Goal: Transaction & Acquisition: Book appointment/travel/reservation

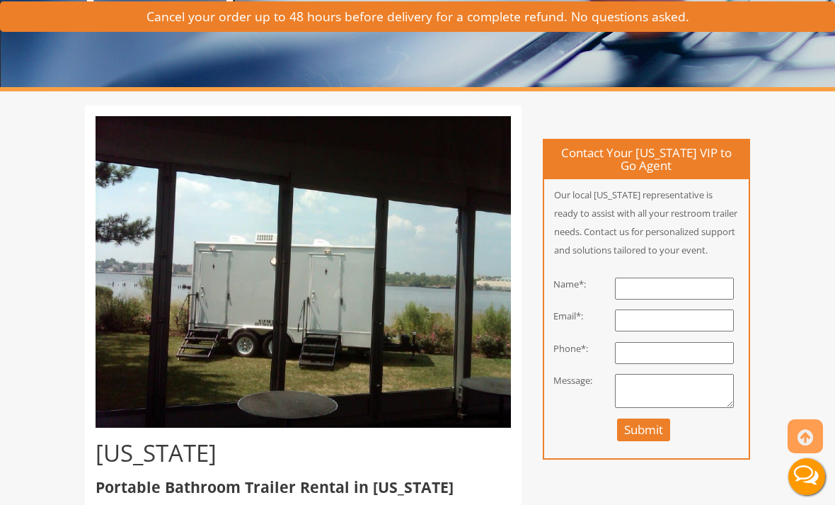
scroll to position [214, 0]
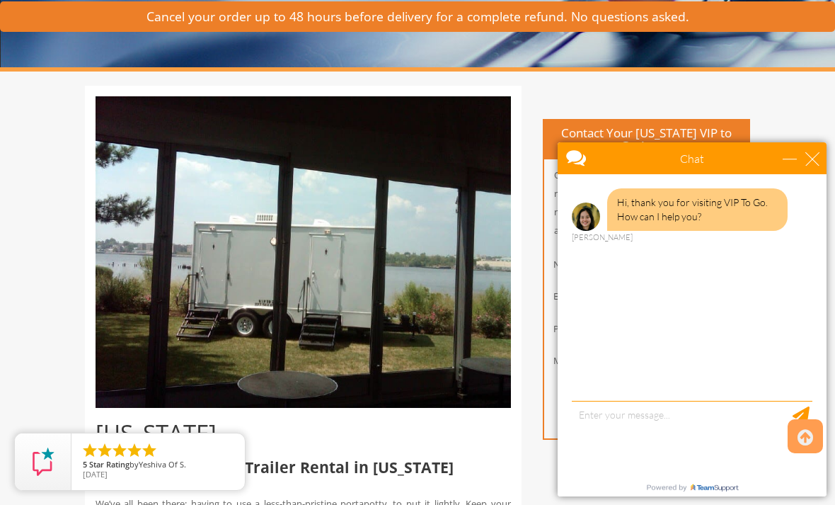
click at [816, 147] on div "Chat" at bounding box center [692, 158] width 269 height 32
click at [797, 156] on div "minimize" at bounding box center [790, 158] width 14 height 14
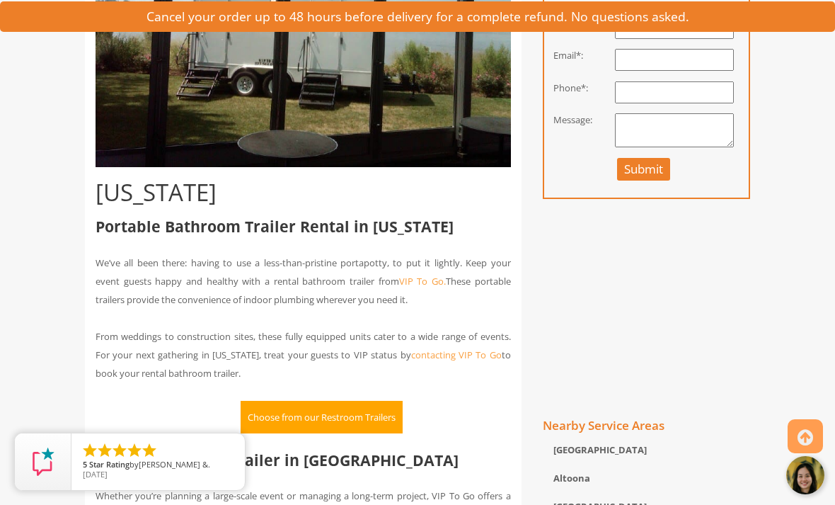
scroll to position [585, 0]
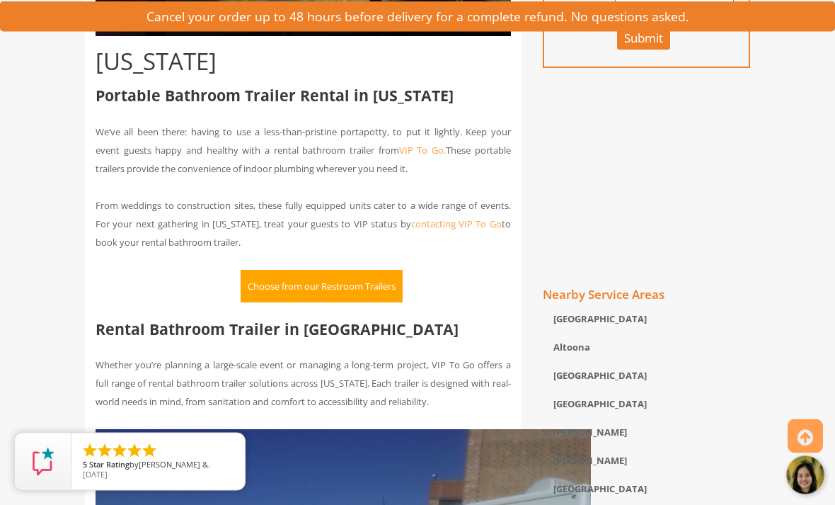
click at [684, 406] on div "Bloomsburg" at bounding box center [646, 407] width 207 height 28
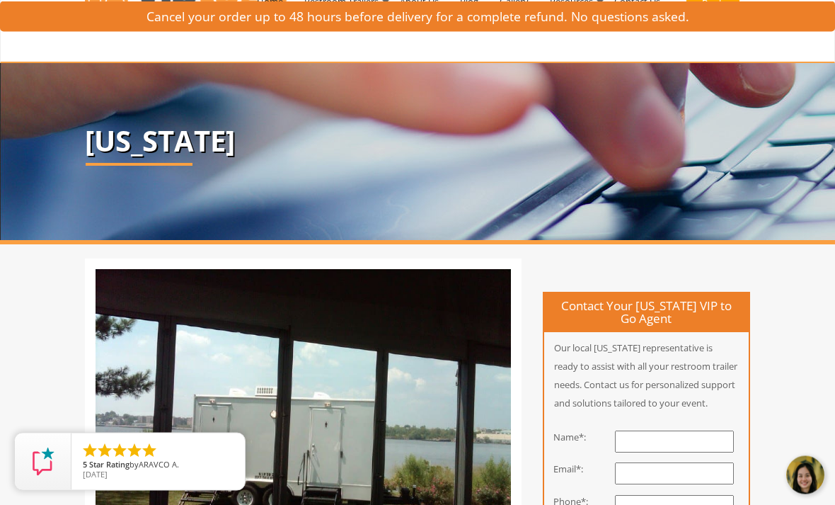
scroll to position [0, 0]
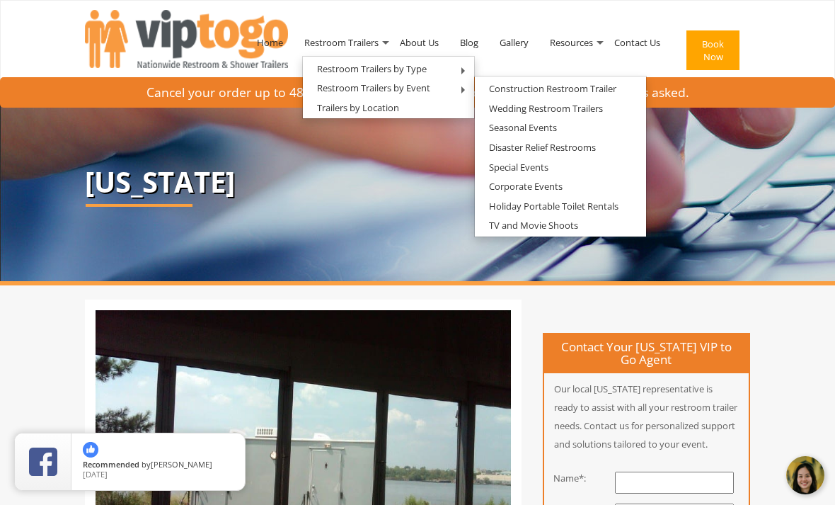
click at [598, 114] on link "Wedding Restroom Trailers" at bounding box center [546, 109] width 142 height 18
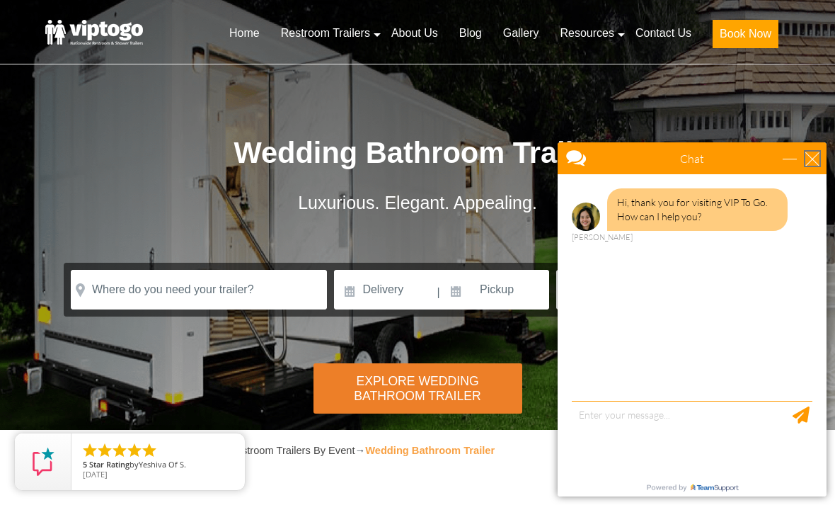
click at [811, 154] on div "close" at bounding box center [813, 158] width 14 height 14
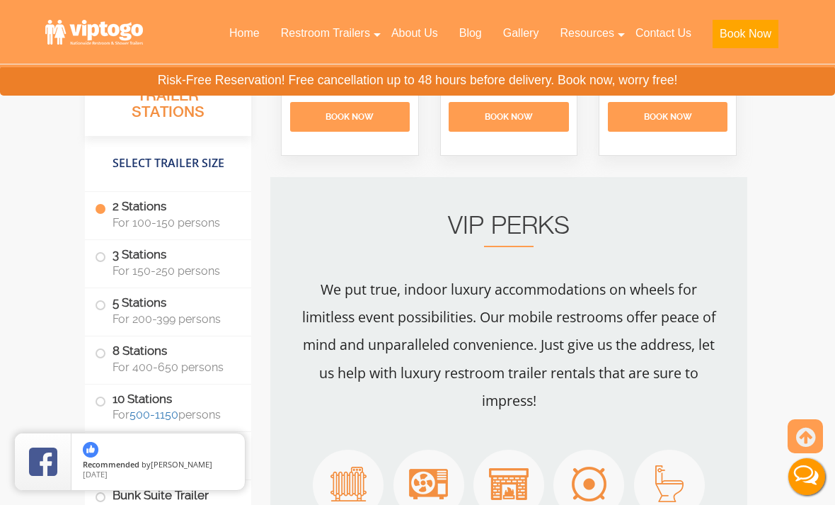
scroll to position [2018, 0]
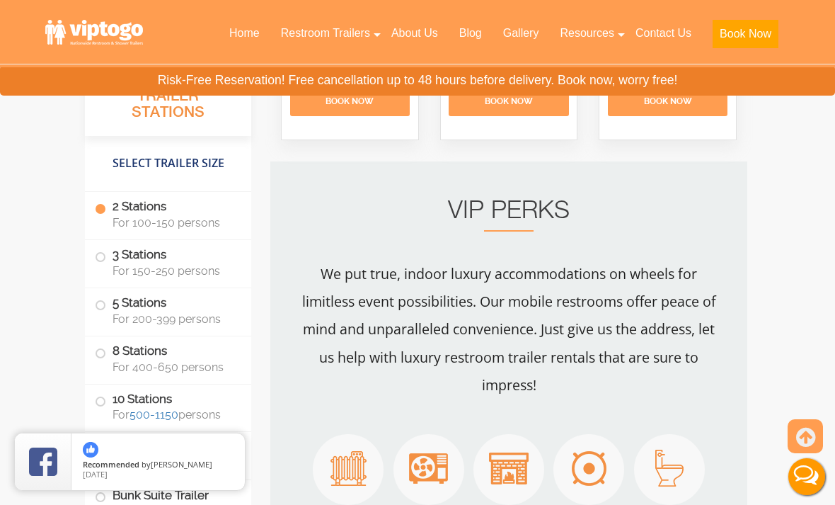
click at [741, 401] on div "VIP PERKS We put true, indoor luxury accommodations on wheels for limitless eve…" at bounding box center [508, 360] width 477 height 399
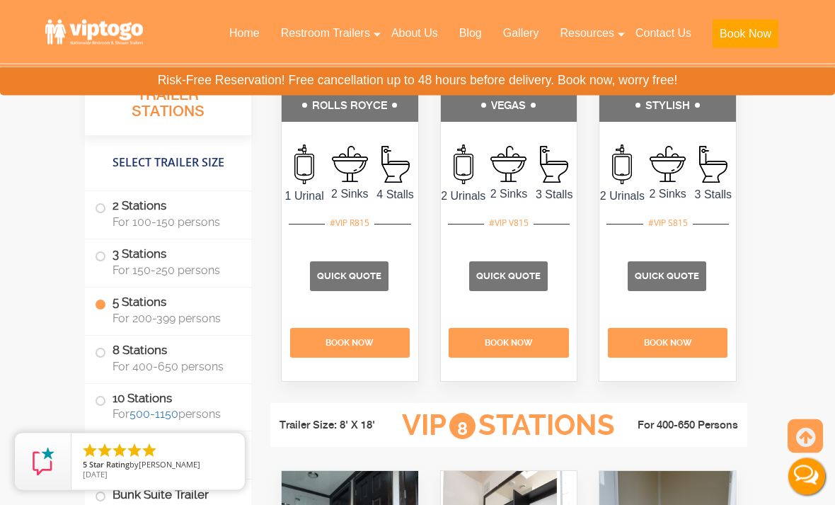
scroll to position [3441, 0]
click at [367, 281] on span "Quick Quote" at bounding box center [349, 275] width 64 height 11
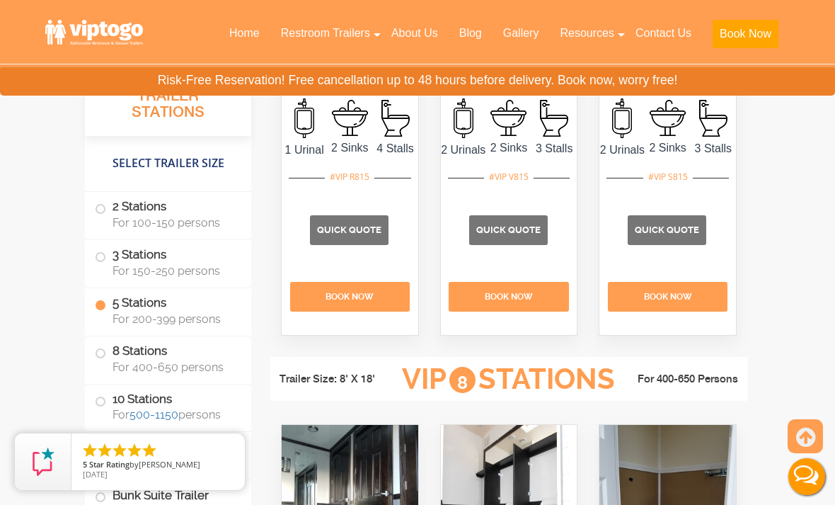
click at [111, 259] on label "3 Stations For 150-250 persons" at bounding box center [168, 262] width 147 height 44
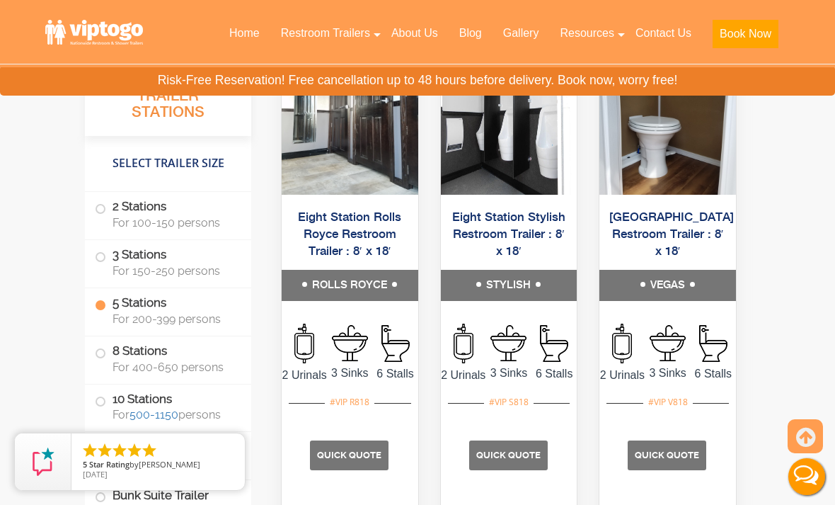
scroll to position [3879, 0]
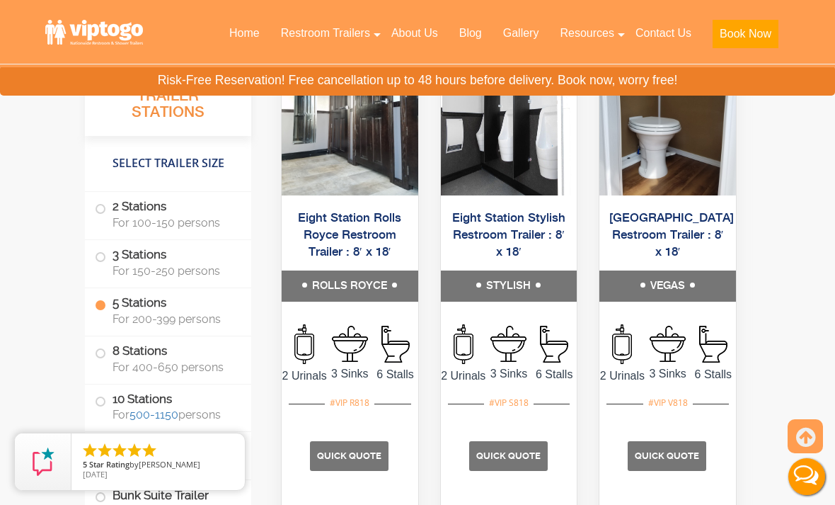
click at [99, 257] on span at bounding box center [101, 257] width 6 height 6
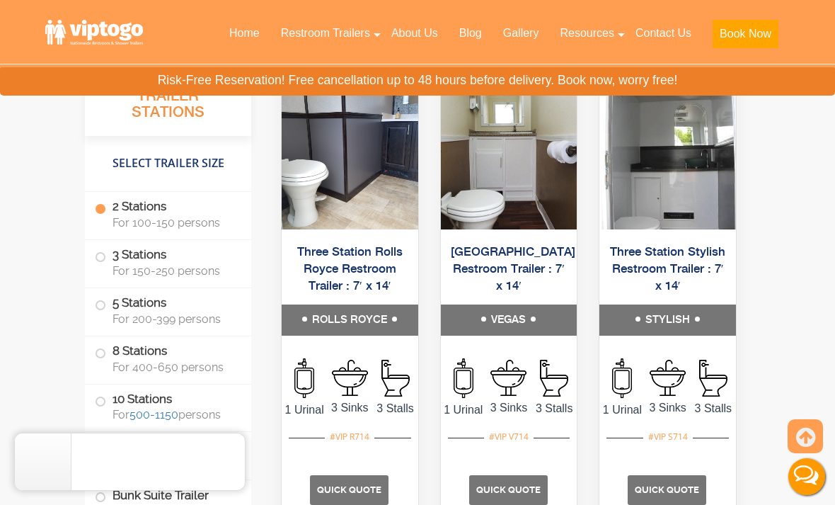
scroll to position [2595, 0]
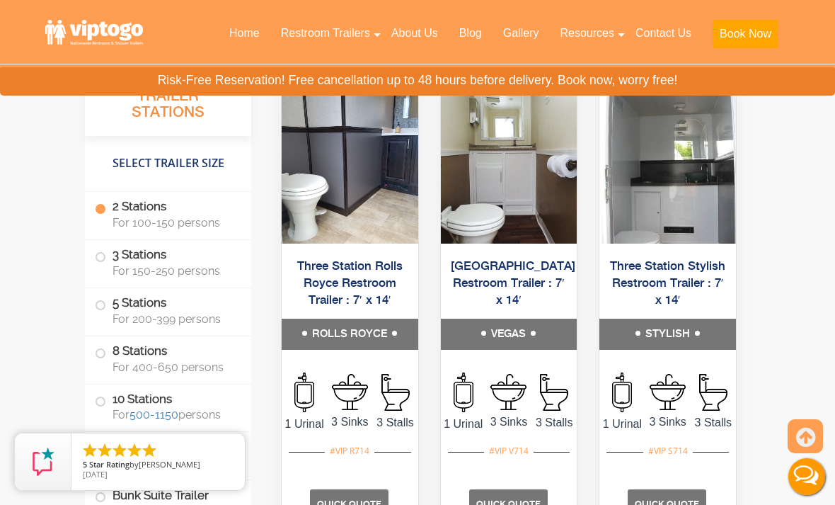
click at [106, 264] on label "3 Stations For 150-250 persons" at bounding box center [168, 262] width 147 height 44
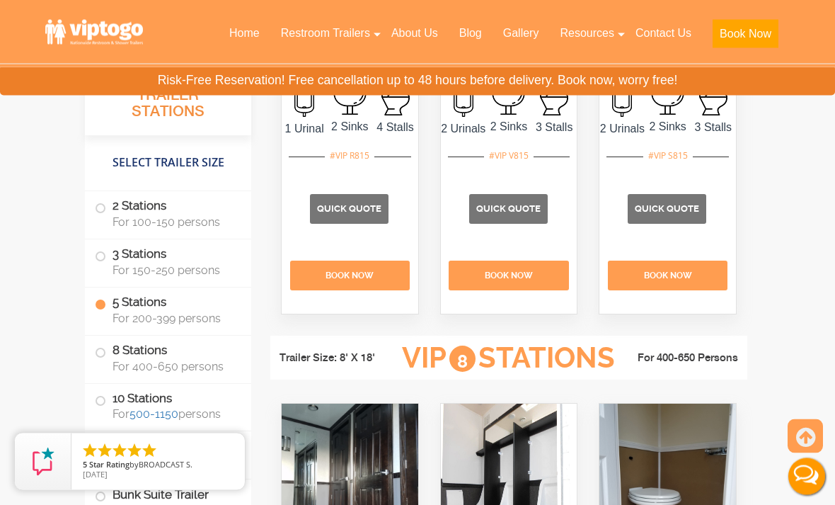
scroll to position [3520, 0]
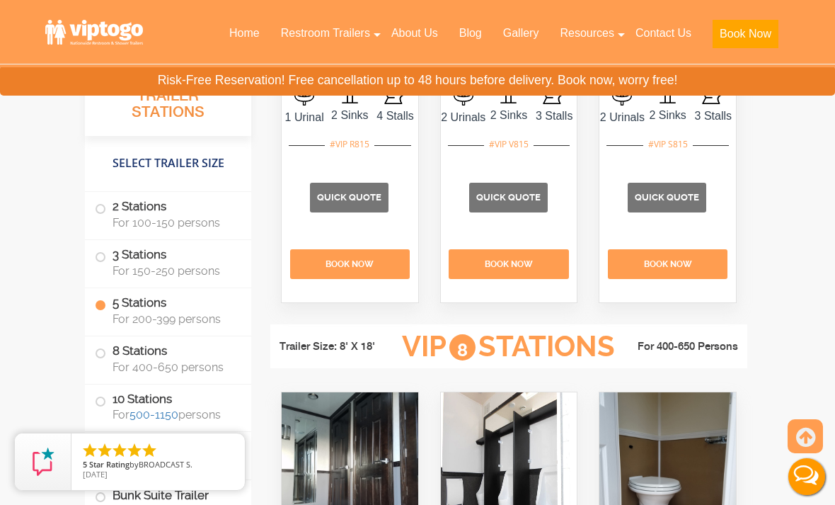
click at [350, 212] on p "Quick Quote" at bounding box center [349, 198] width 79 height 30
click at [362, 202] on span "Quick Quote" at bounding box center [349, 197] width 64 height 11
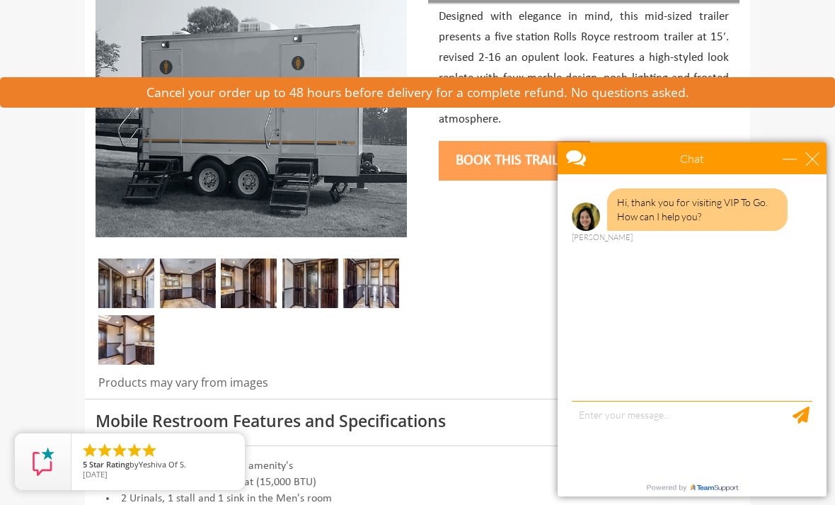
scroll to position [277, 0]
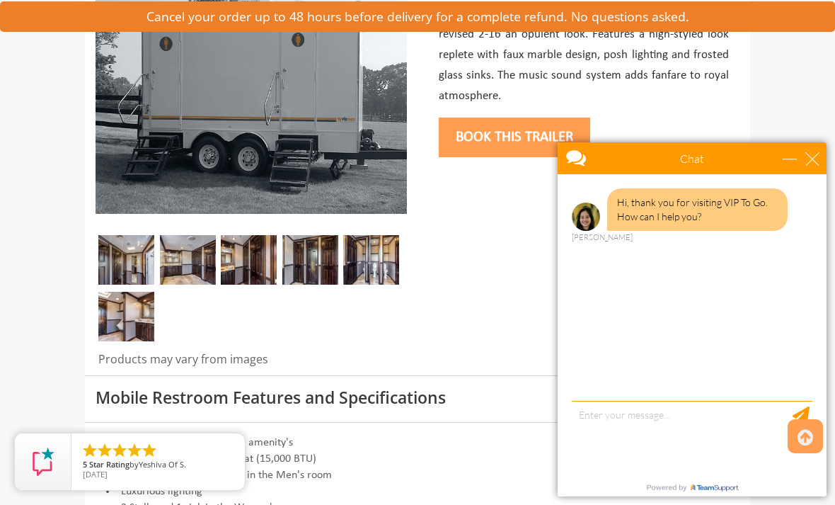
click at [139, 261] on img at bounding box center [126, 260] width 56 height 50
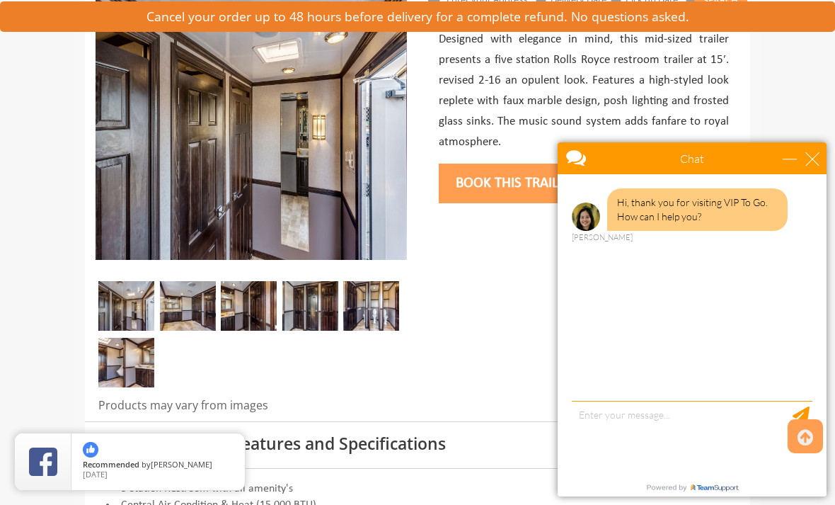
scroll to position [231, 0]
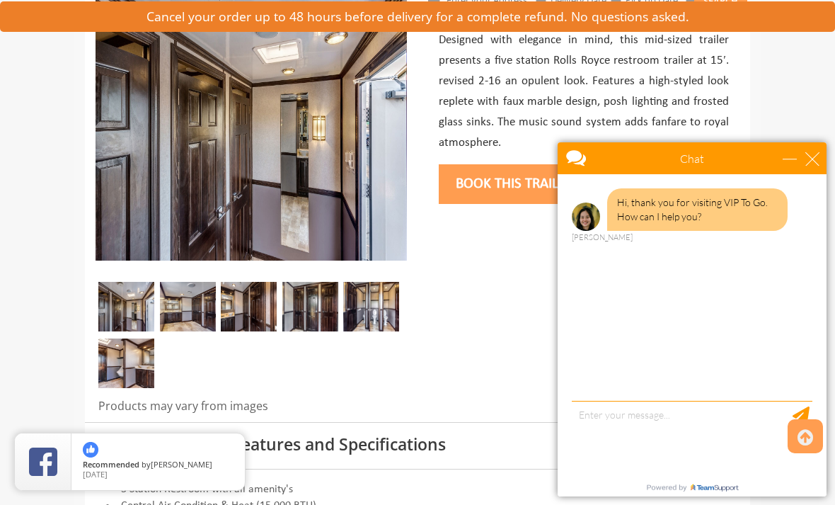
click at [204, 305] on img at bounding box center [188, 307] width 56 height 50
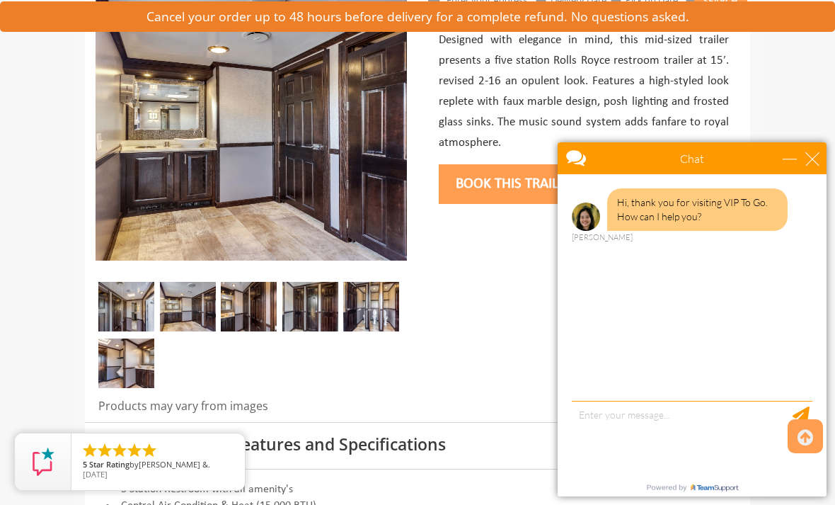
click at [258, 307] on img at bounding box center [249, 307] width 56 height 50
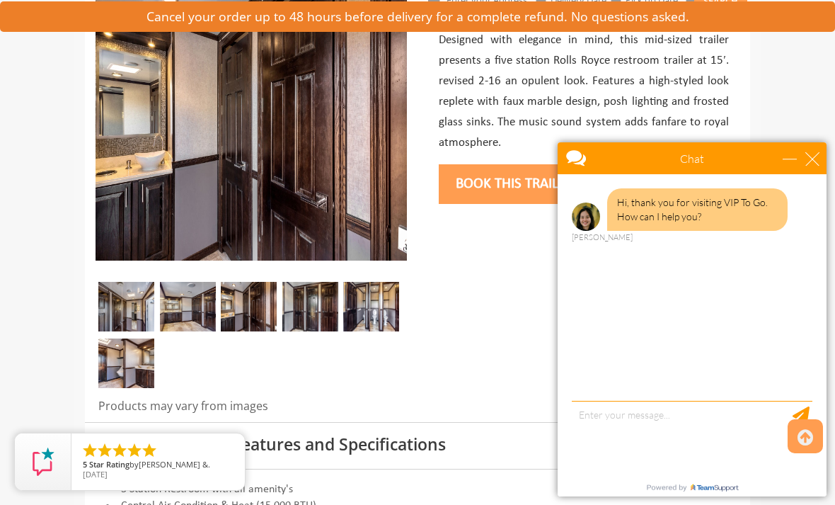
click at [316, 317] on img at bounding box center [310, 307] width 56 height 50
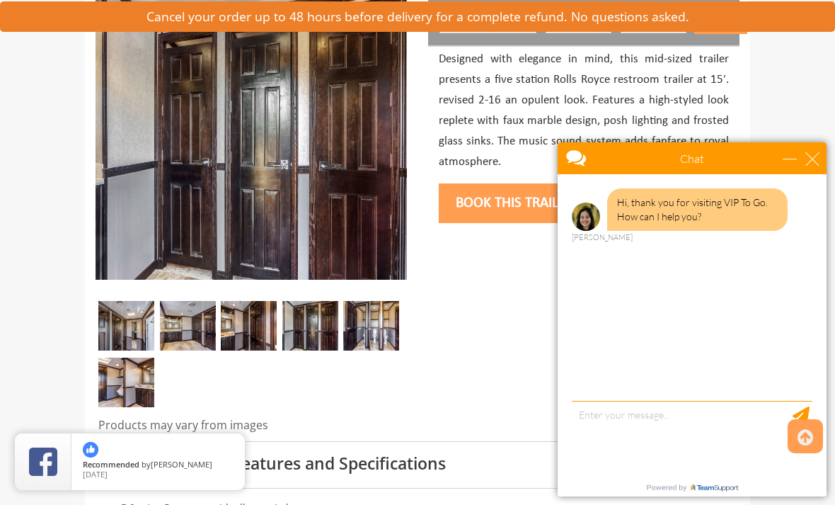
scroll to position [262, 0]
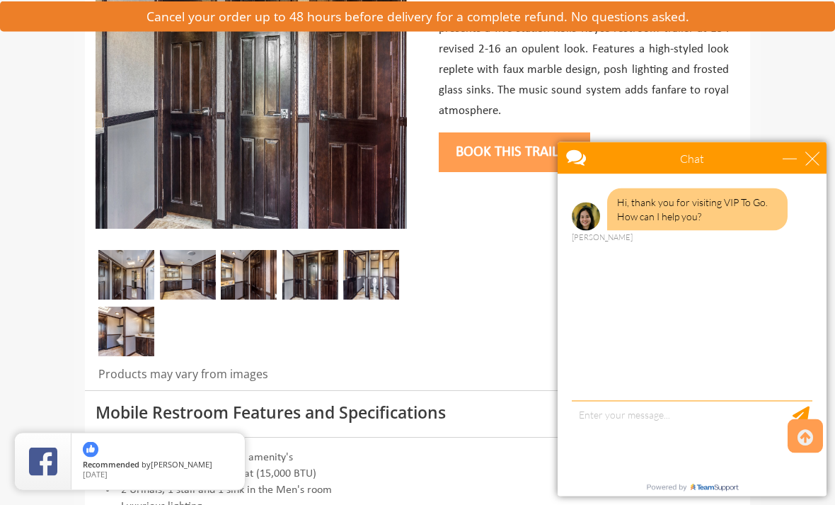
click at [118, 333] on img at bounding box center [126, 332] width 56 height 50
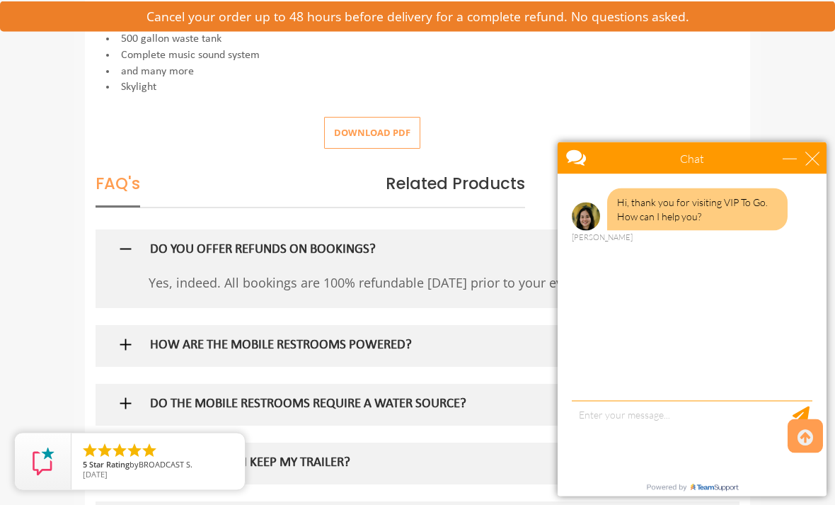
scroll to position [859, 0]
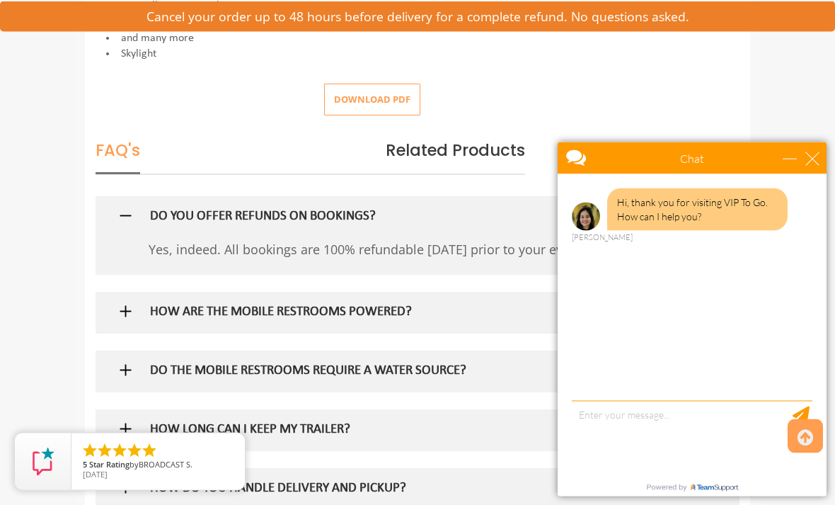
click at [824, 146] on div "Chat" at bounding box center [692, 158] width 269 height 32
click at [811, 159] on div "close" at bounding box center [813, 158] width 14 height 14
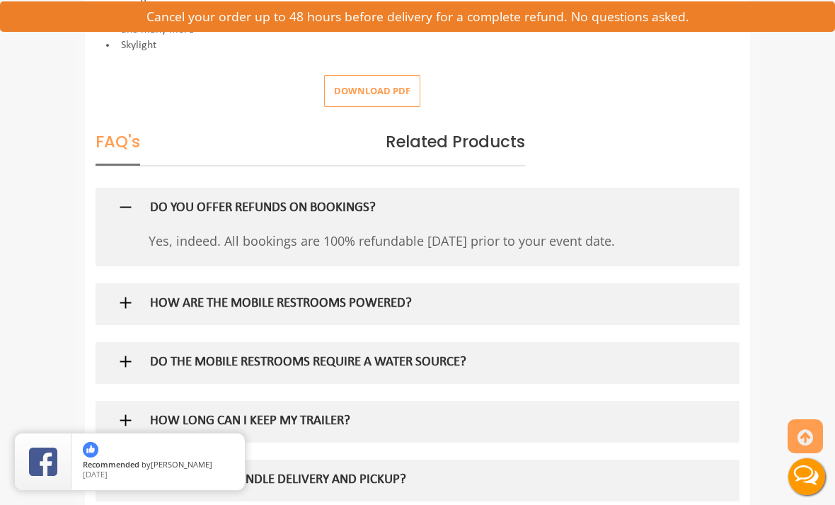
scroll to position [978, 0]
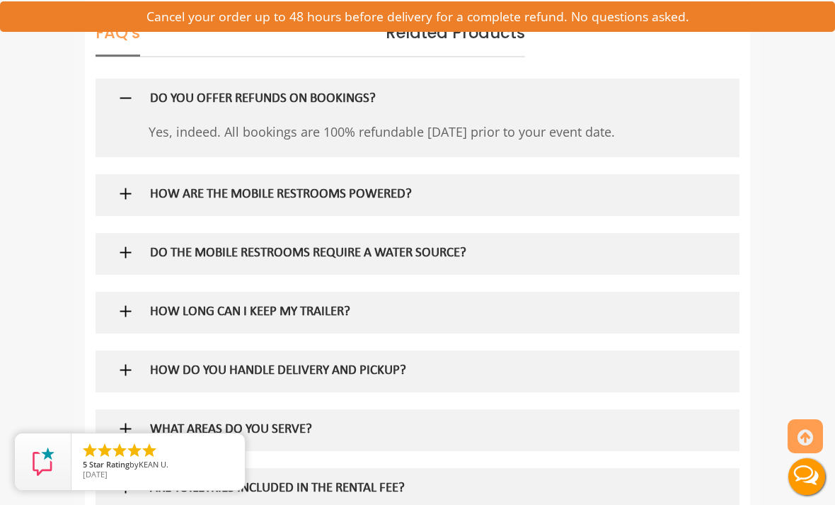
click at [132, 185] on img at bounding box center [126, 194] width 18 height 18
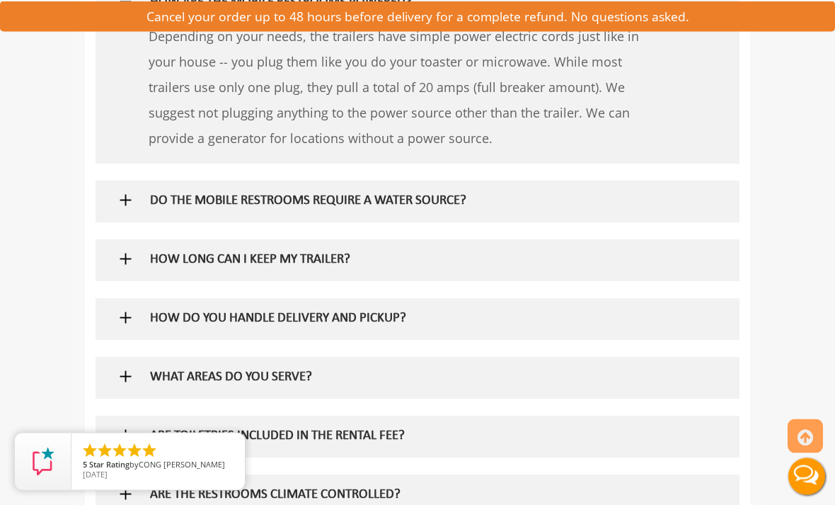
scroll to position [1211, 0]
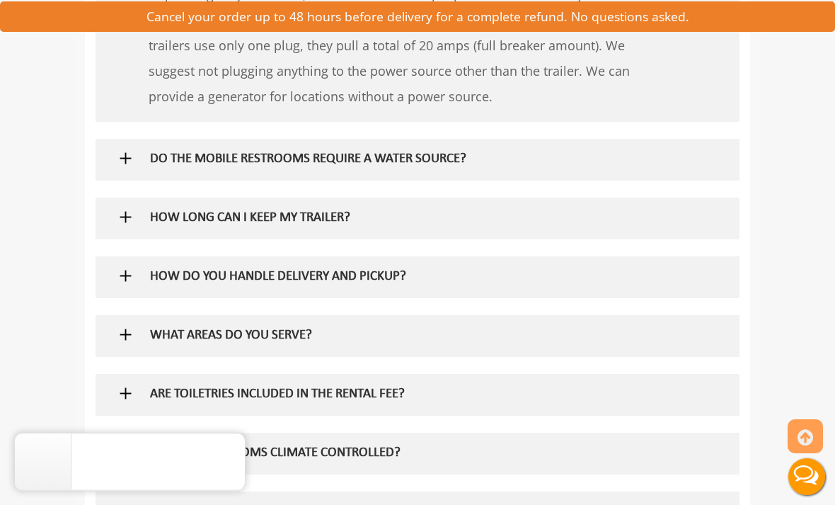
click at [123, 149] on img at bounding box center [126, 158] width 18 height 18
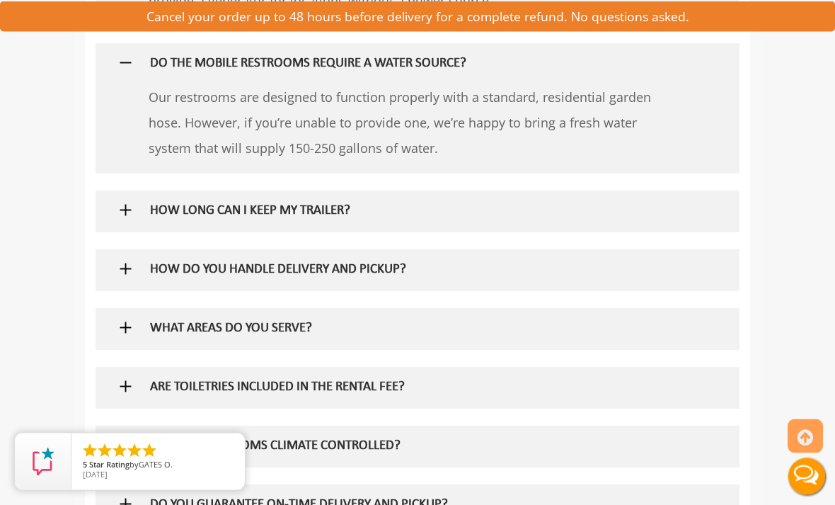
scroll to position [1311, 0]
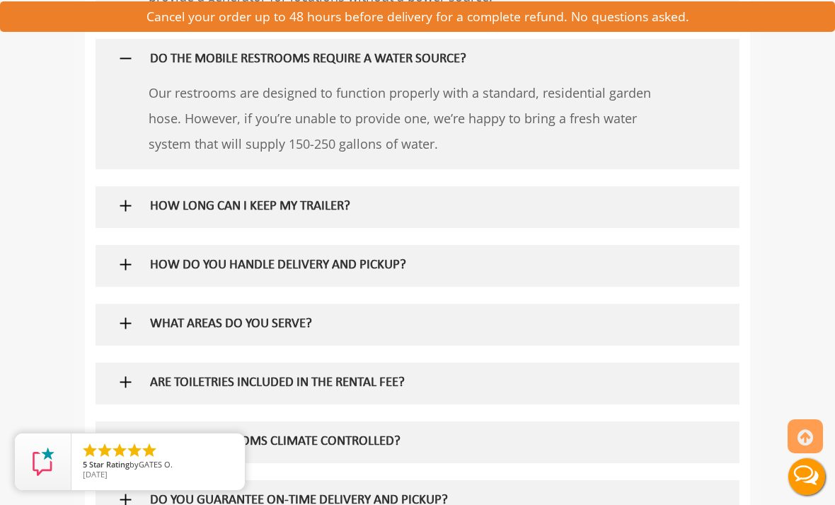
click at [125, 197] on img at bounding box center [126, 206] width 18 height 18
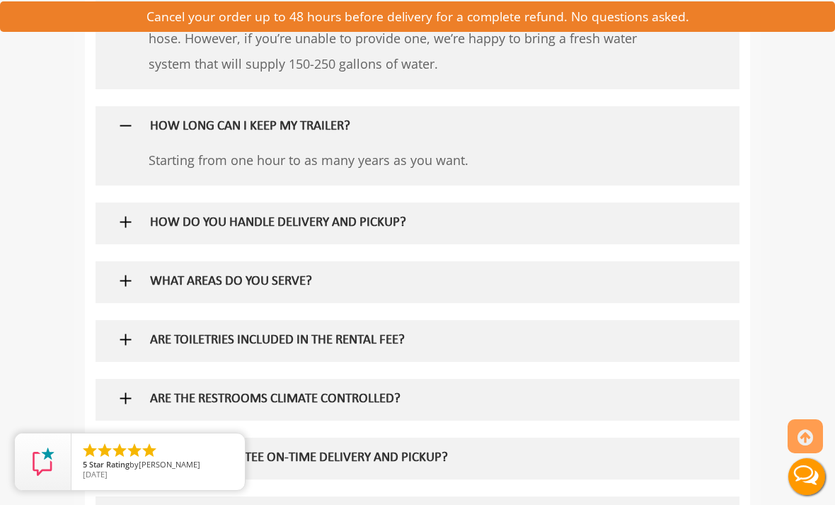
scroll to position [1409, 0]
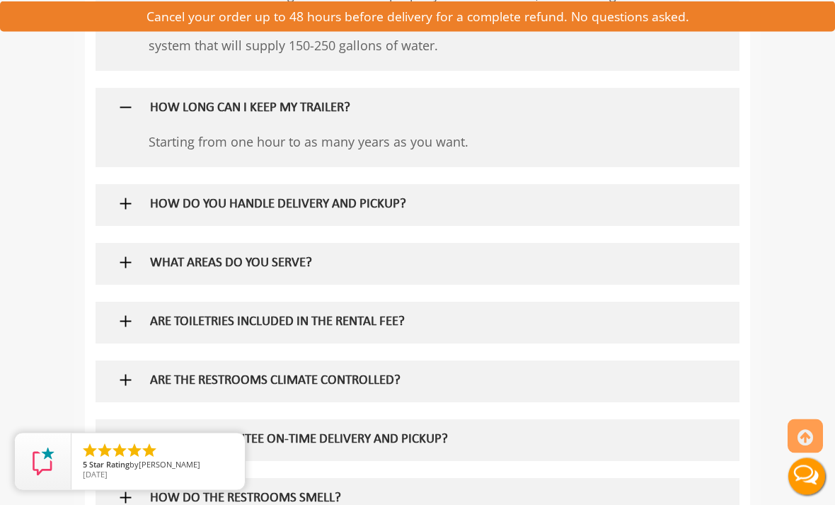
click at [132, 195] on img at bounding box center [126, 204] width 18 height 18
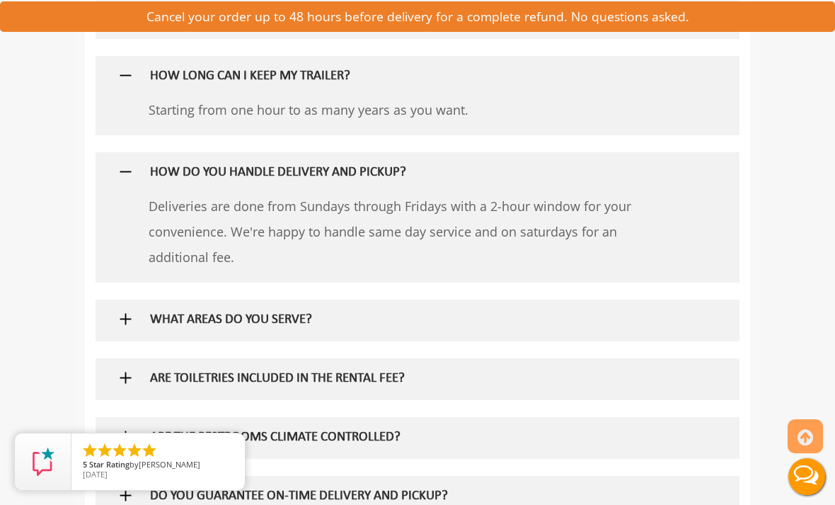
scroll to position [1569, 0]
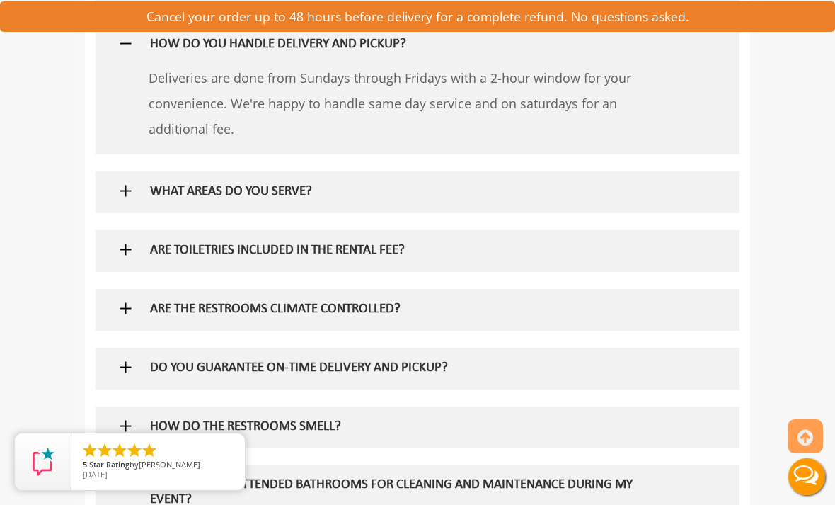
click at [130, 182] on img at bounding box center [126, 191] width 18 height 18
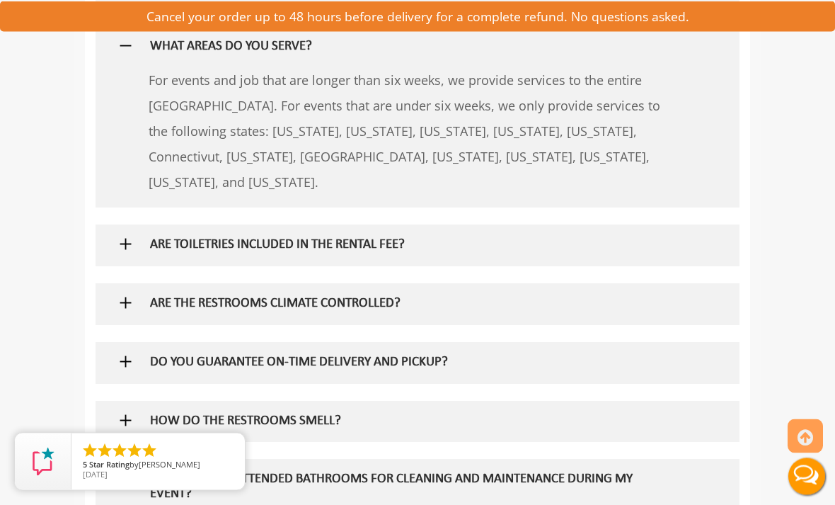
scroll to position [1728, 0]
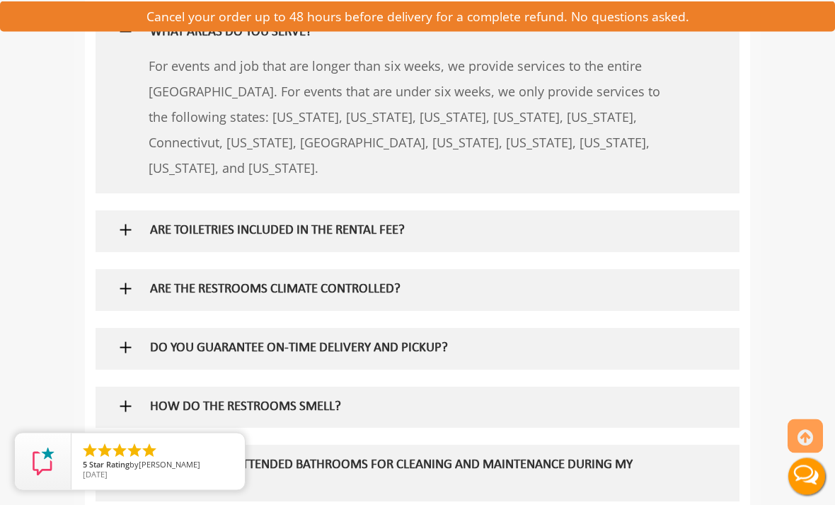
click at [134, 222] on img at bounding box center [126, 231] width 18 height 18
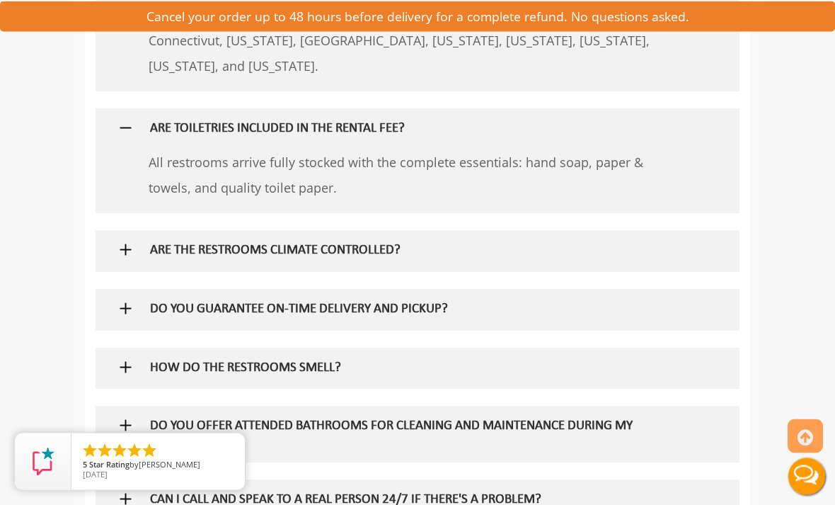
scroll to position [1850, 0]
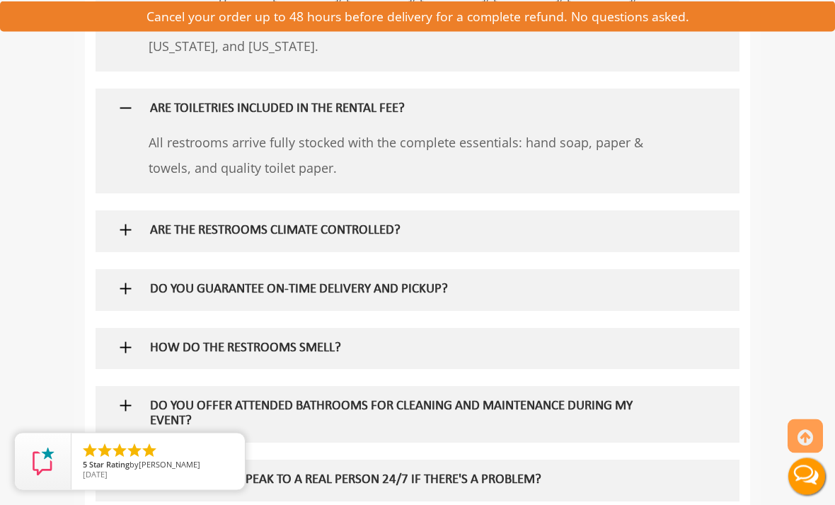
click at [128, 222] on img at bounding box center [126, 231] width 18 height 18
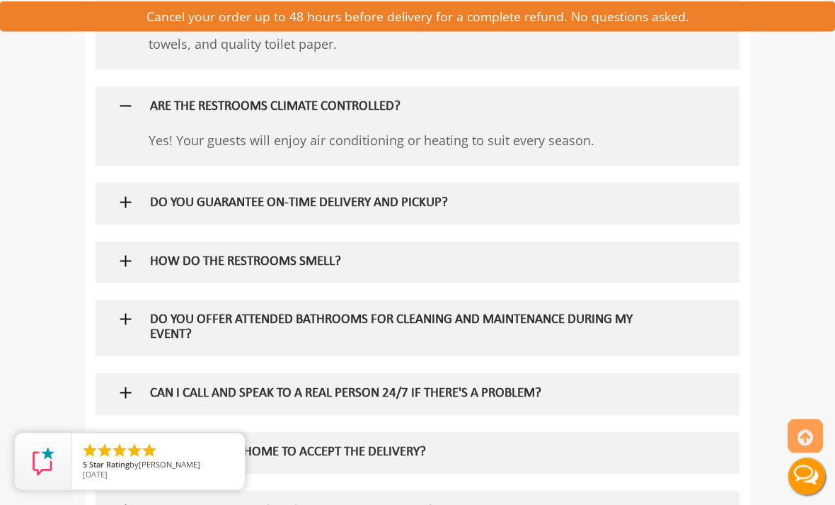
scroll to position [1976, 0]
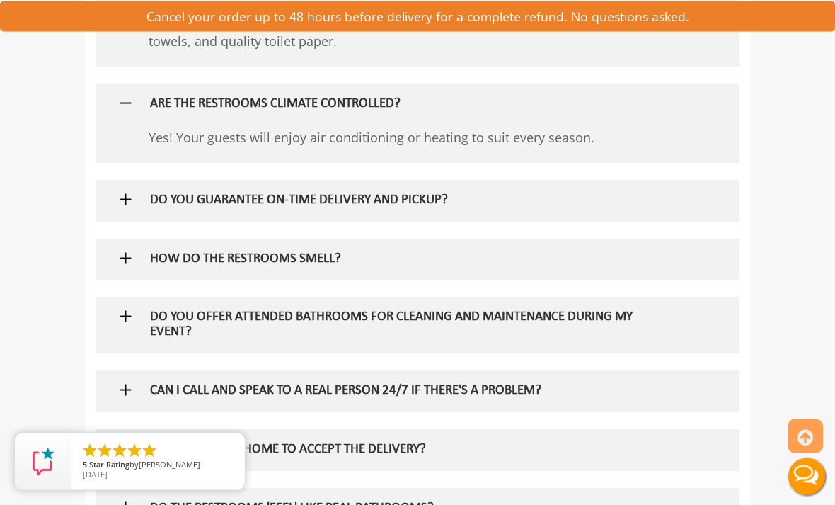
click at [130, 191] on img at bounding box center [126, 200] width 18 height 18
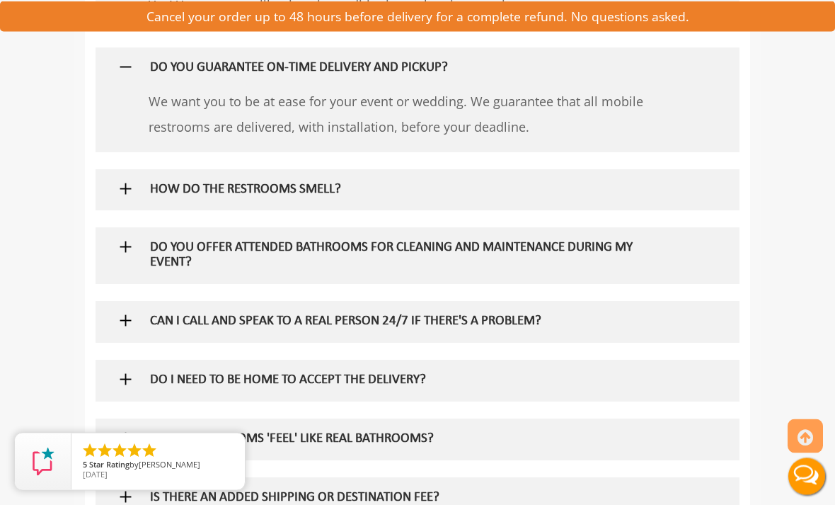
scroll to position [2131, 0]
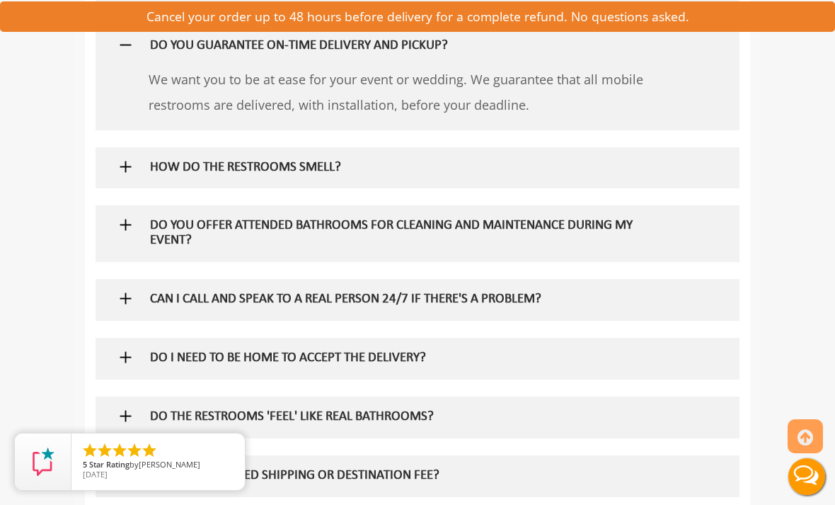
click at [127, 158] on img at bounding box center [126, 167] width 18 height 18
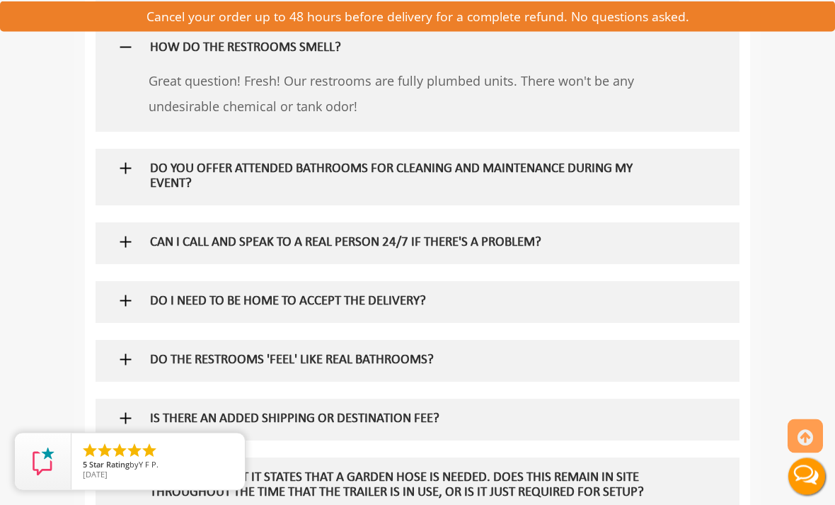
scroll to position [2251, 0]
click at [133, 159] on img at bounding box center [126, 168] width 18 height 18
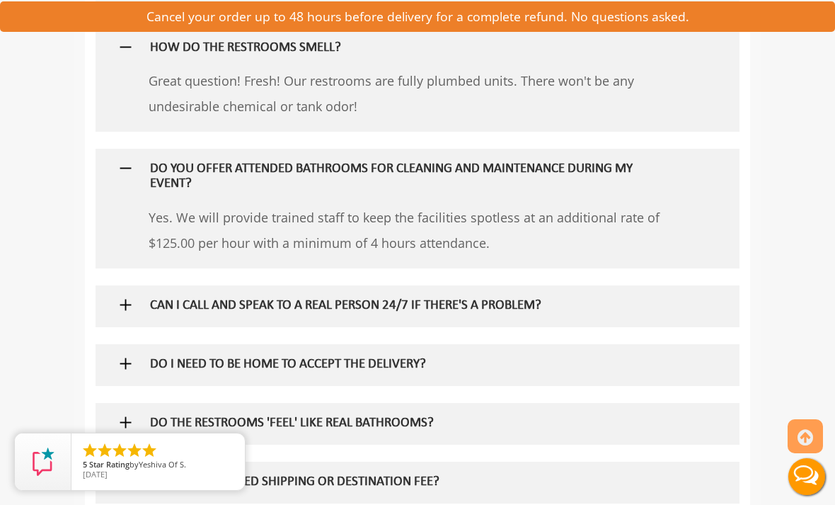
click at [127, 296] on img at bounding box center [126, 305] width 18 height 18
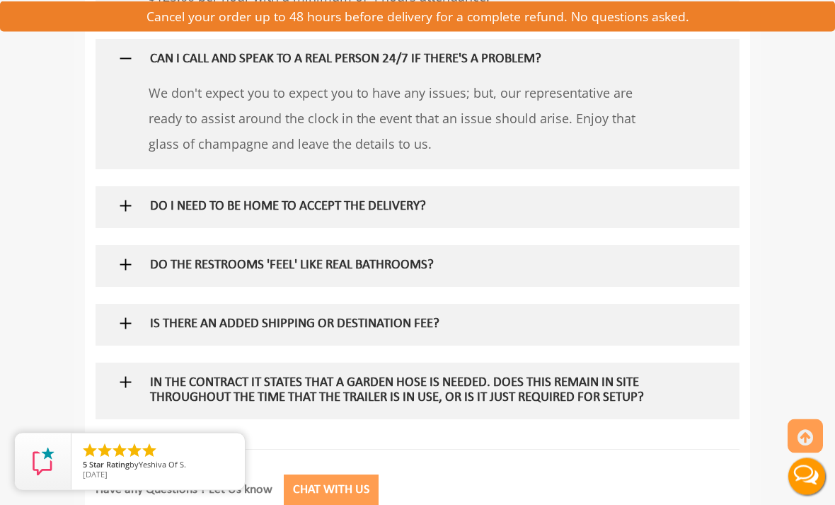
scroll to position [2497, 0]
click at [122, 197] on img at bounding box center [126, 206] width 18 height 18
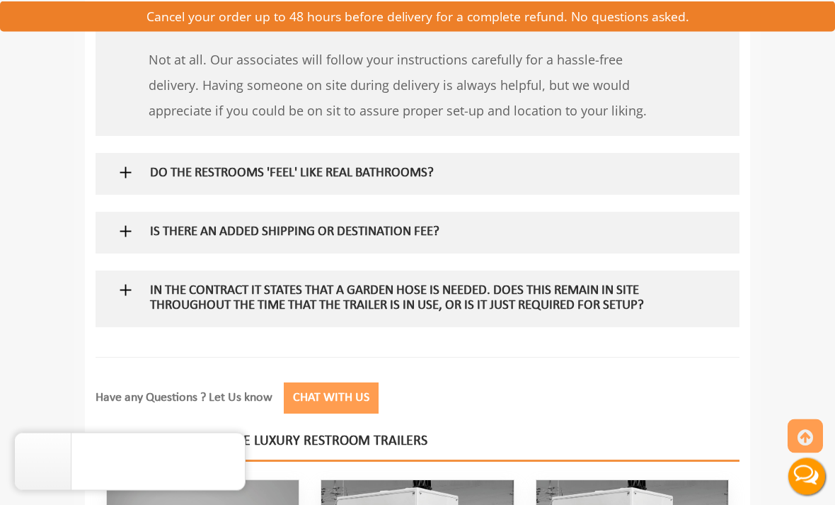
scroll to position [2678, 0]
click at [130, 164] on img at bounding box center [126, 173] width 18 height 18
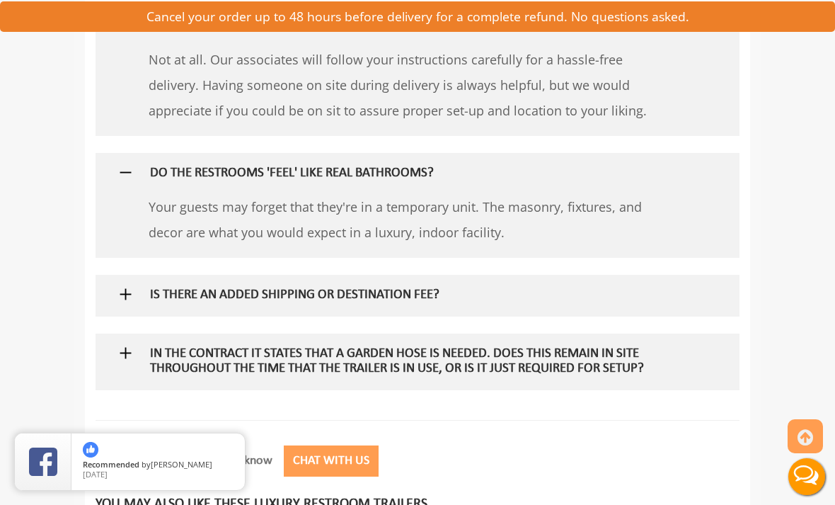
click at [118, 285] on img at bounding box center [126, 294] width 18 height 18
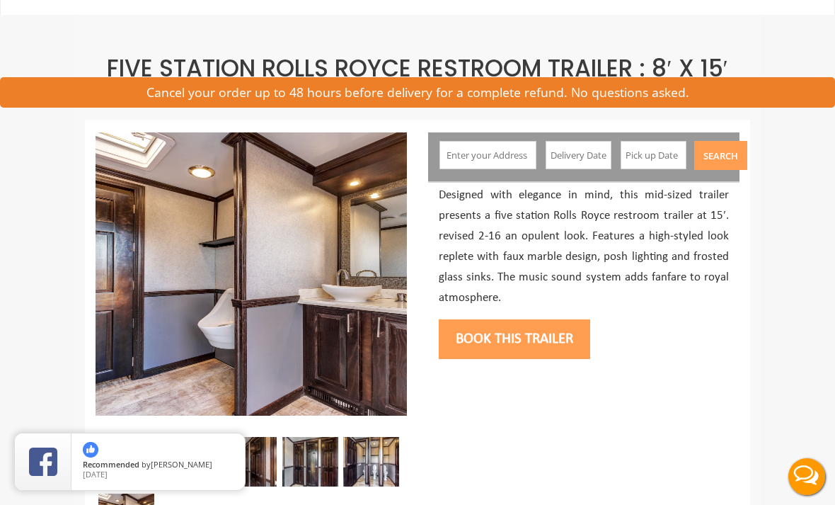
scroll to position [0, 0]
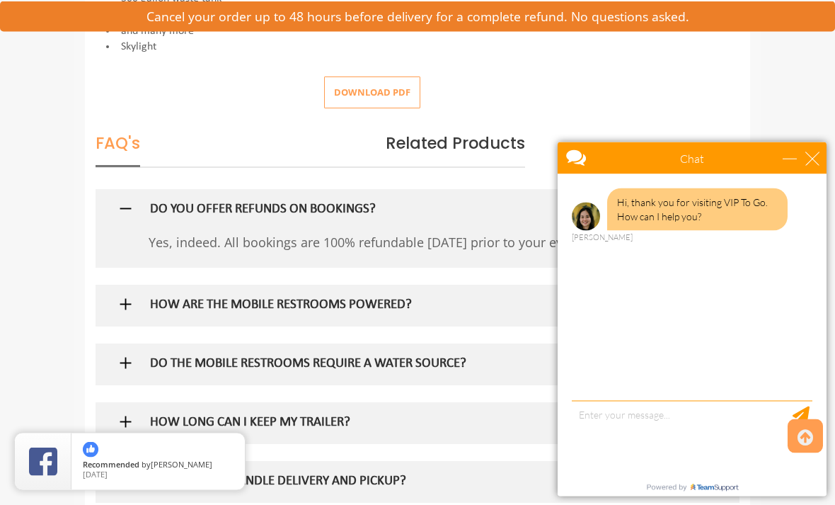
scroll to position [868, 0]
click at [818, 145] on div "Chat" at bounding box center [692, 158] width 269 height 32
click at [814, 165] on div "close" at bounding box center [813, 158] width 14 height 14
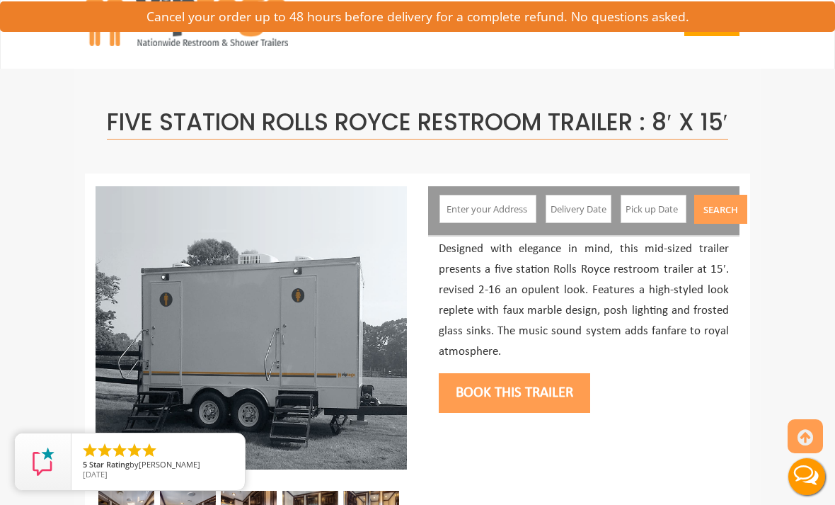
scroll to position [0, 0]
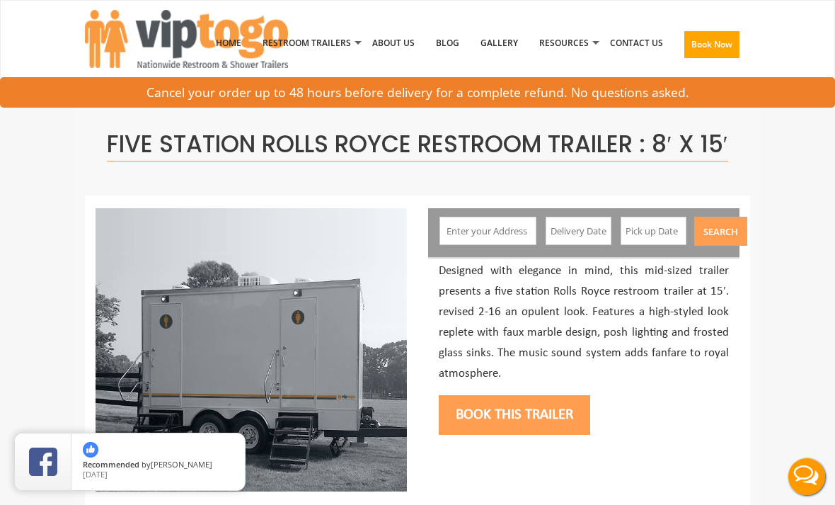
click at [506, 38] on link "Gallery" at bounding box center [499, 43] width 59 height 74
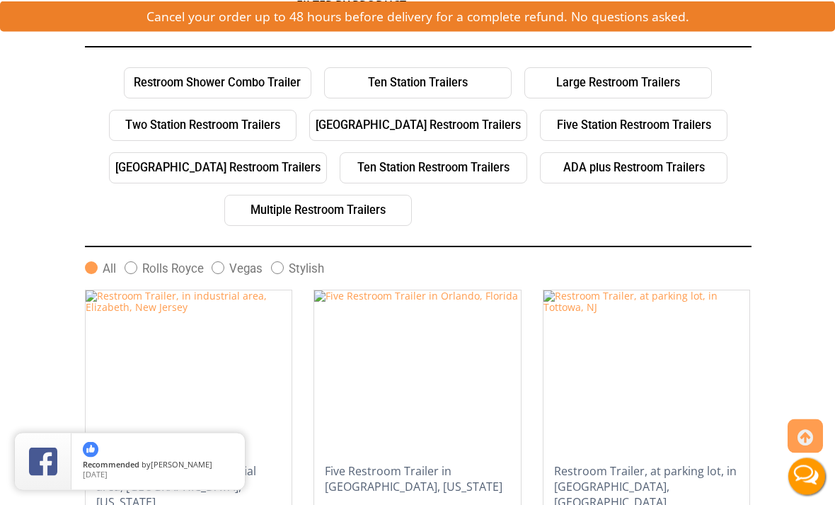
scroll to position [305, 0]
click at [634, 130] on link "Five Station Restroom Trailers" at bounding box center [634, 125] width 188 height 31
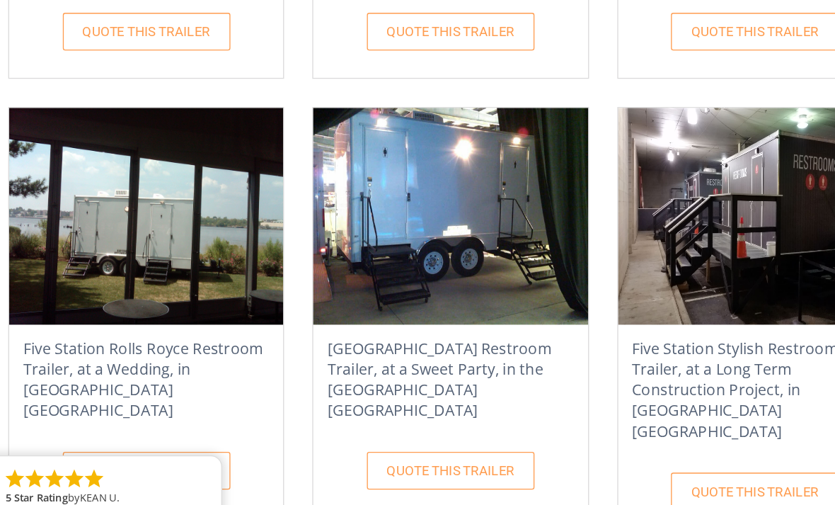
scroll to position [743, 0]
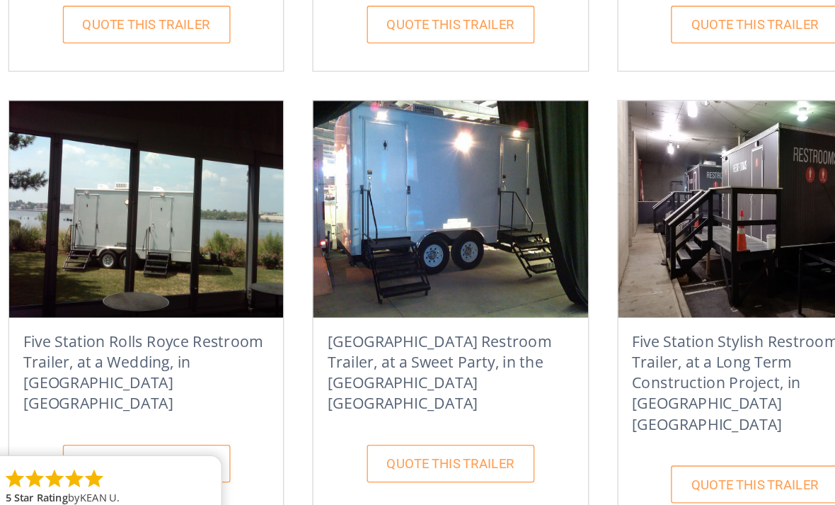
click at [428, 247] on div "Five Station Vegas Restroom Trailer, at a Sweet Party, in the Hamptons NY QUOTE…" at bounding box center [417, 320] width 207 height 309
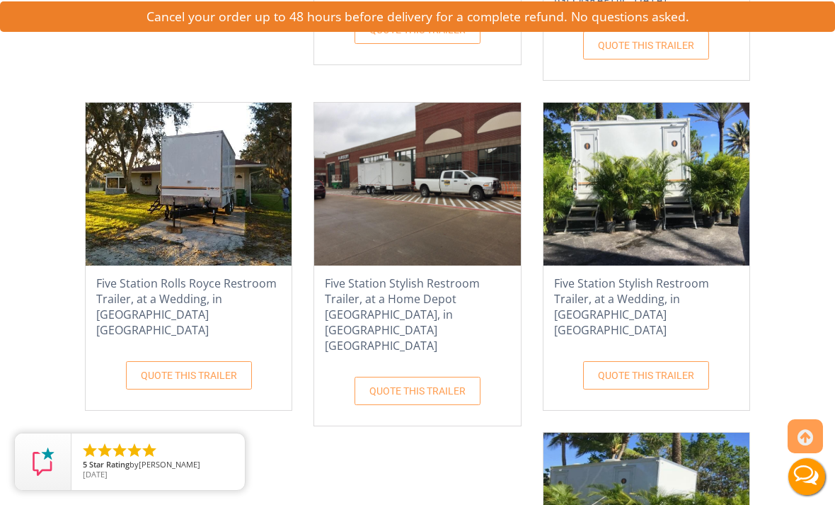
scroll to position [3827, 0]
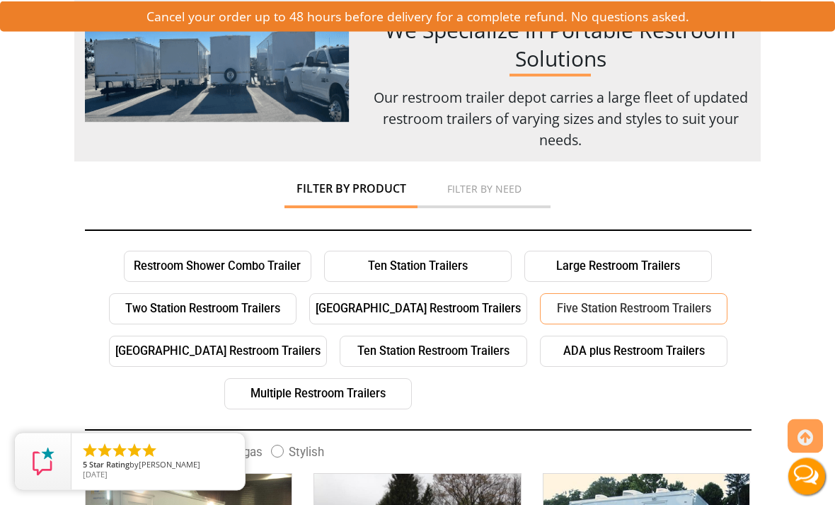
scroll to position [0, 0]
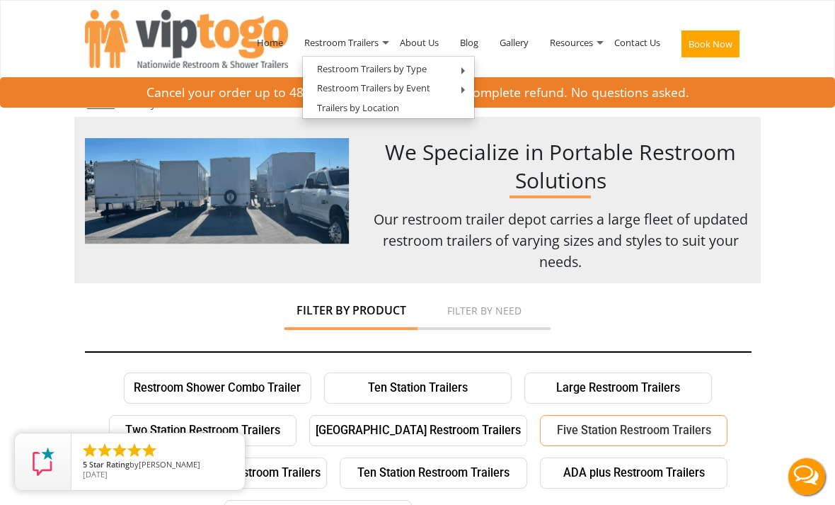
click at [397, 110] on link "Trailers by Location" at bounding box center [358, 108] width 110 height 18
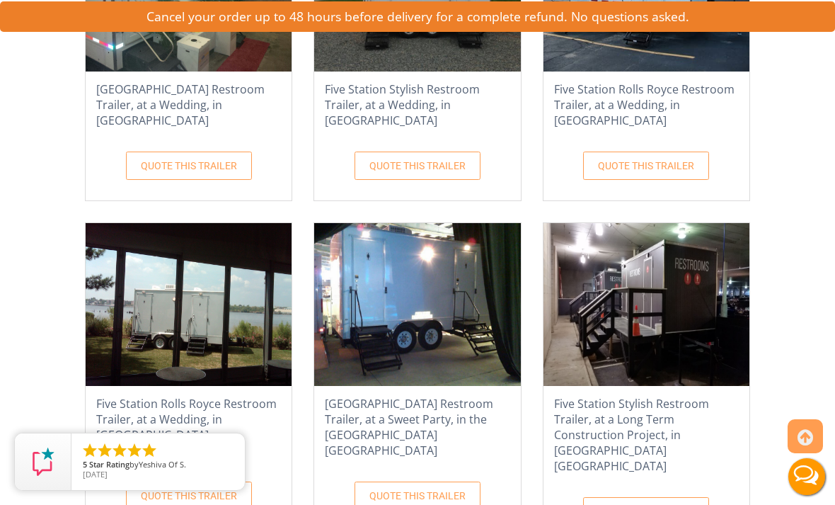
scroll to position [784, 0]
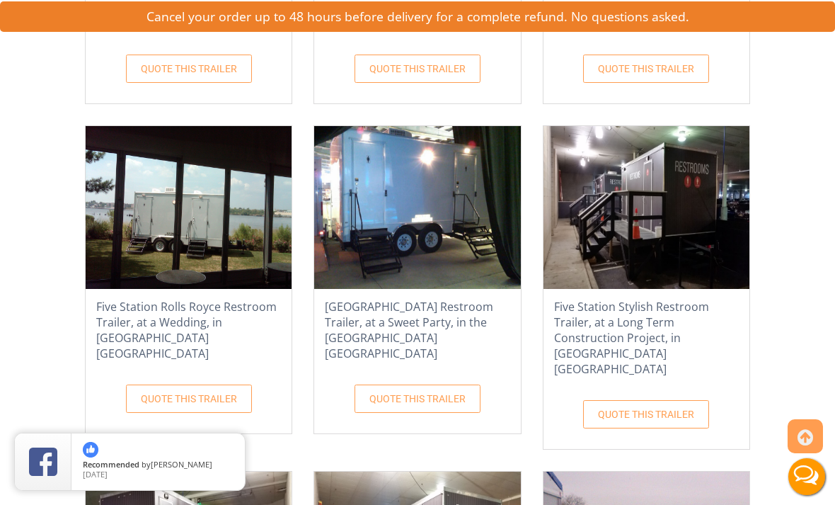
click at [217, 384] on link "QUOTE THIS TRAILER" at bounding box center [189, 398] width 126 height 28
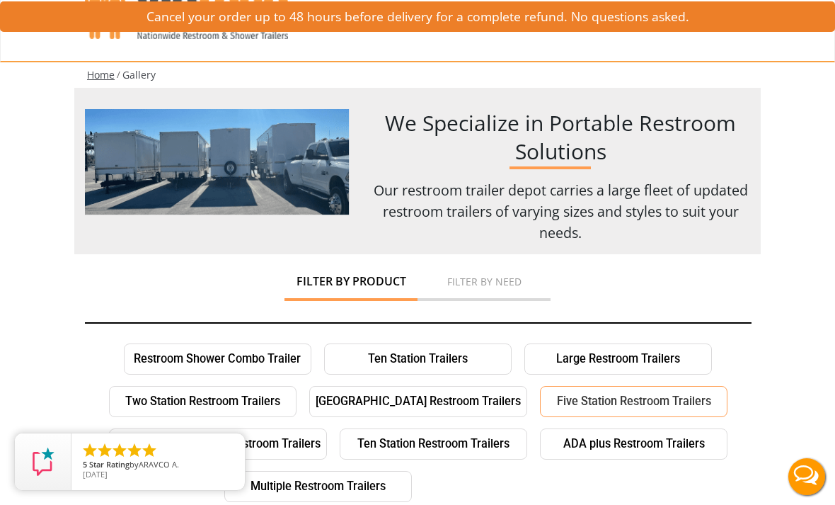
scroll to position [135, 0]
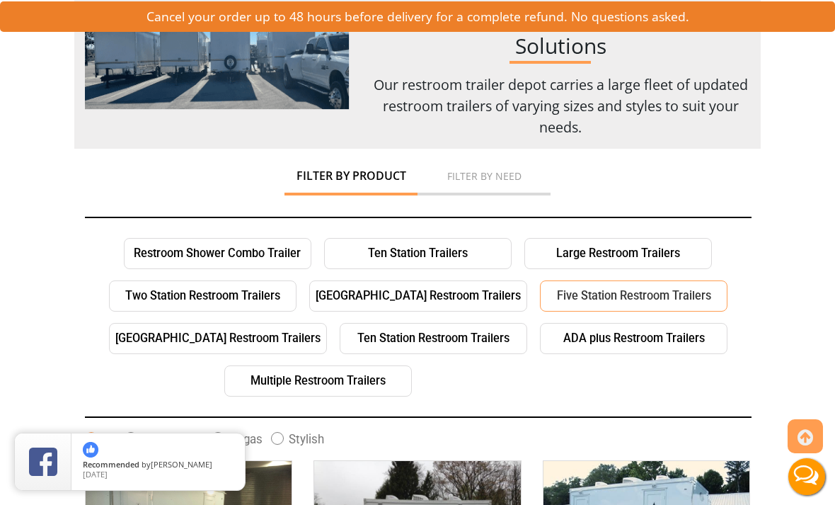
click at [476, 297] on link "Three Station Restroom Trailers" at bounding box center [418, 295] width 218 height 31
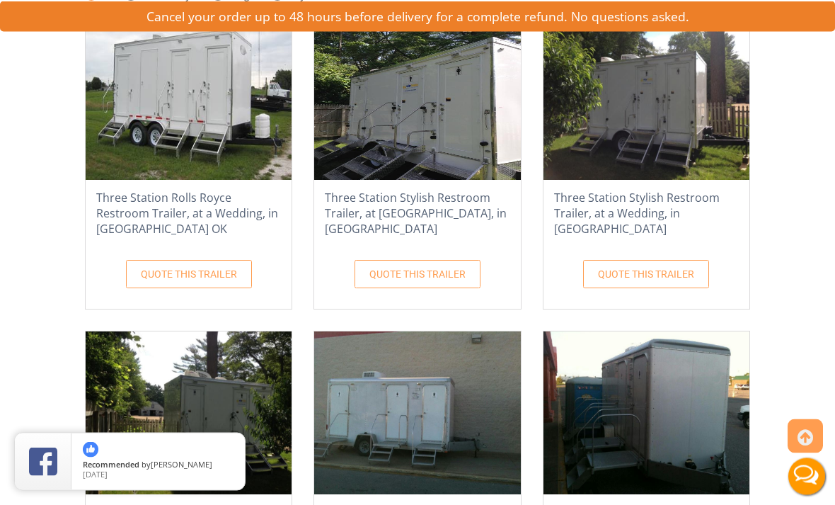
scroll to position [578, 0]
click at [459, 275] on link "QUOTE THIS TRAILER" at bounding box center [418, 274] width 126 height 28
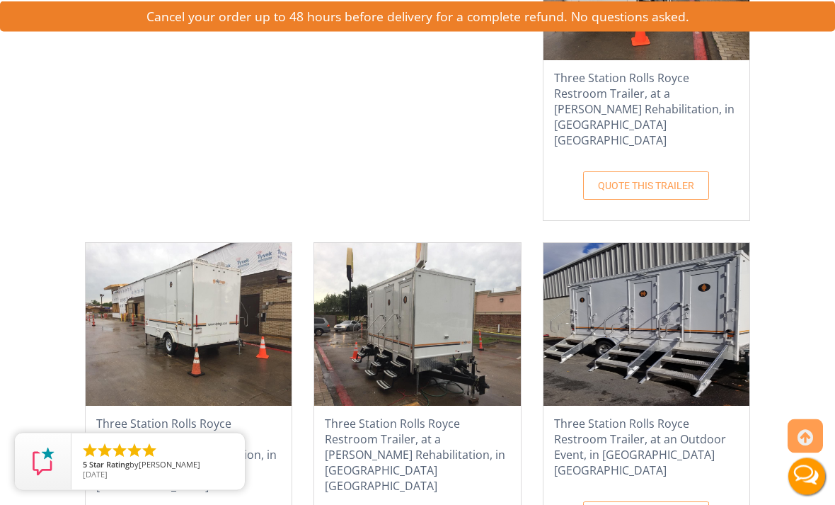
scroll to position [2383, 0]
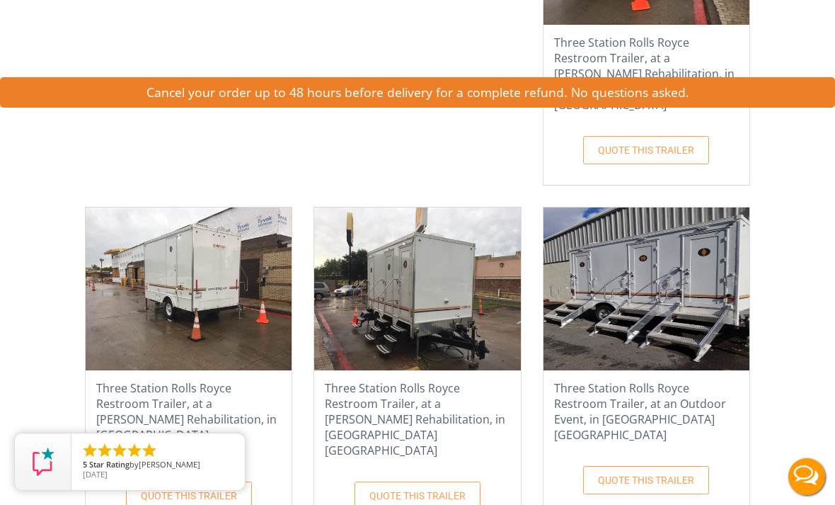
scroll to position [2429, 0]
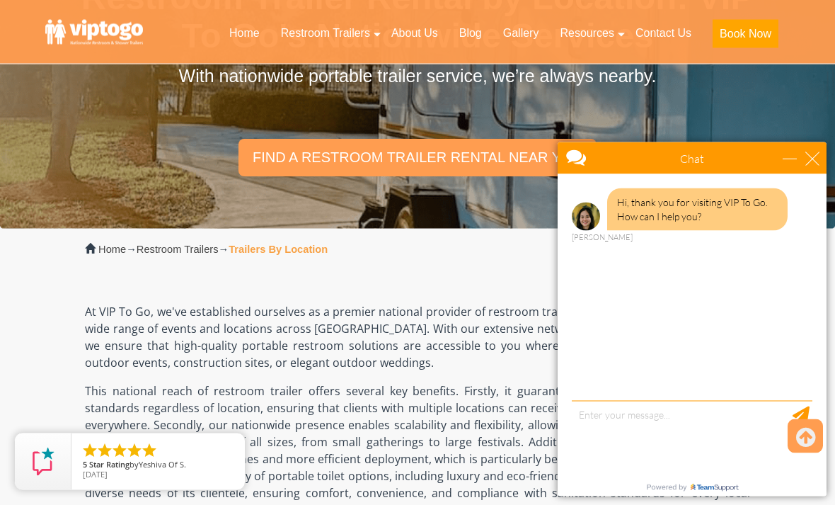
scroll to position [147, 0]
click at [811, 151] on div "close" at bounding box center [813, 158] width 14 height 14
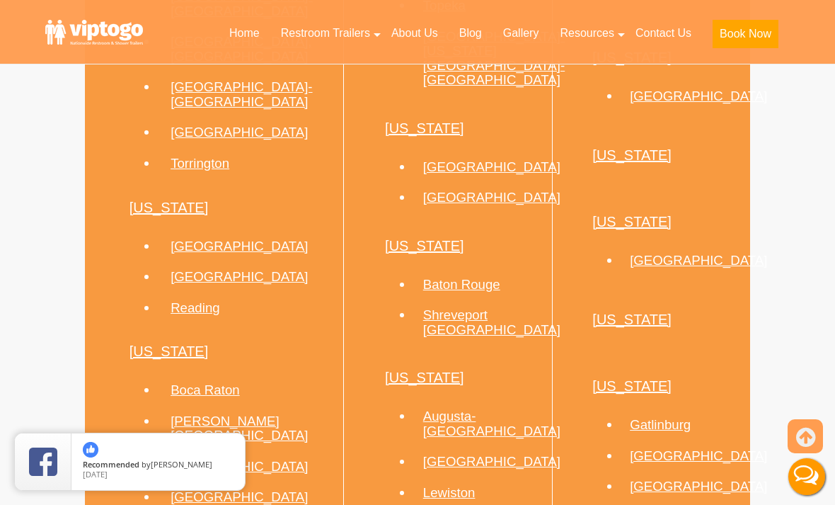
scroll to position [2156, 0]
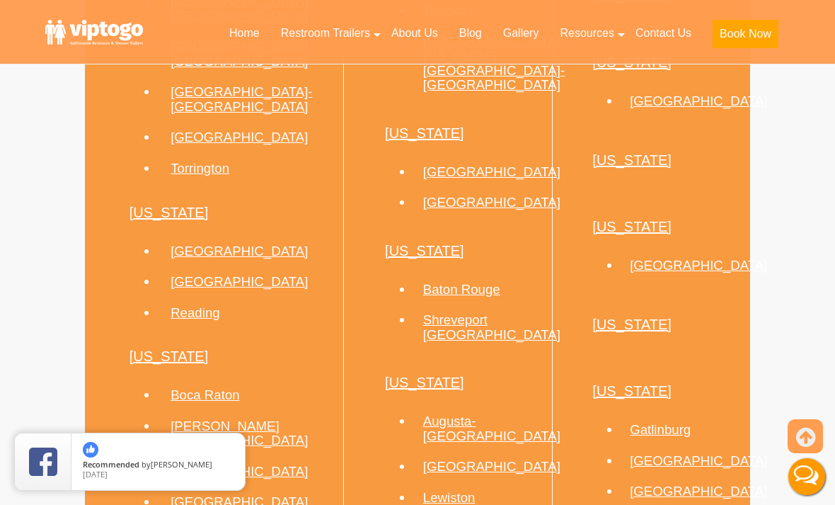
click at [685, 108] on link "[GEOGRAPHIC_DATA]" at bounding box center [698, 100] width 137 height 15
click at [667, 70] on link "[US_STATE]" at bounding box center [632, 63] width 79 height 16
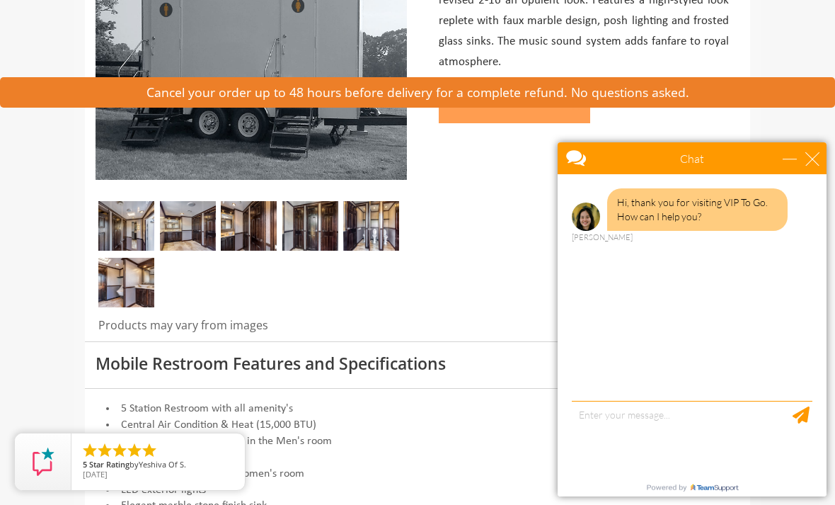
scroll to position [340, 0]
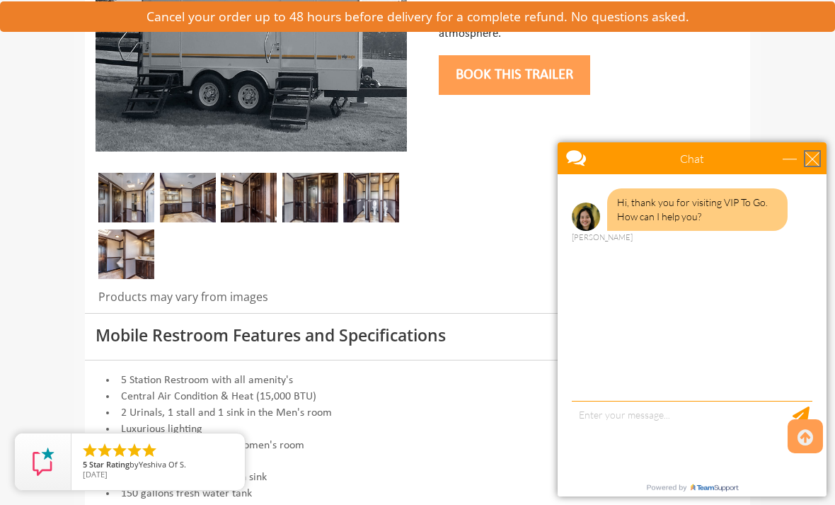
click at [814, 164] on div "close" at bounding box center [813, 158] width 14 height 14
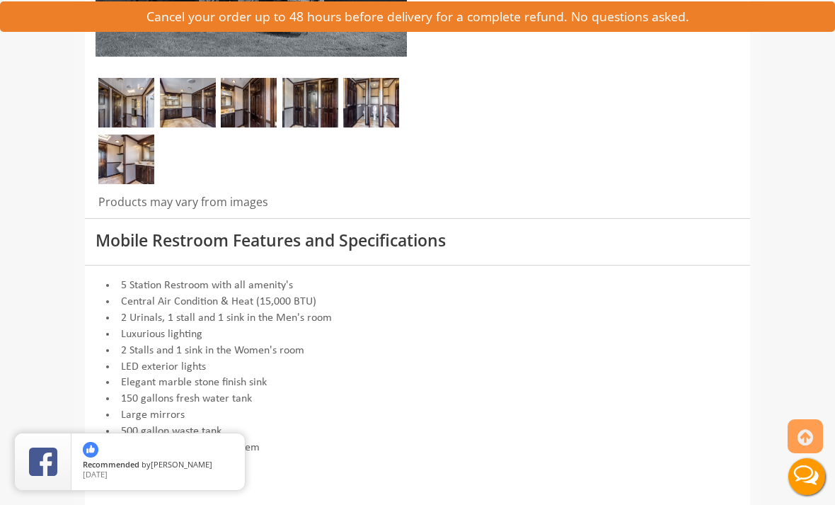
scroll to position [435, 0]
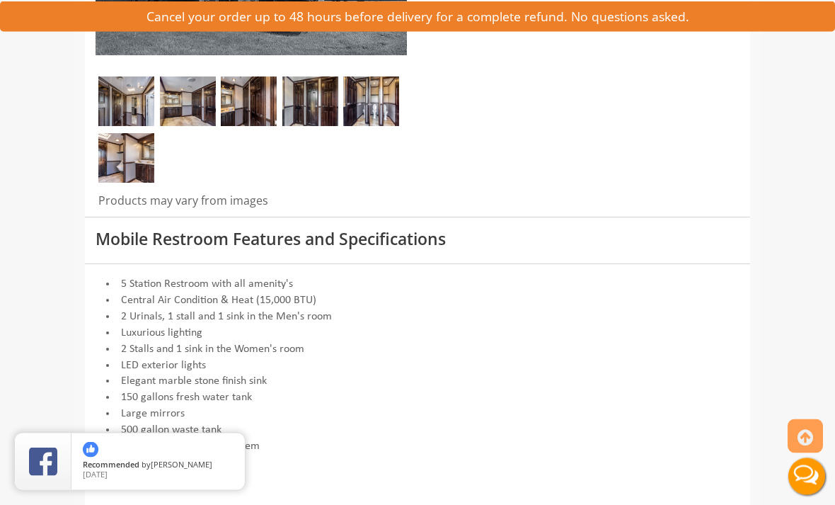
click at [685, 294] on li "Central Air Condition & Heat (15,000 BTU)" at bounding box center [418, 301] width 644 height 16
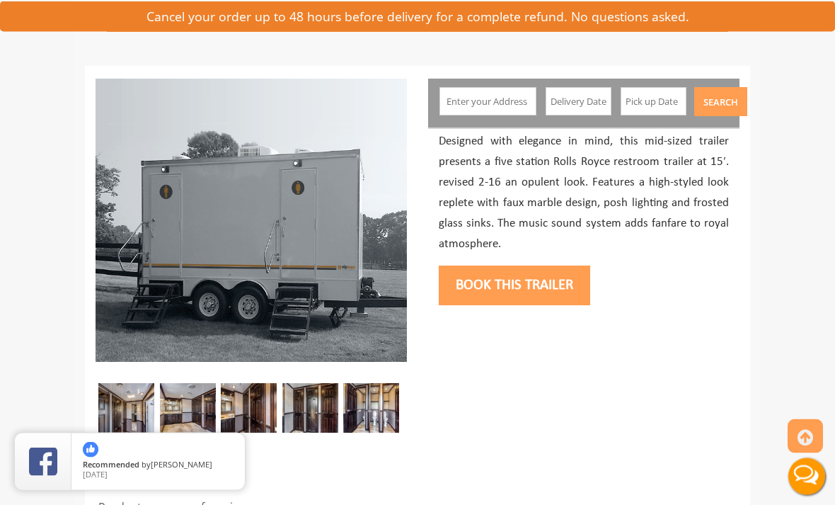
scroll to position [0, 0]
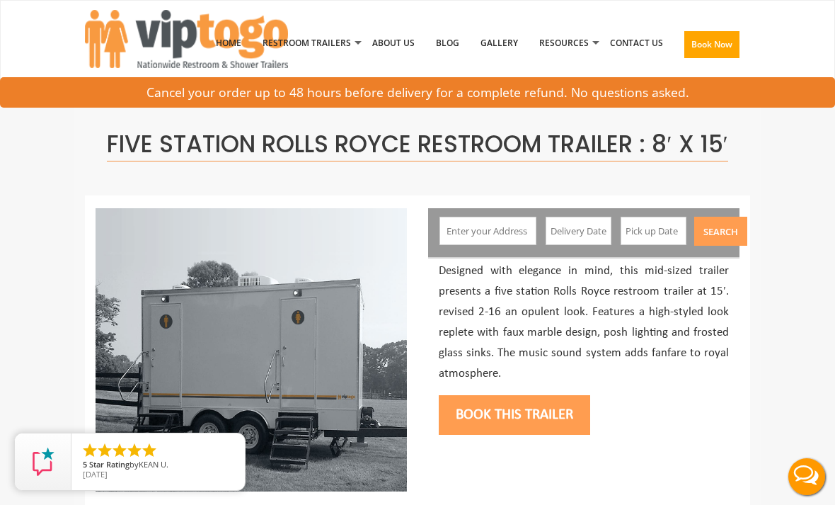
click at [516, 239] on input "text" at bounding box center [488, 231] width 96 height 28
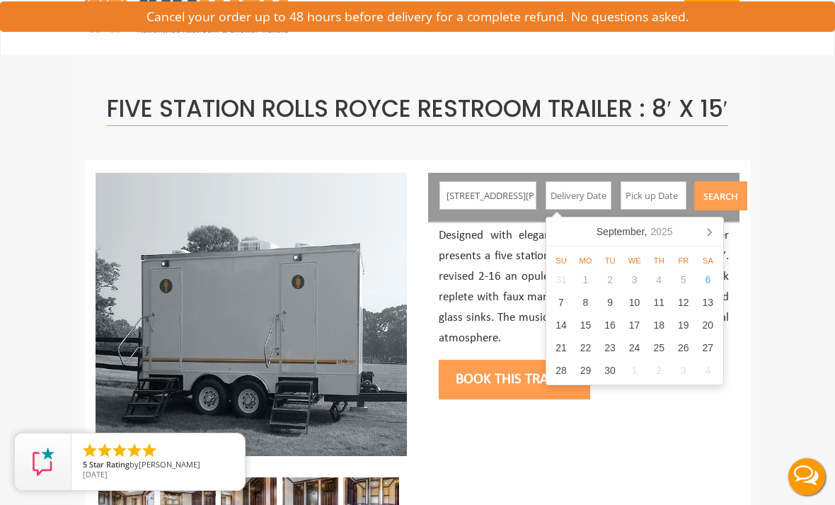
scroll to position [34, 0]
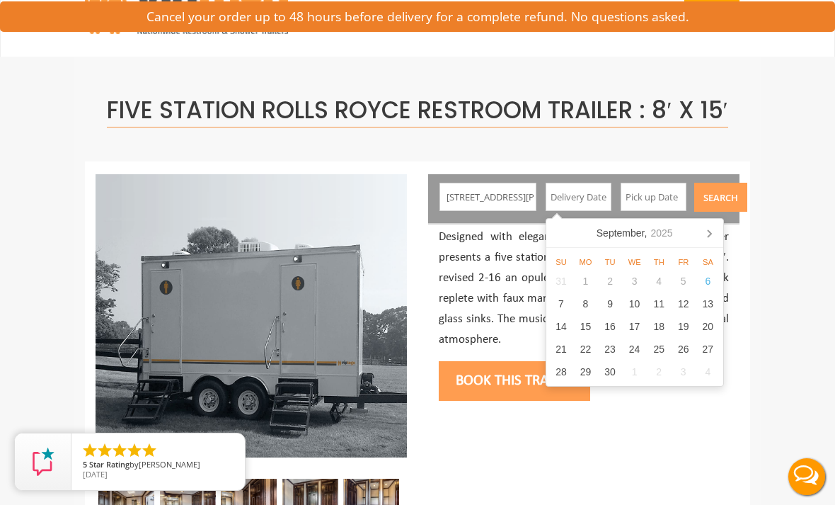
click at [502, 196] on input "1608 Adams Avenue, Dunmore, PA, USA" at bounding box center [488, 197] width 96 height 28
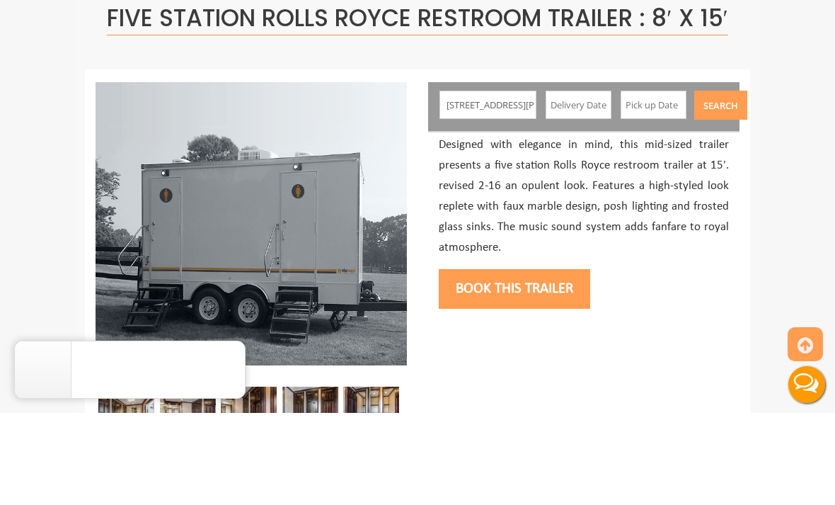
click at [530, 183] on input "1608 Adams Avenue, Dunmore, PA, USA" at bounding box center [488, 197] width 96 height 28
click at [520, 183] on input "1608 Adams Avenue, Dunmore, PA, USA" at bounding box center [488, 197] width 96 height 28
click at [587, 183] on input "text" at bounding box center [579, 197] width 67 height 28
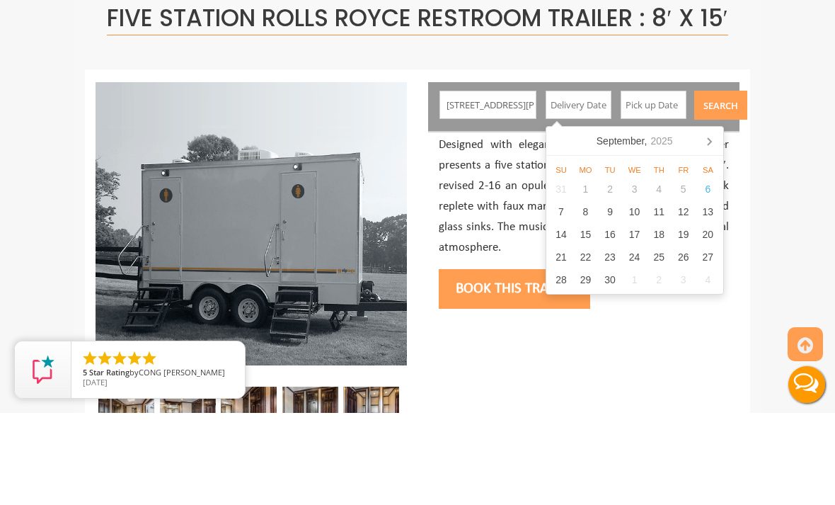
click at [515, 183] on input "1608 Adams Avenue, Dunmore, PA, USA" at bounding box center [488, 197] width 96 height 28
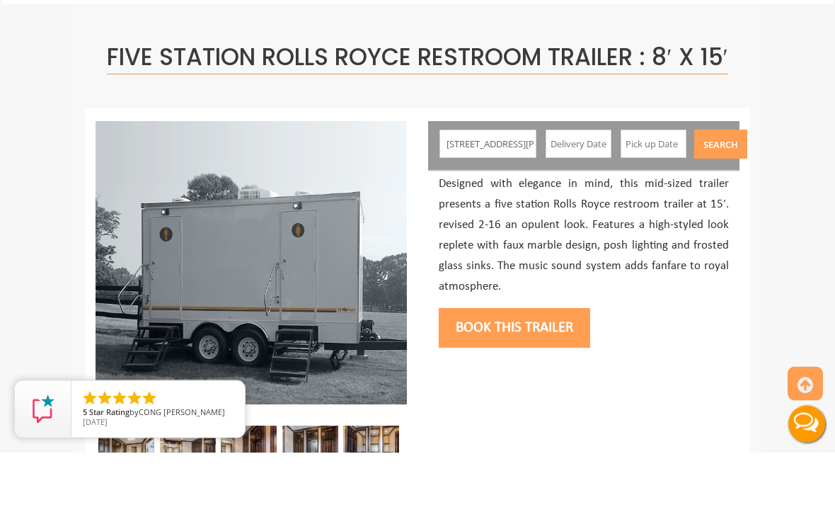
click at [519, 183] on input "1608 Adams Avenue, Dunmore, PA, USA" at bounding box center [488, 197] width 96 height 28
type input "1608 Adams Avenue, Dunmore, PA, USA"
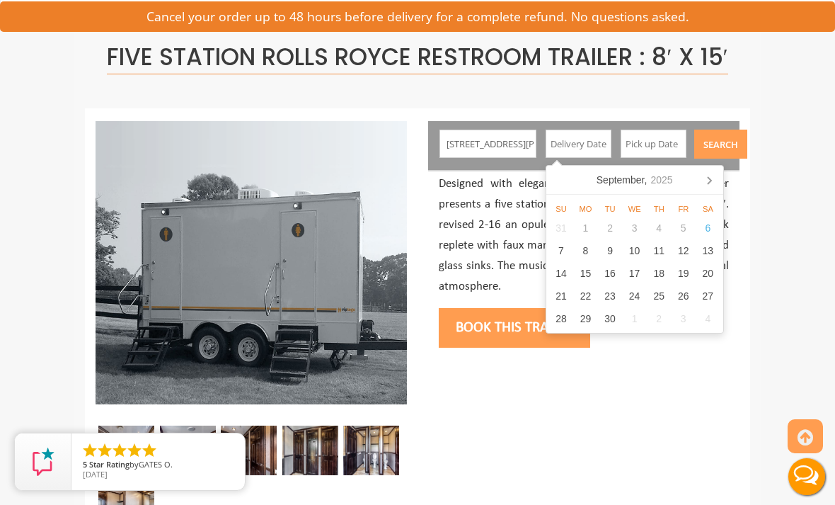
click at [701, 182] on icon at bounding box center [709, 179] width 23 height 23
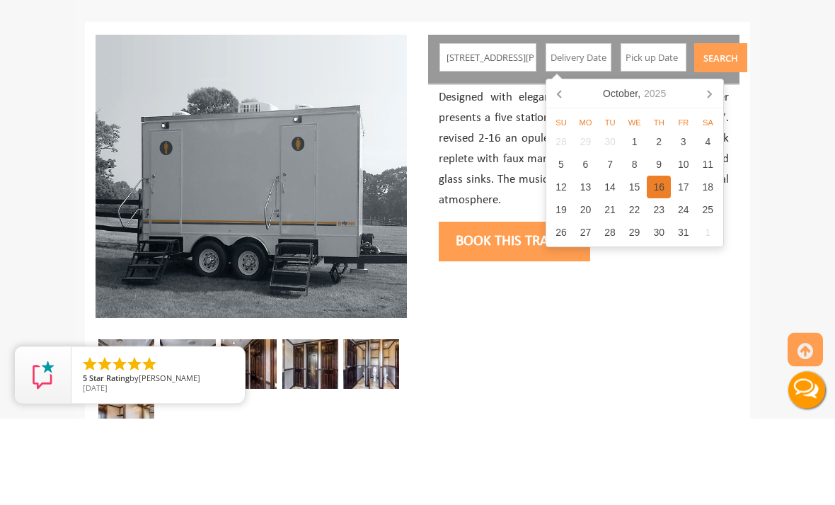
click at [663, 263] on div "16" at bounding box center [659, 274] width 25 height 23
type input "10/16/2025"
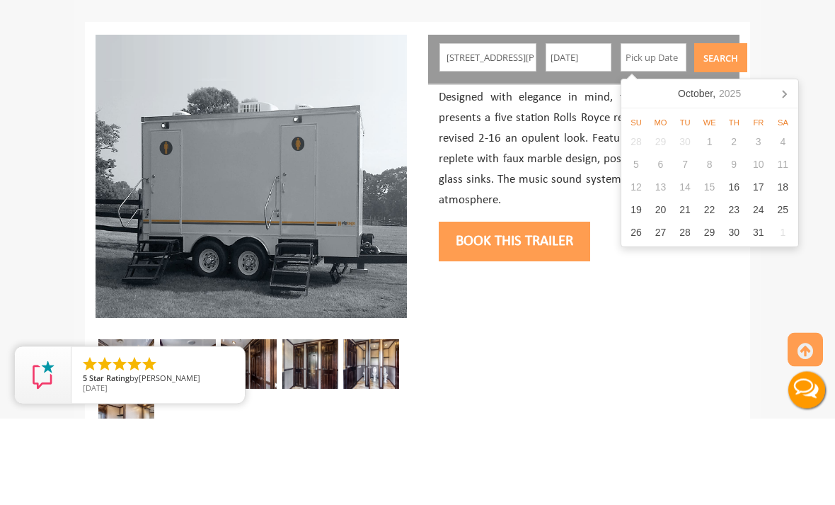
click at [782, 263] on div "18" at bounding box center [783, 274] width 25 height 23
type input "10/18/2025"
click at [732, 130] on button "Search" at bounding box center [720, 144] width 53 height 29
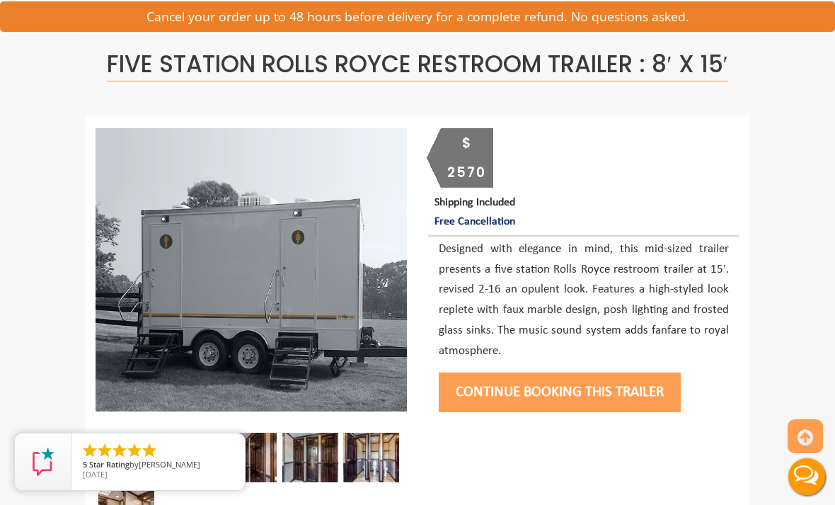
scroll to position [0, 0]
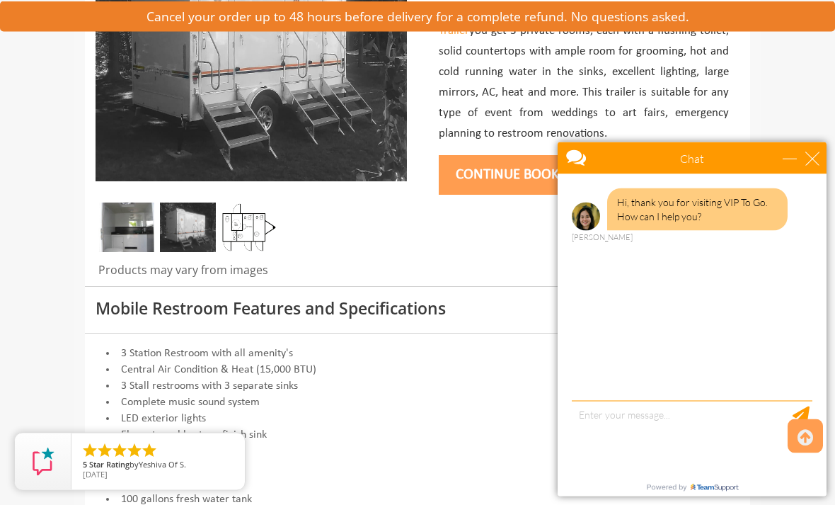
scroll to position [333, 0]
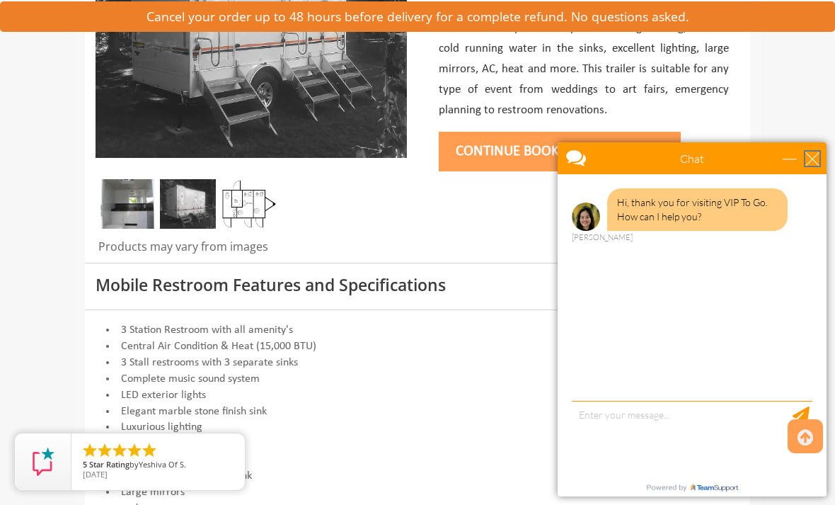
click at [811, 159] on div "close" at bounding box center [813, 158] width 14 height 14
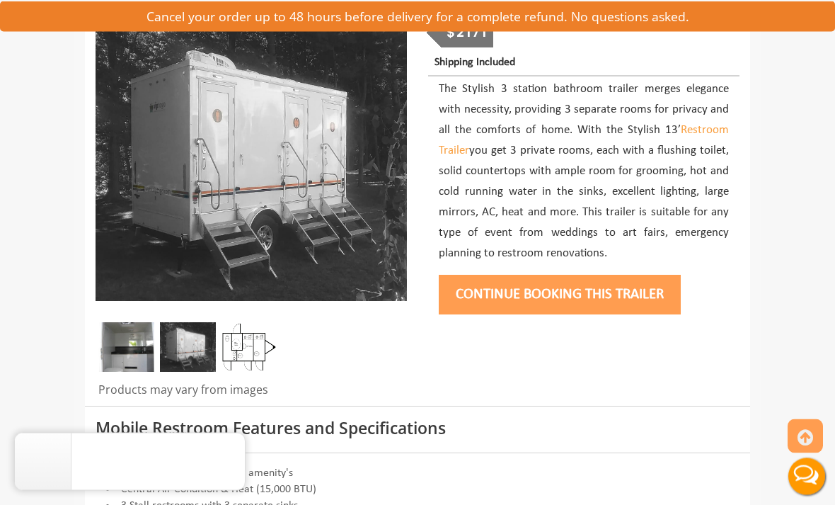
scroll to position [190, 0]
click at [127, 345] on img at bounding box center [126, 347] width 56 height 50
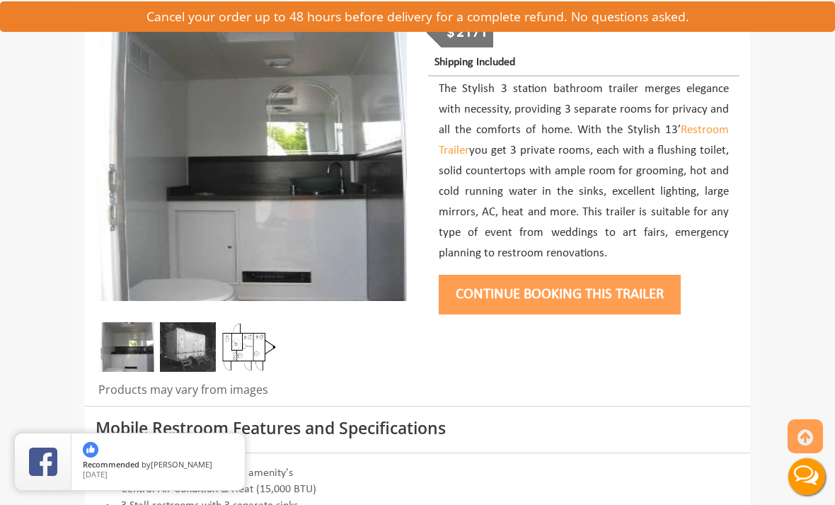
click at [192, 341] on img at bounding box center [188, 347] width 56 height 50
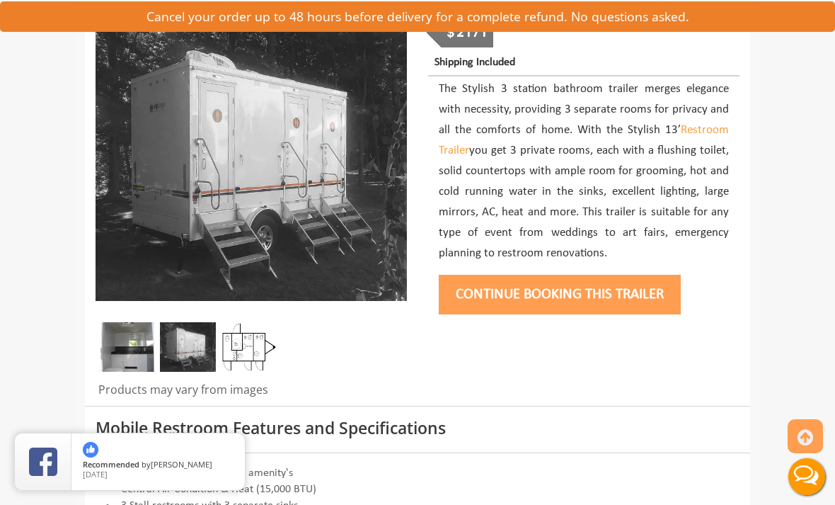
click at [239, 354] on img at bounding box center [249, 347] width 56 height 50
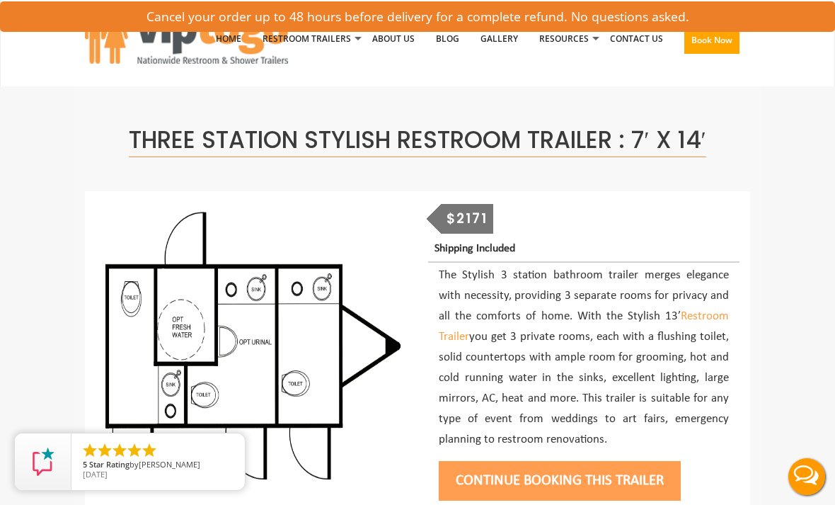
scroll to position [0, 0]
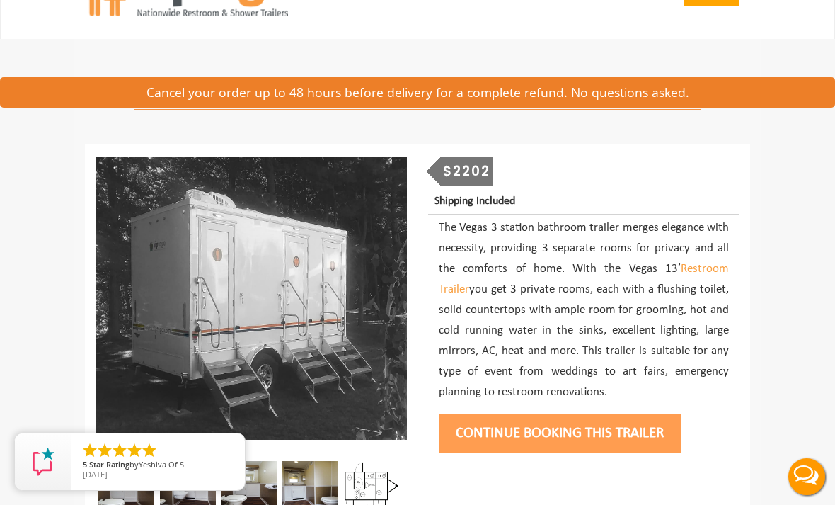
scroll to position [100, 0]
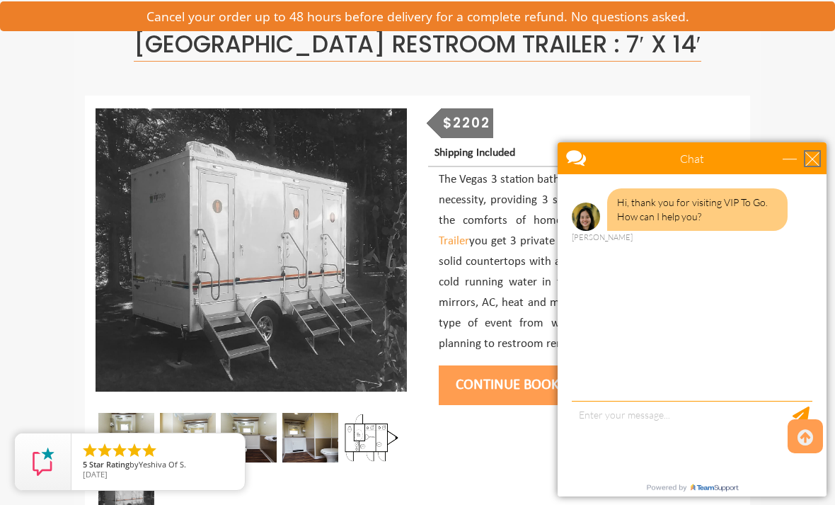
click at [815, 152] on div "close" at bounding box center [813, 158] width 14 height 14
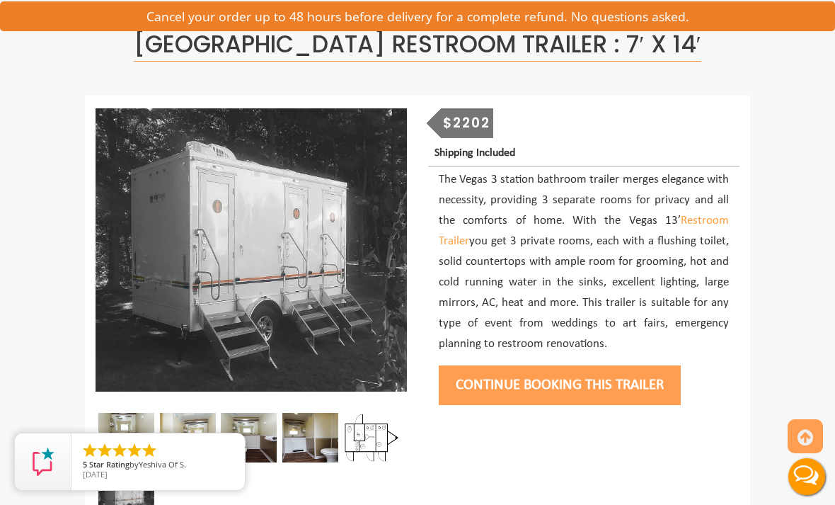
scroll to position [0, 0]
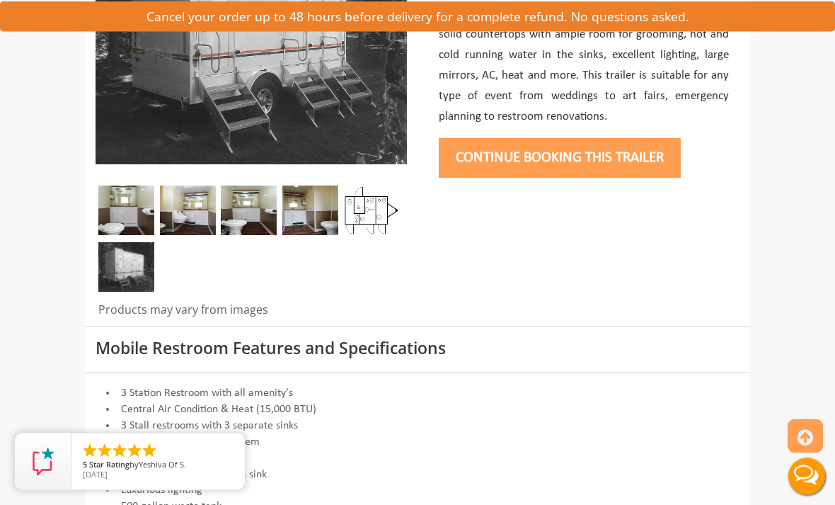
click at [110, 210] on img at bounding box center [126, 211] width 56 height 50
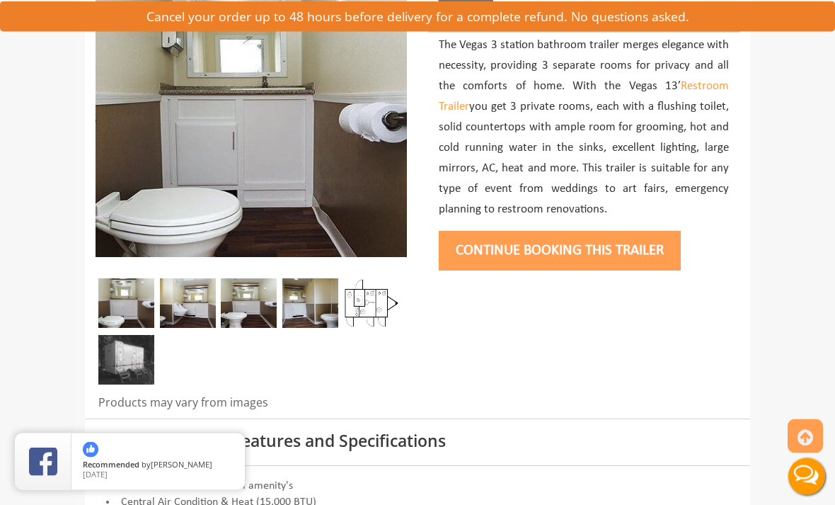
scroll to position [233, 0]
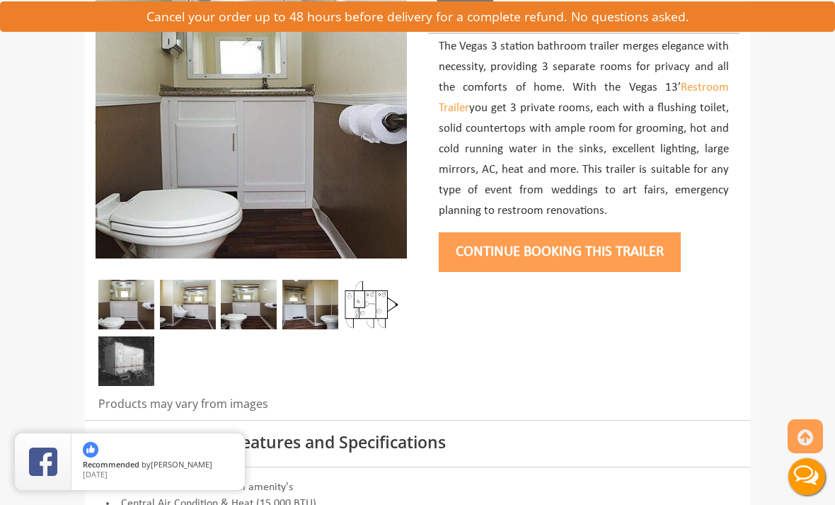
click at [202, 302] on img at bounding box center [188, 305] width 56 height 50
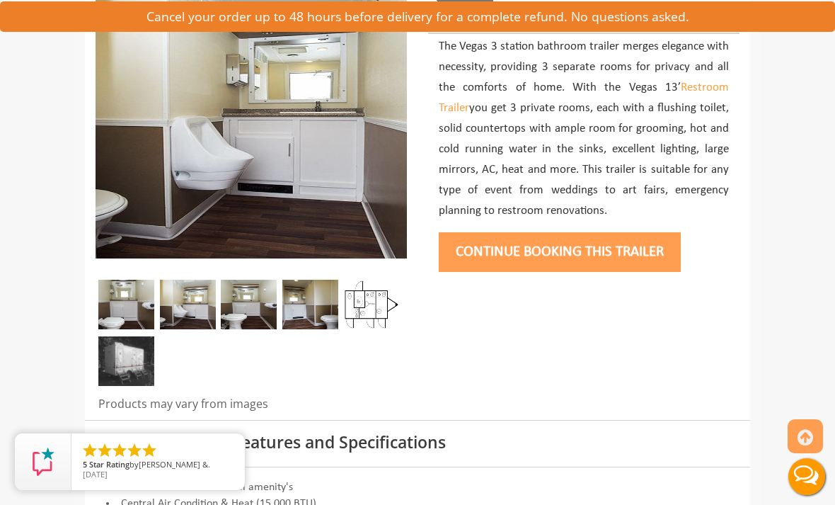
click at [262, 300] on img at bounding box center [249, 305] width 56 height 50
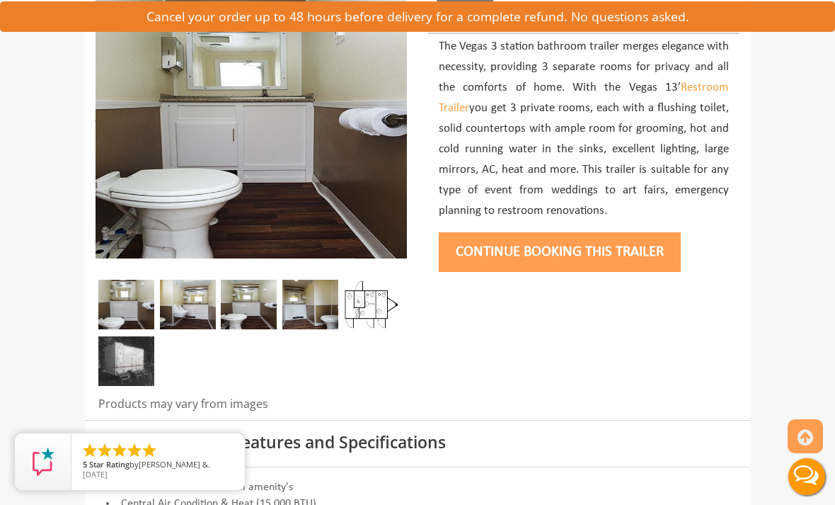
click at [326, 312] on img at bounding box center [310, 305] width 56 height 50
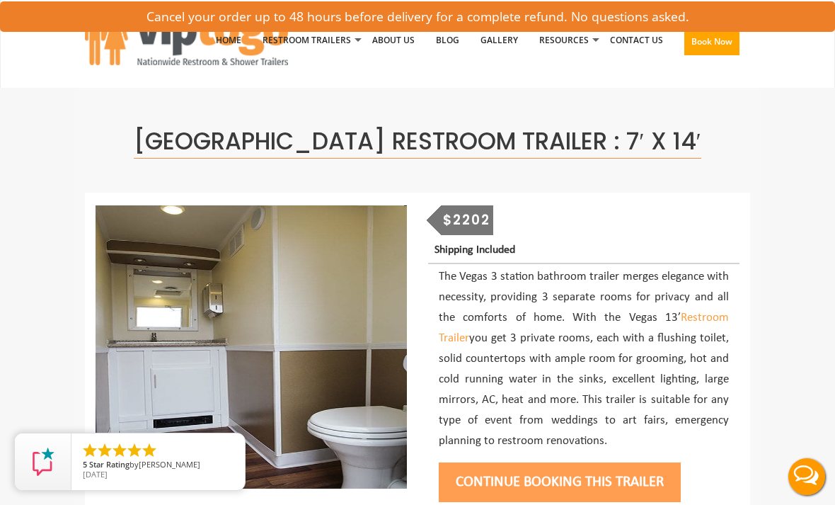
scroll to position [0, 0]
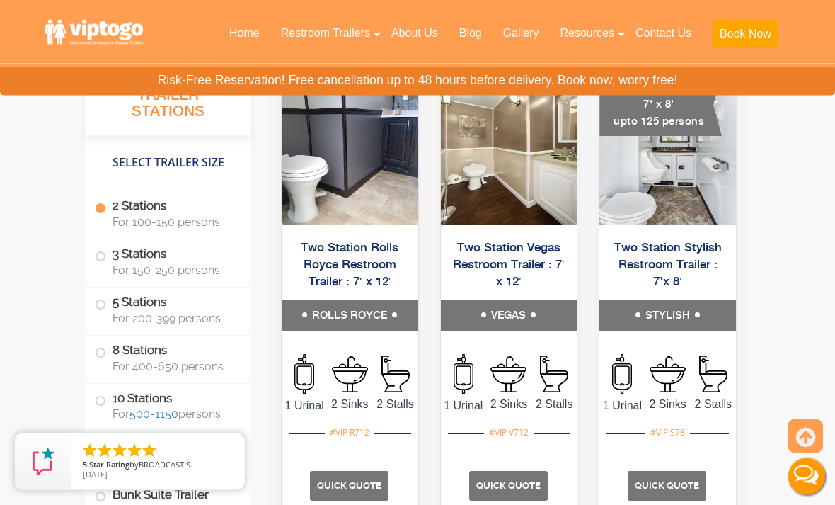
scroll to position [1615, 0]
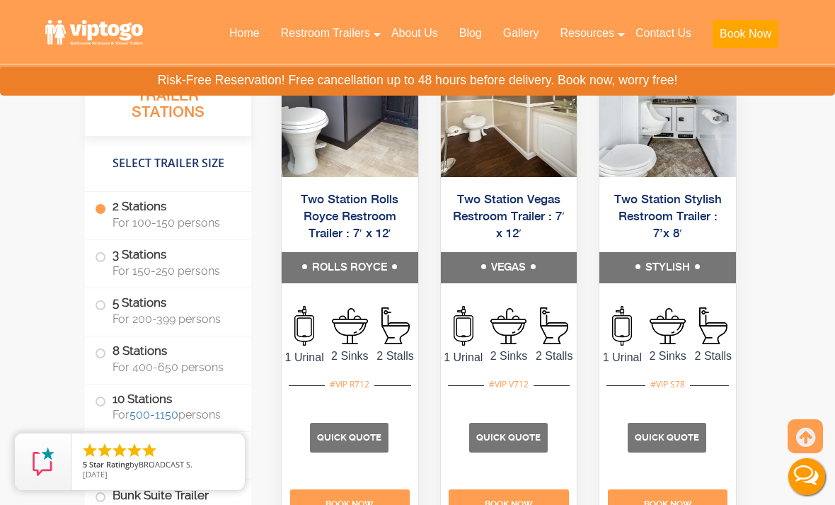
click at [101, 263] on label "3 Stations For 150-250 persons" at bounding box center [168, 262] width 147 height 44
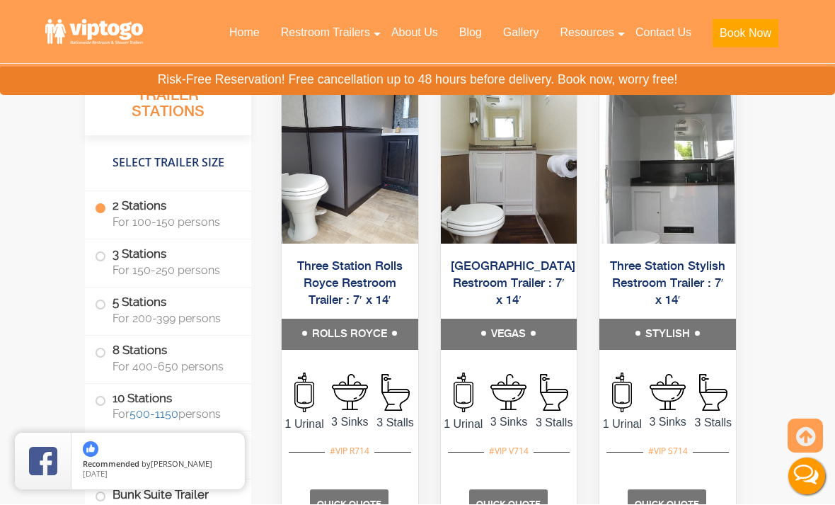
scroll to position [2595, 0]
click at [97, 250] on label "3 Stations For 150-250 persons" at bounding box center [168, 262] width 147 height 44
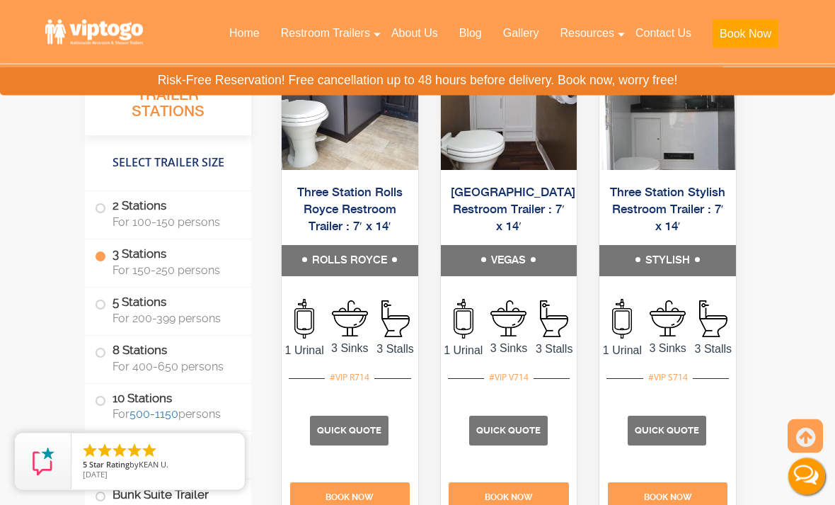
scroll to position [2755, 0]
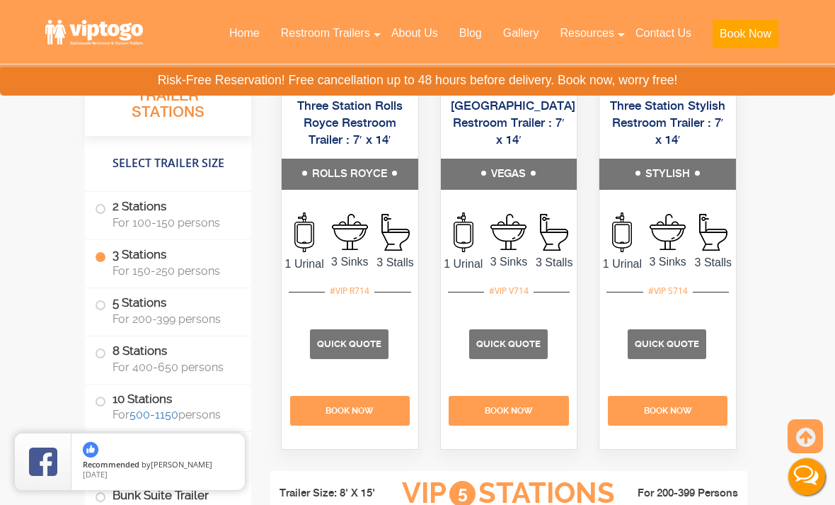
click at [374, 349] on span "Quick Quote" at bounding box center [349, 343] width 64 height 11
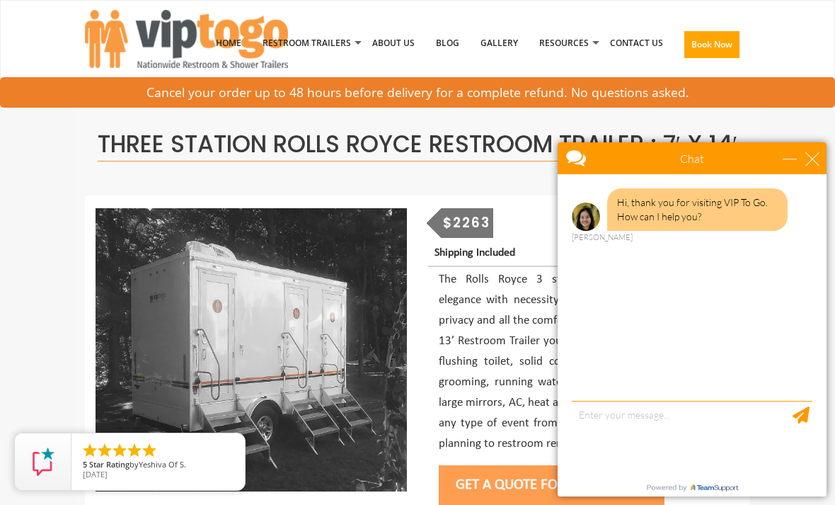
click at [474, 238] on div "$2263" at bounding box center [467, 223] width 53 height 30
click at [797, 159] on div "minimize" at bounding box center [790, 158] width 14 height 14
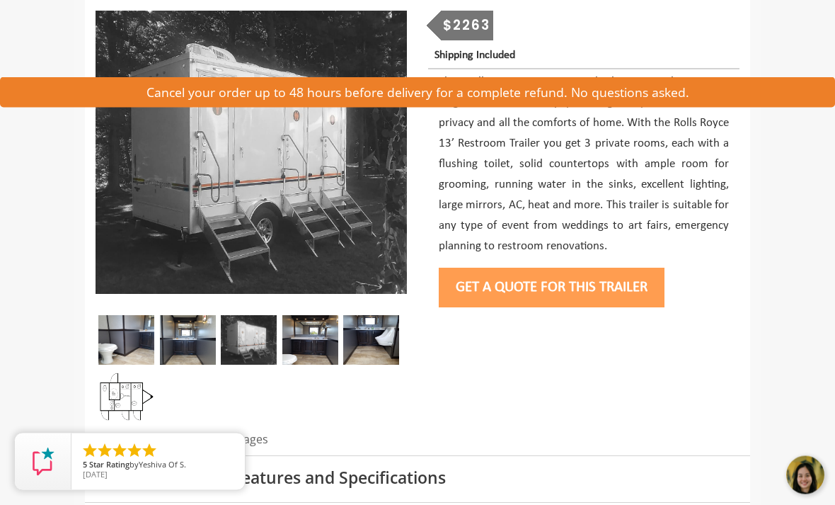
scroll to position [210, 0]
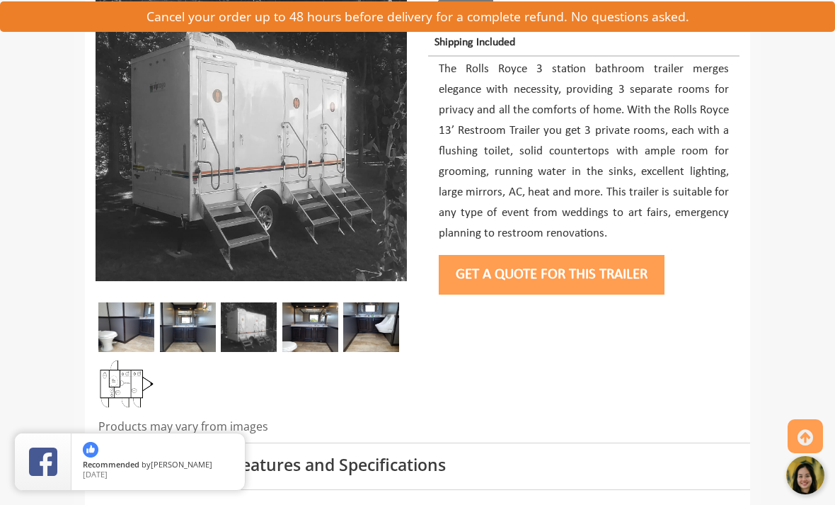
click at [563, 290] on button "Get a Quote for this Trailer" at bounding box center [552, 275] width 226 height 40
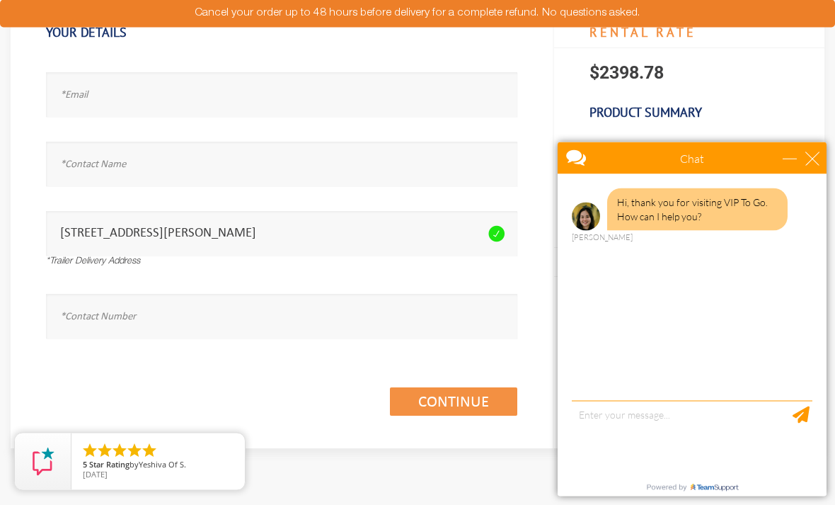
scroll to position [144, 0]
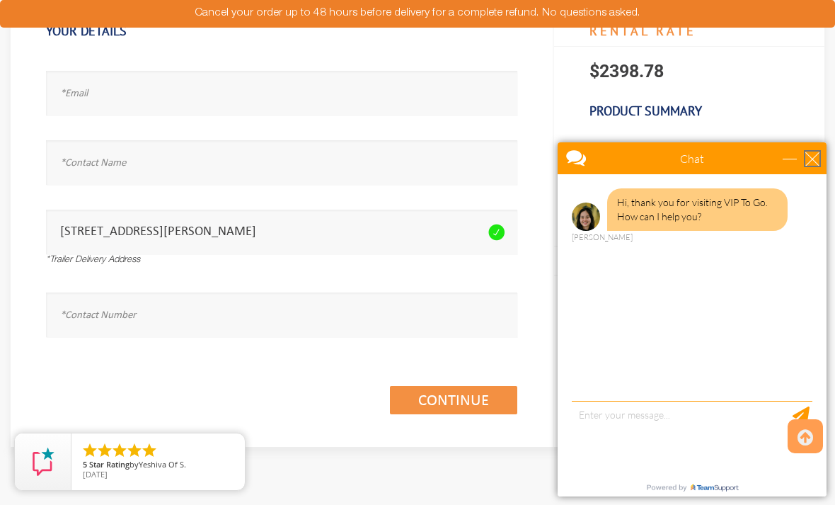
click at [811, 164] on div "close" at bounding box center [813, 158] width 14 height 14
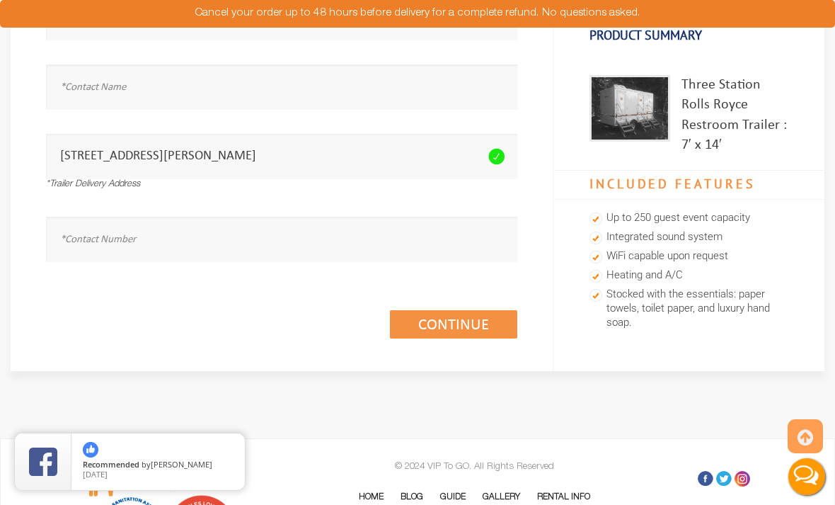
scroll to position [0, 0]
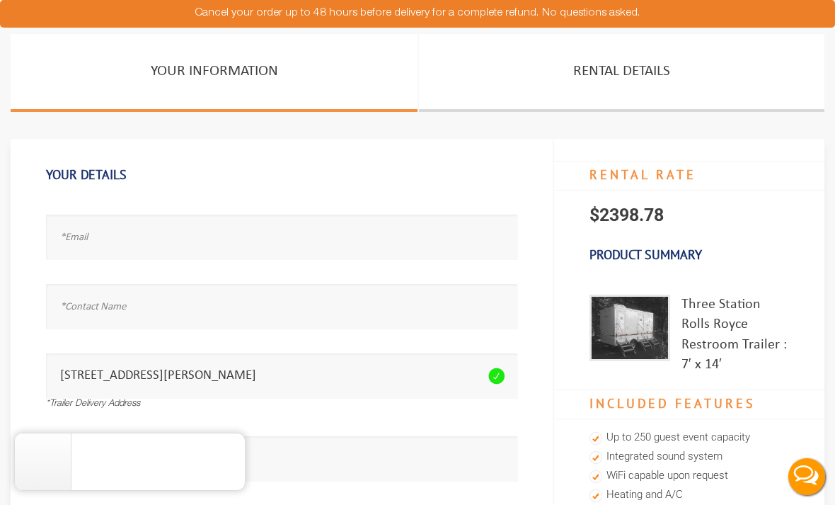
click at [618, 81] on link "Rental Details" at bounding box center [622, 73] width 406 height 78
click at [643, 70] on link "Rental Details" at bounding box center [622, 73] width 406 height 78
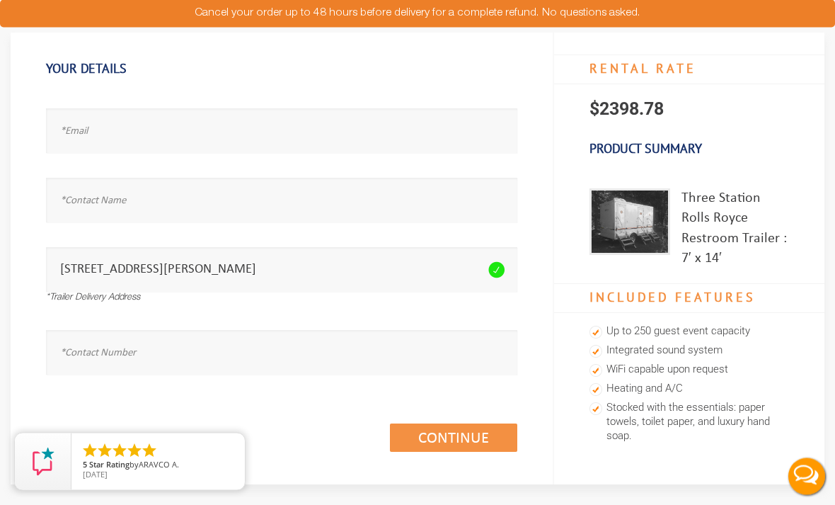
scroll to position [147, 0]
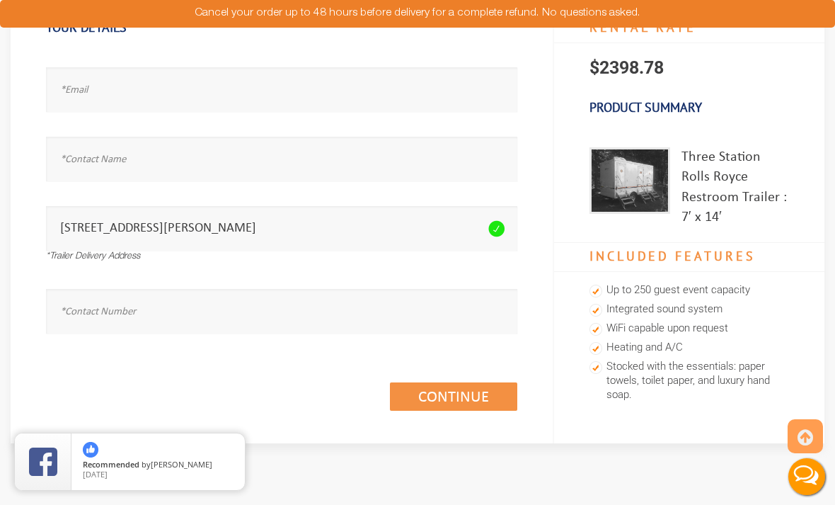
click at [499, 230] on icon at bounding box center [496, 228] width 16 height 17
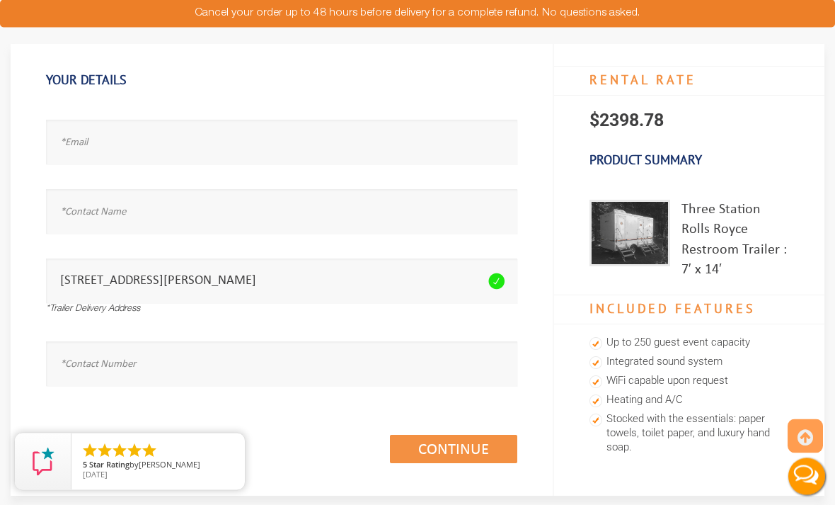
scroll to position [0, 0]
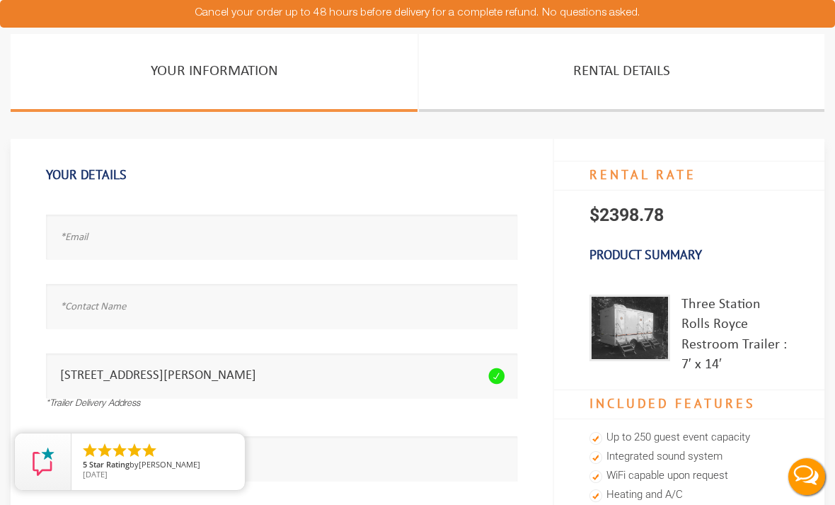
click at [96, 78] on link "Your Information" at bounding box center [214, 73] width 407 height 78
click at [724, 303] on div "Three Station Rolls Royce Restroom Trailer : 7′ x 14′" at bounding box center [736, 334] width 108 height 81
click at [704, 244] on h3 "Product Summary" at bounding box center [689, 255] width 270 height 30
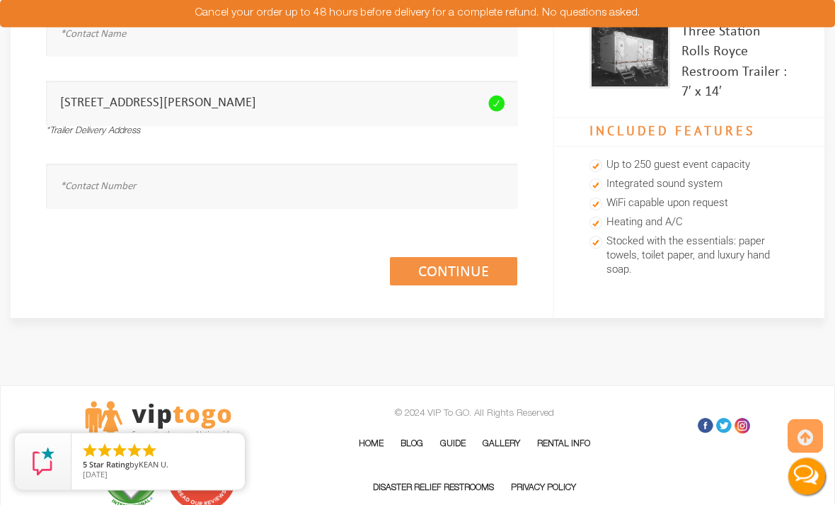
scroll to position [331, 0]
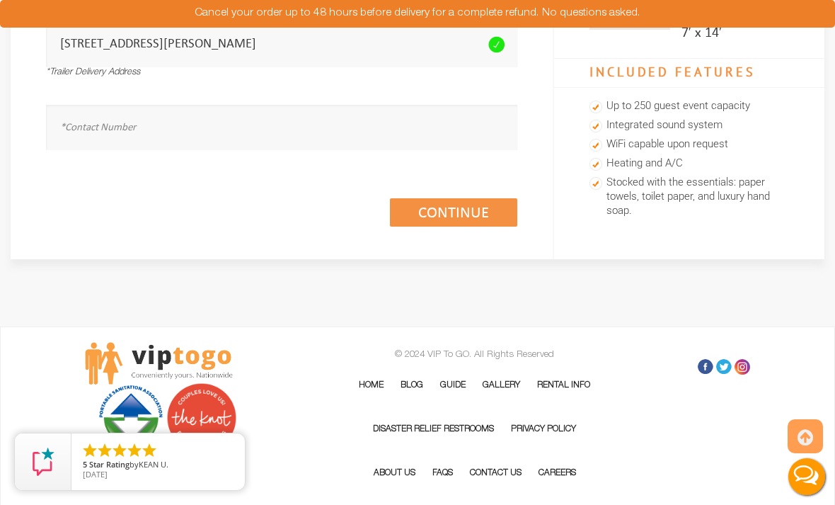
click at [474, 207] on link "Continue (1/3)" at bounding box center [453, 212] width 127 height 28
click at [482, 211] on link "Continue (1/3)" at bounding box center [453, 212] width 127 height 28
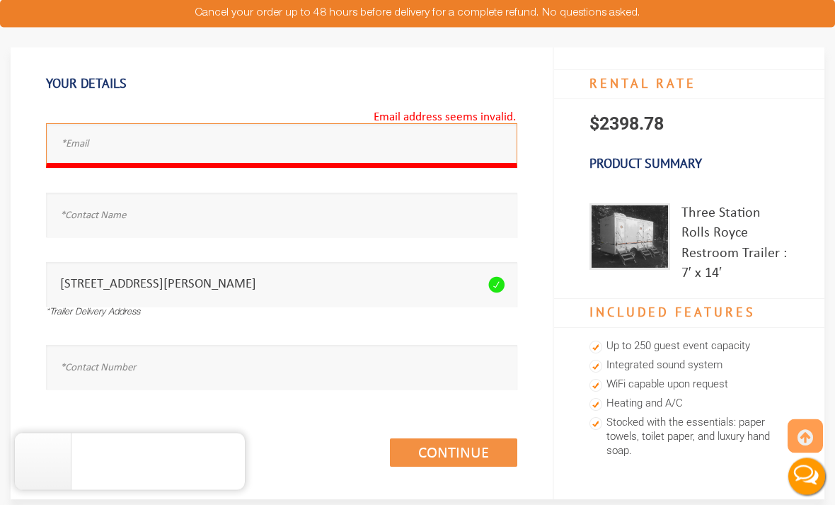
scroll to position [0, 0]
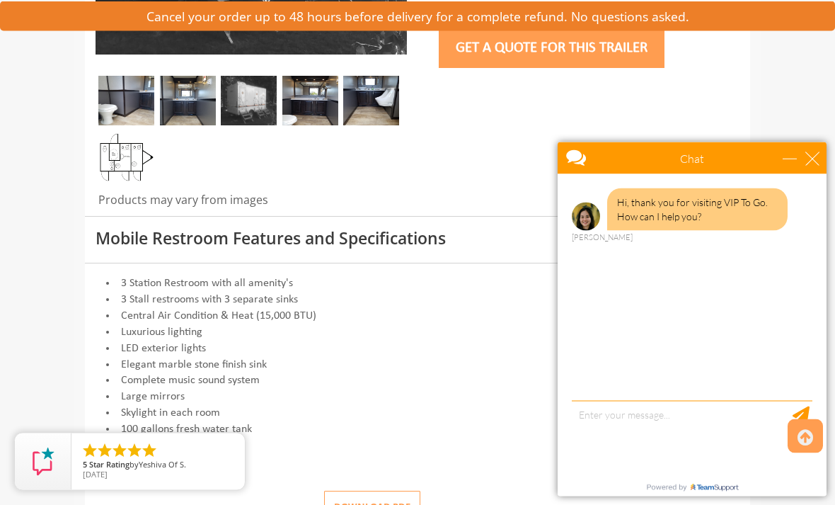
scroll to position [437, 0]
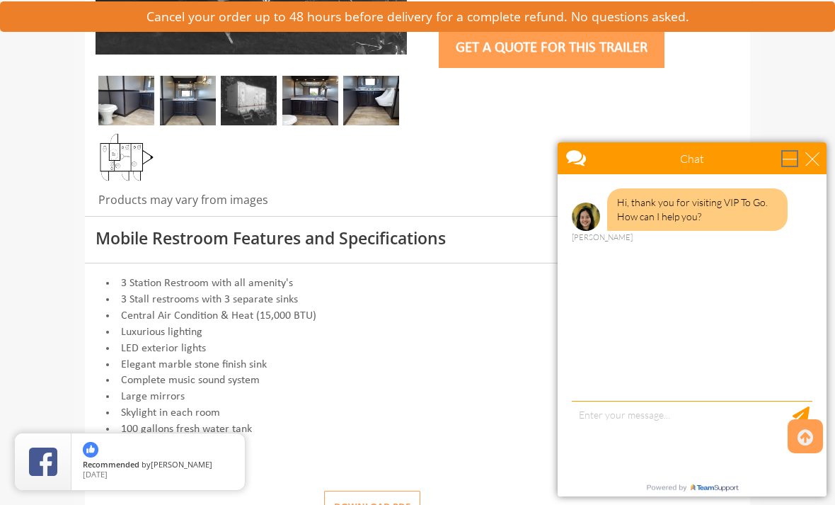
click at [797, 159] on div "minimize" at bounding box center [790, 158] width 14 height 14
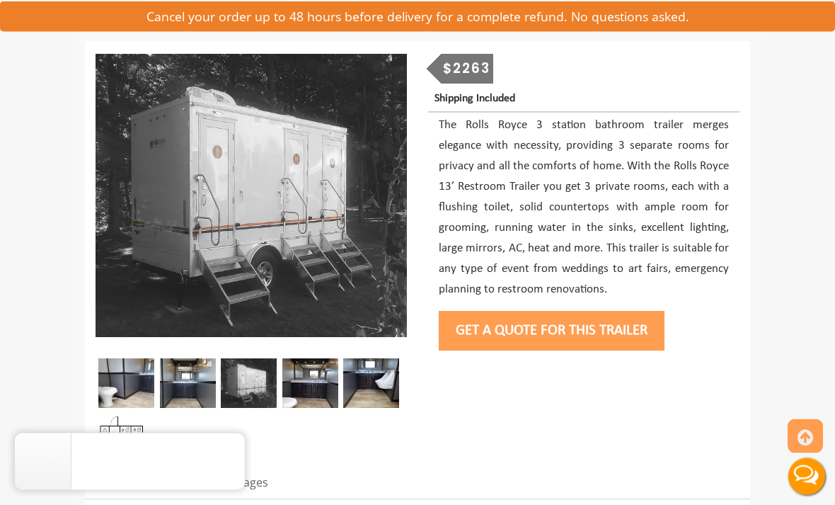
scroll to position [154, 0]
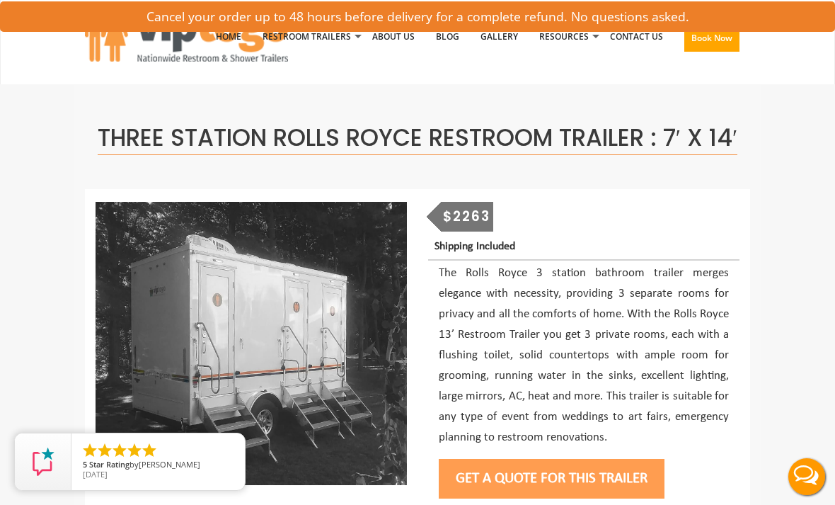
scroll to position [0, 0]
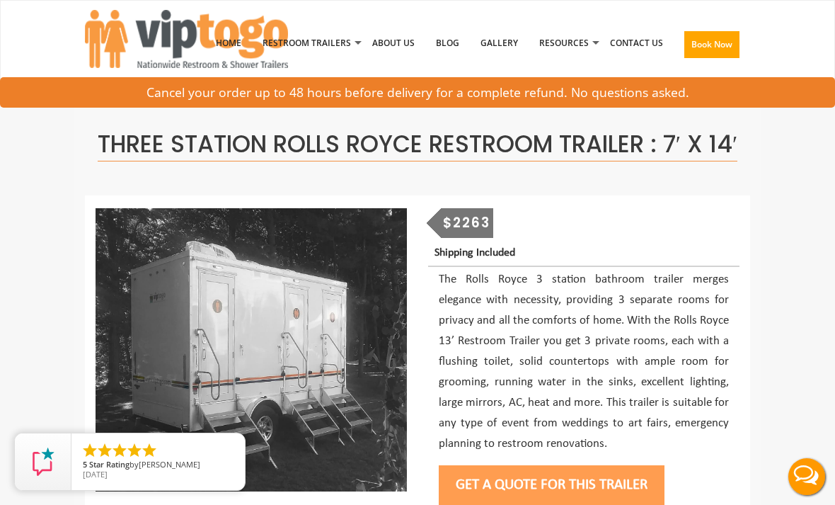
click at [456, 33] on link "Blog" at bounding box center [447, 43] width 45 height 74
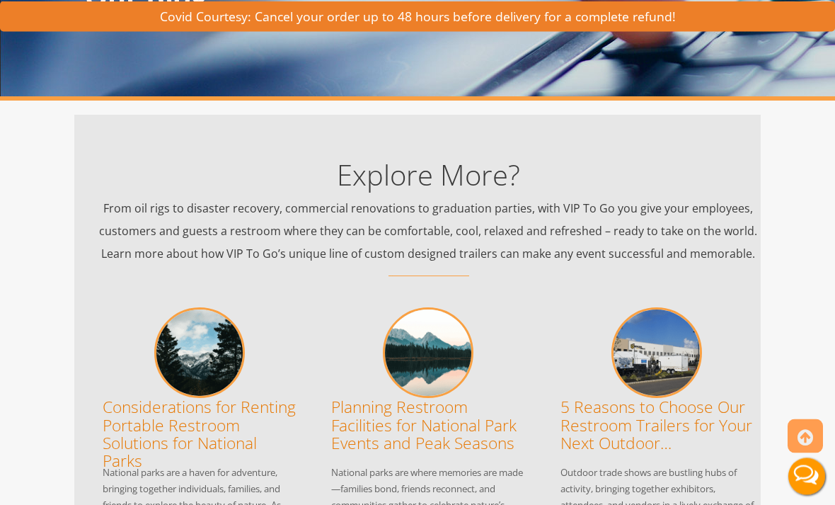
scroll to position [230, 0]
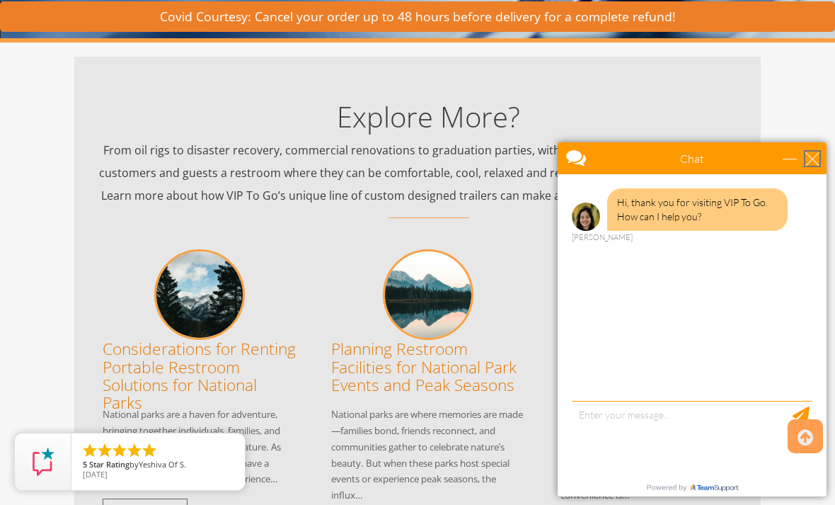
click at [810, 164] on div "close" at bounding box center [813, 158] width 14 height 14
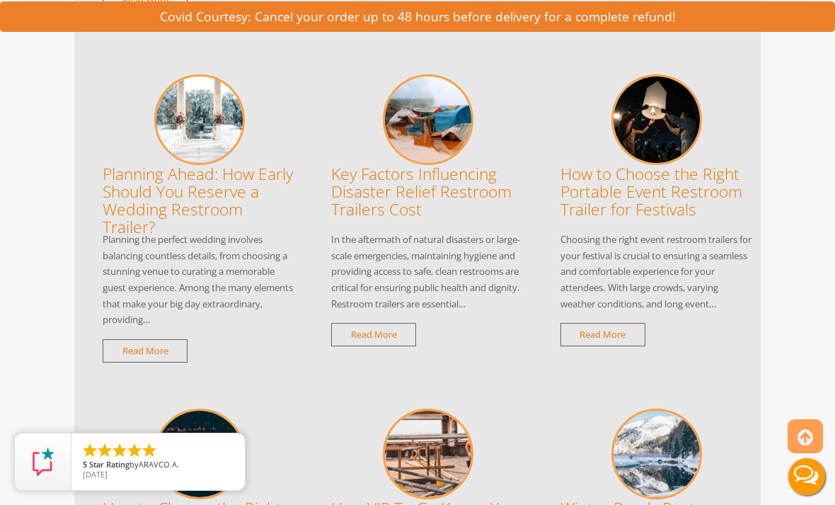
scroll to position [743, 0]
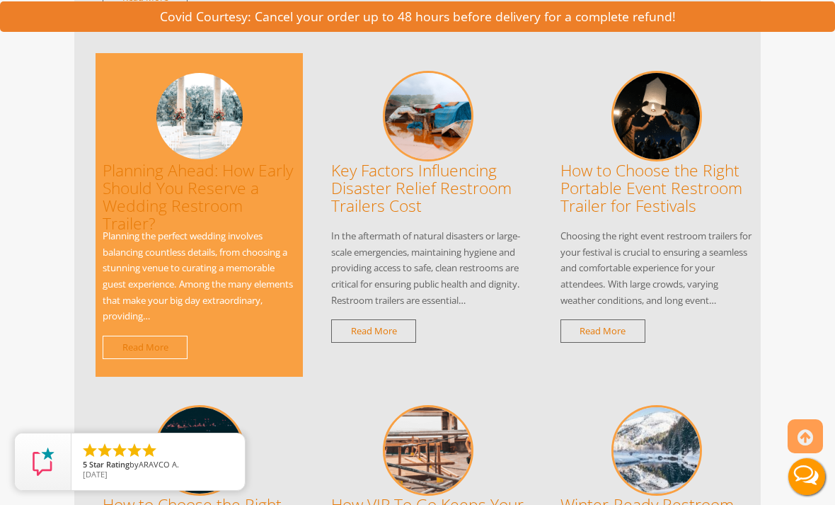
click at [125, 346] on link "Read More" at bounding box center [145, 347] width 85 height 23
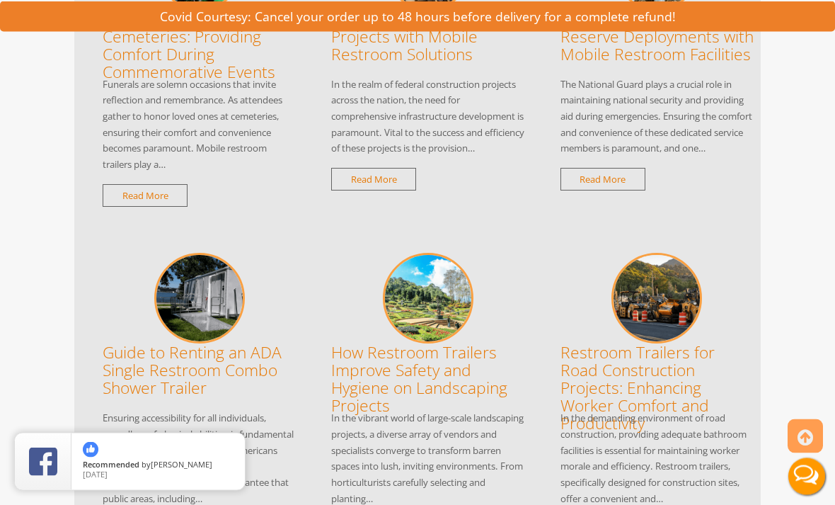
scroll to position [3270, 0]
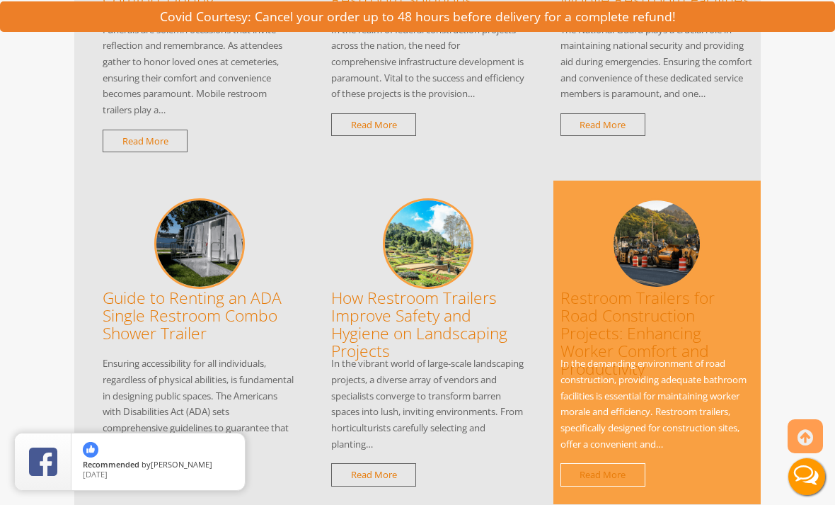
click at [754, 389] on div "Restroom Trailers for Road Construction Projects: Enhancing Worker Comfort and …" at bounding box center [657, 343] width 207 height 324
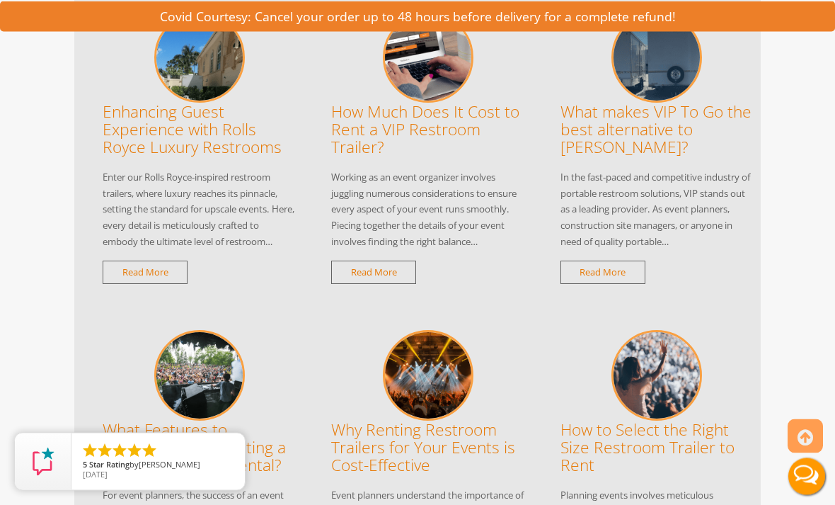
scroll to position [6079, 0]
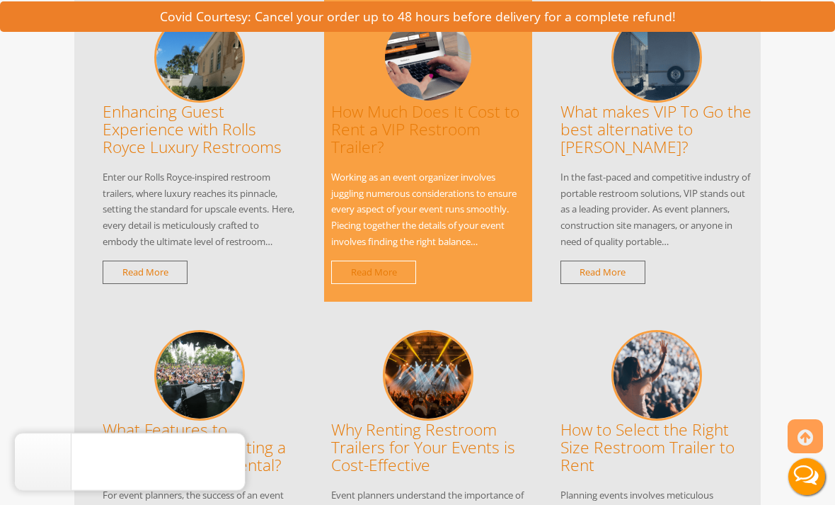
click at [401, 261] on link "Read More" at bounding box center [373, 272] width 85 height 23
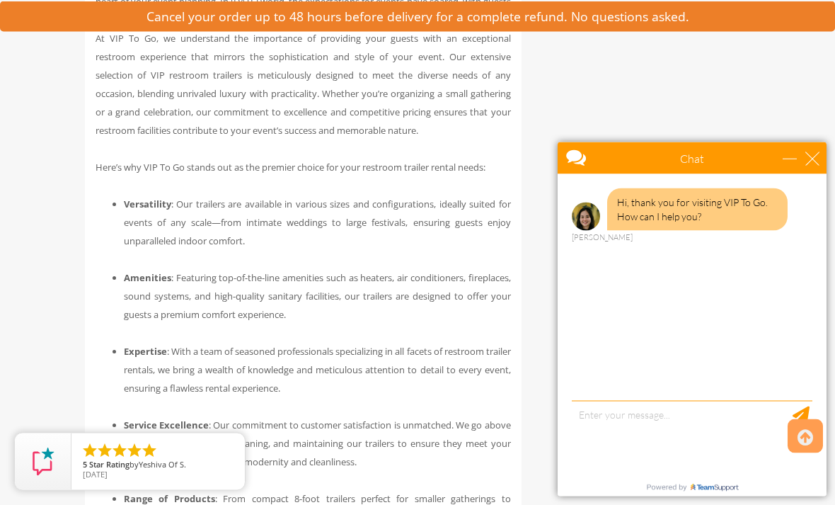
scroll to position [1037, 0]
click at [797, 160] on div "minimize" at bounding box center [790, 158] width 14 height 14
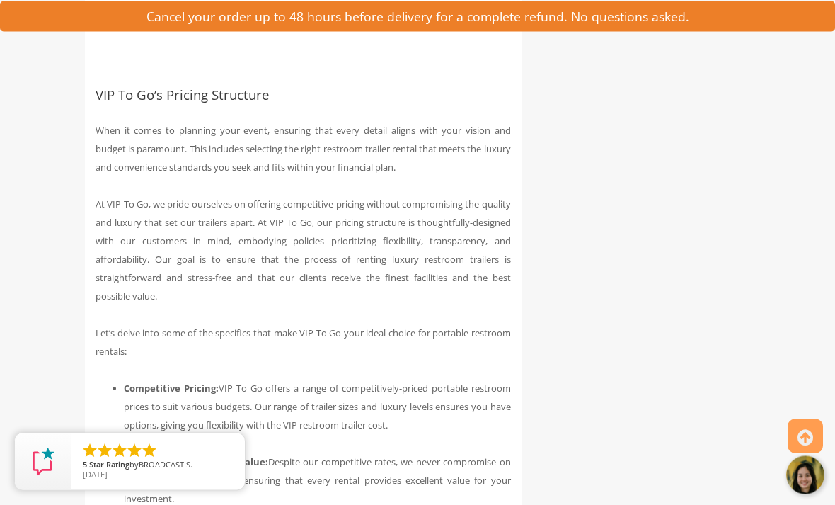
scroll to position [2255, 0]
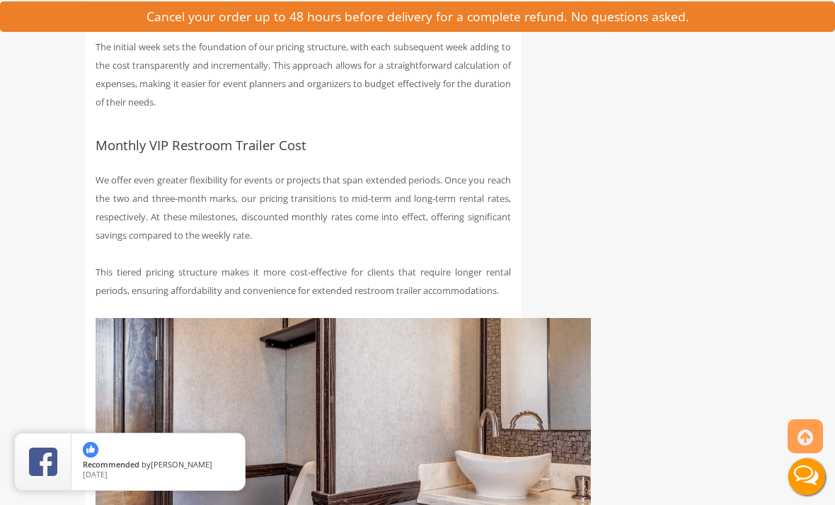
scroll to position [4826, 0]
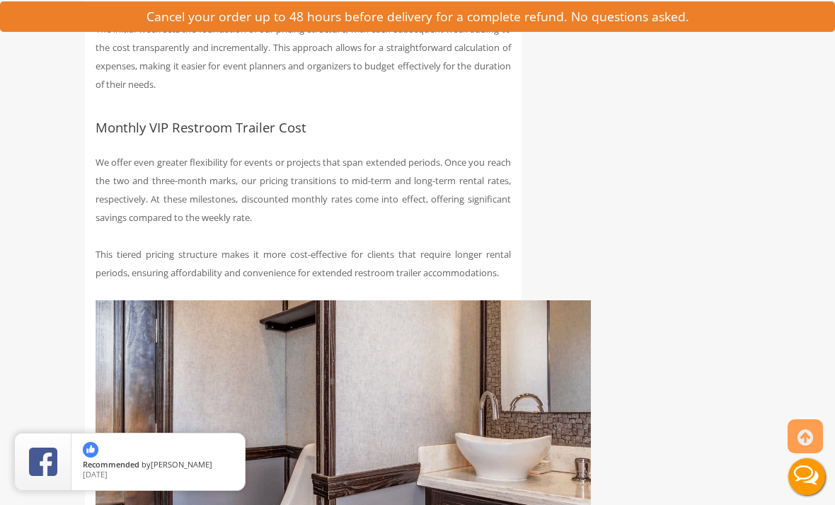
click at [8, 293] on div "Toggle navigation VIPTOGO Home Restroom Trailers Restroom Trailers by Type All …" at bounding box center [417, 230] width 835 height 10112
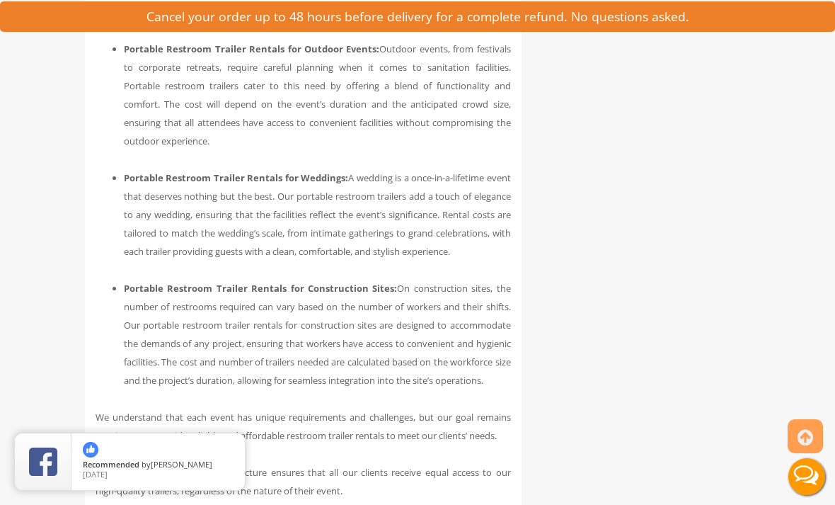
scroll to position [7304, 0]
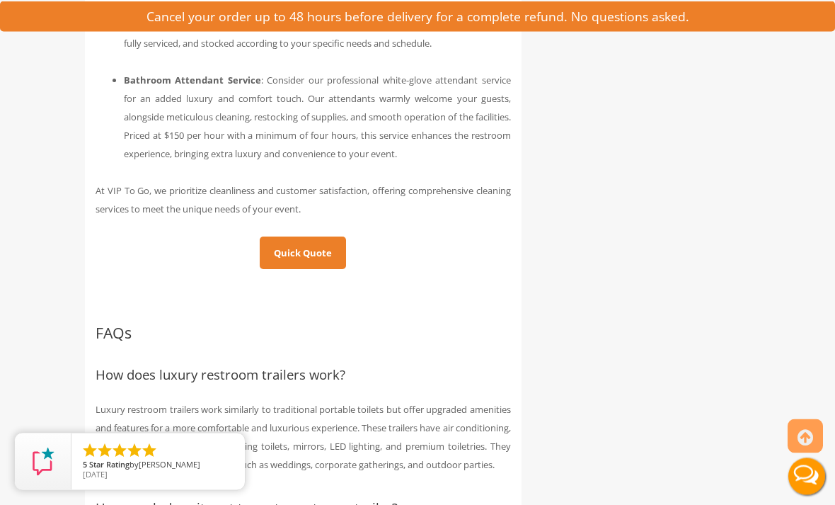
scroll to position [8746, 0]
click at [297, 268] on link "Quick Quote" at bounding box center [303, 252] width 86 height 33
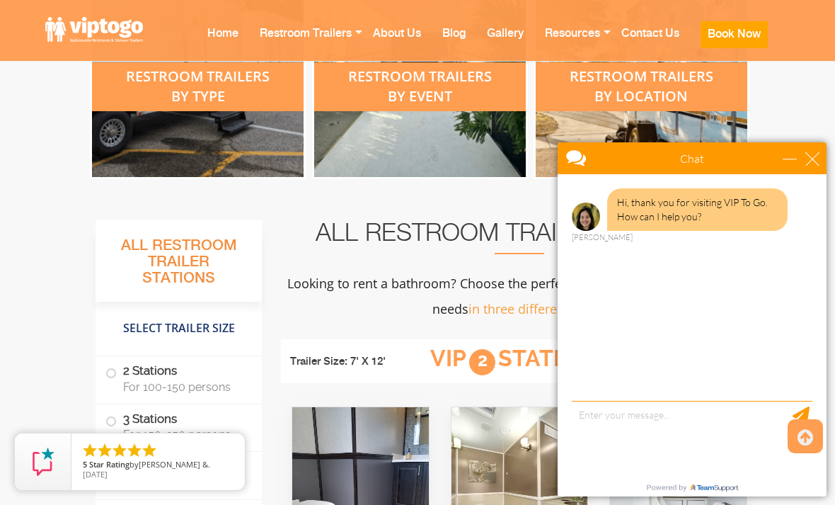
scroll to position [696, 0]
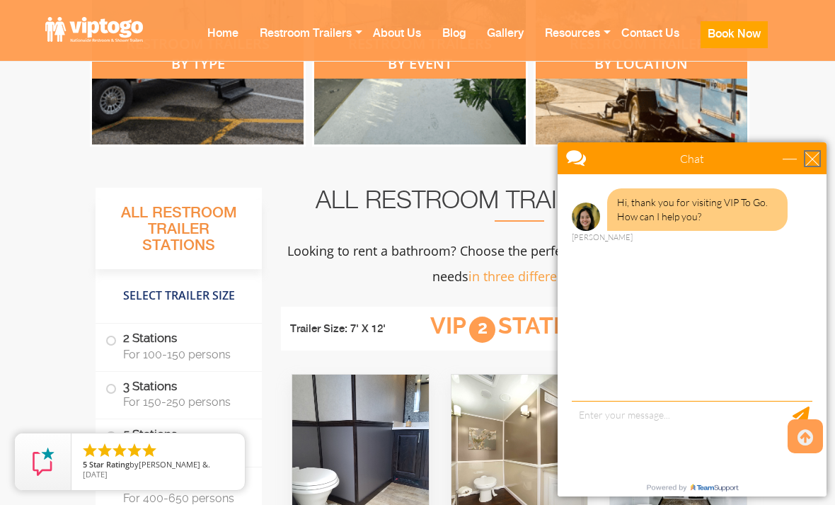
click at [816, 156] on div "close" at bounding box center [813, 158] width 14 height 14
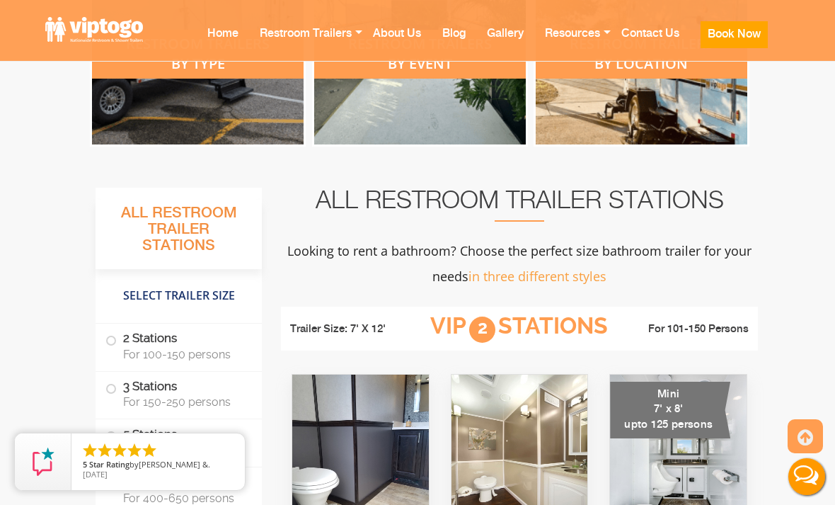
scroll to position [0, 0]
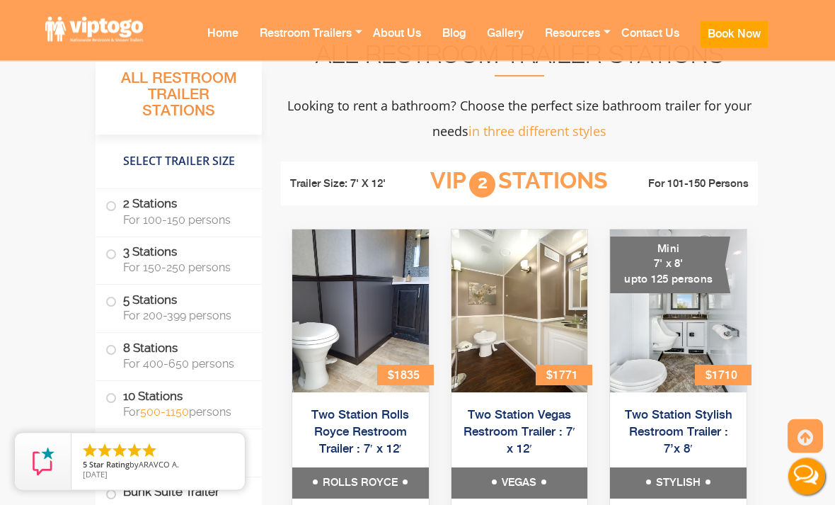
scroll to position [860, 0]
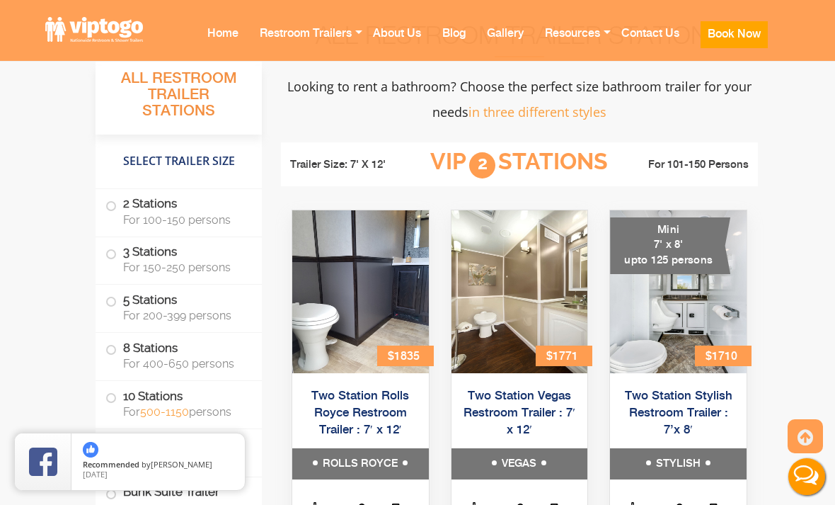
click at [130, 248] on label "3 Stations For 150-250 persons" at bounding box center [178, 259] width 147 height 44
click at [117, 255] on label "3 Stations For 150-250 persons" at bounding box center [178, 259] width 147 height 44
click at [176, 246] on label "3 Stations For 150-250 persons" at bounding box center [178, 259] width 147 height 44
click at [129, 257] on label "3 Stations For 150-250 persons" at bounding box center [178, 259] width 147 height 44
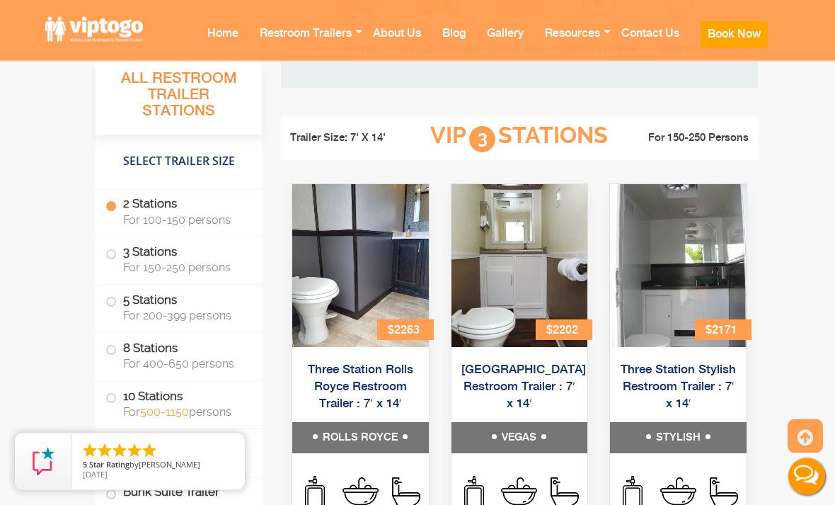
scroll to position [1872, 0]
click at [392, 300] on img at bounding box center [360, 265] width 137 height 163
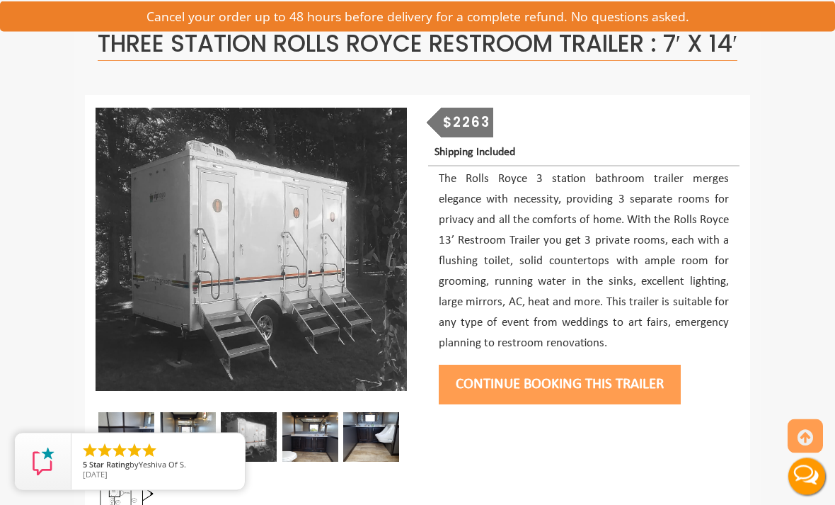
scroll to position [184, 0]
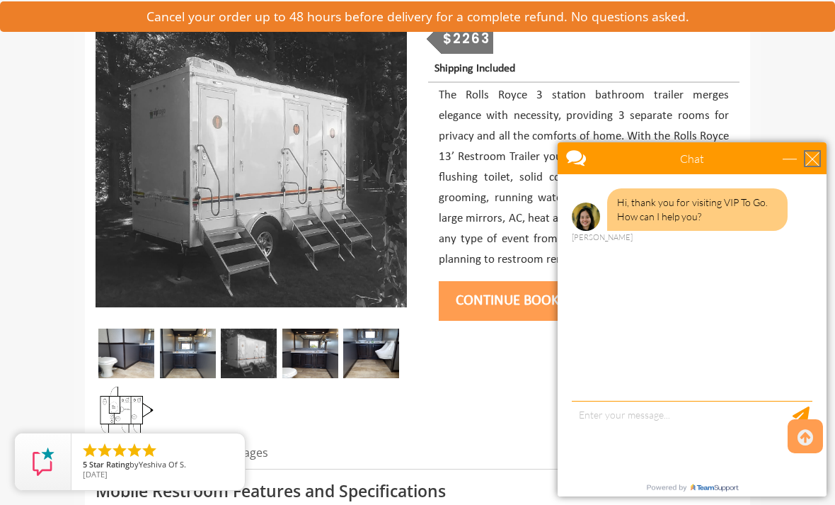
click at [813, 152] on div "close" at bounding box center [813, 158] width 14 height 14
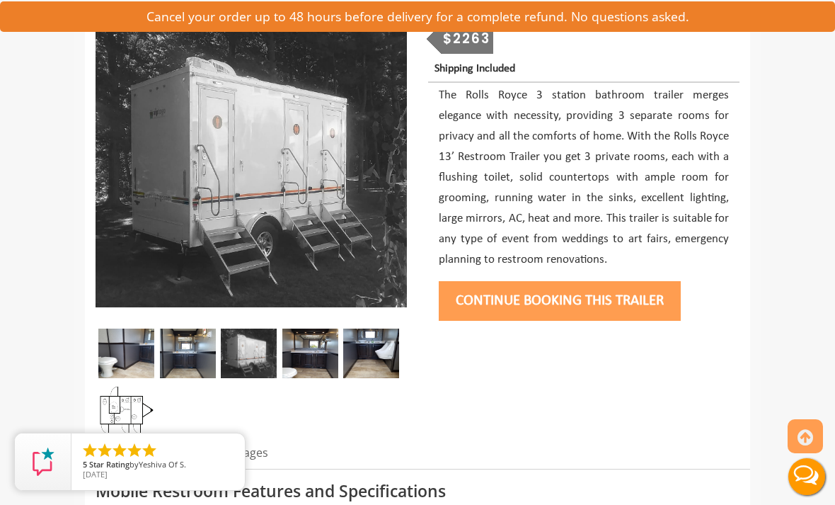
scroll to position [0, 0]
click at [142, 372] on img at bounding box center [126, 353] width 56 height 50
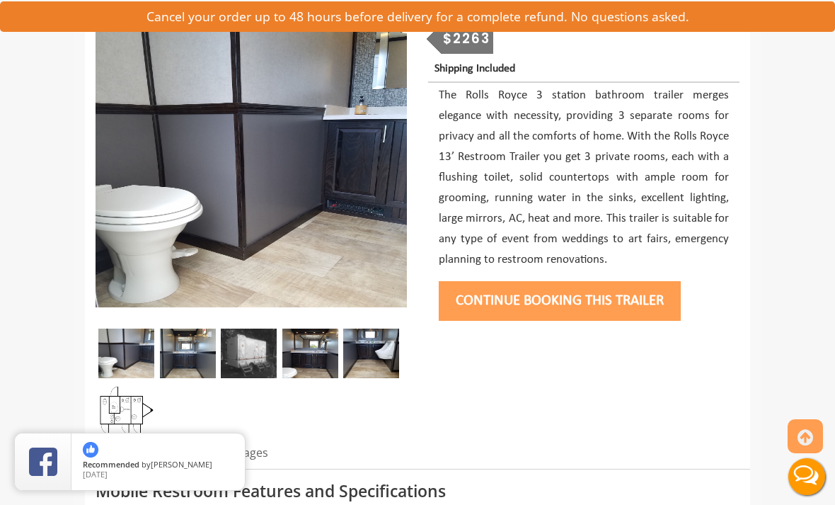
click at [205, 370] on img at bounding box center [188, 353] width 56 height 50
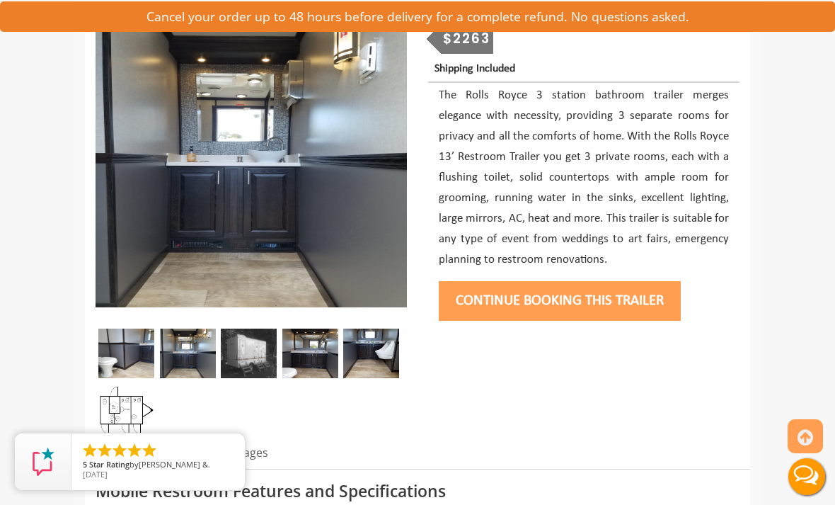
click at [263, 374] on img at bounding box center [249, 353] width 56 height 50
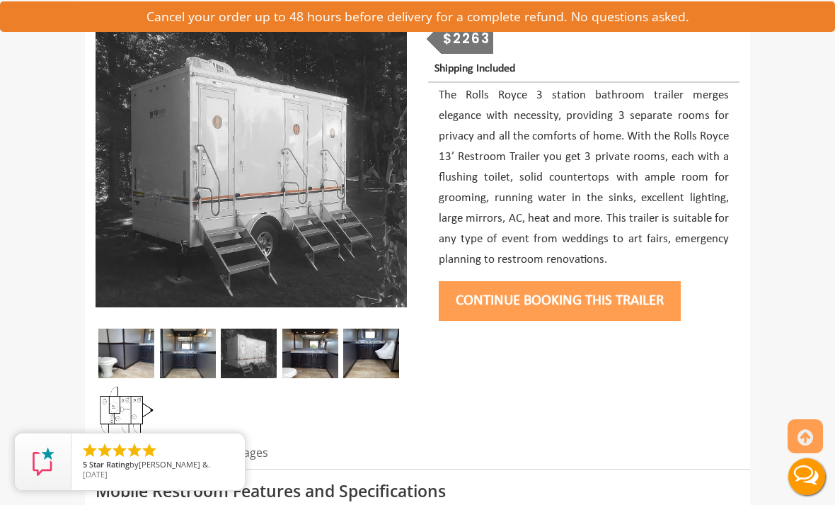
click at [313, 378] on img at bounding box center [310, 353] width 56 height 50
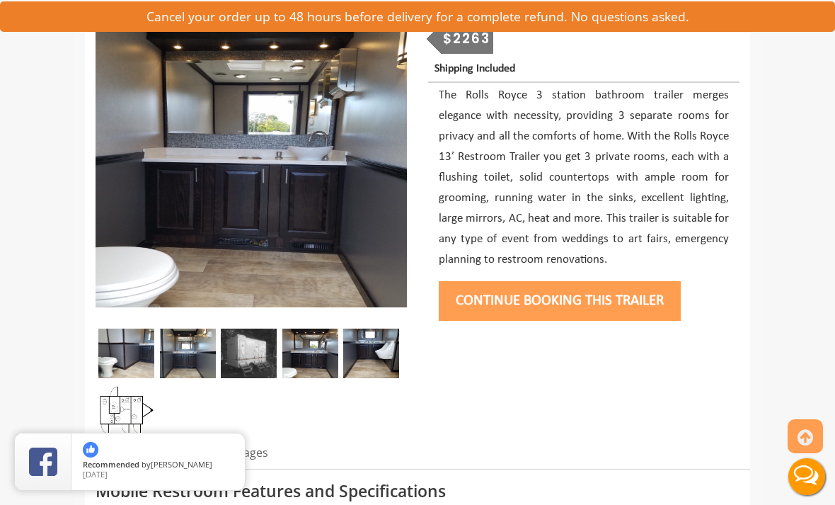
click at [379, 378] on img at bounding box center [371, 353] width 56 height 50
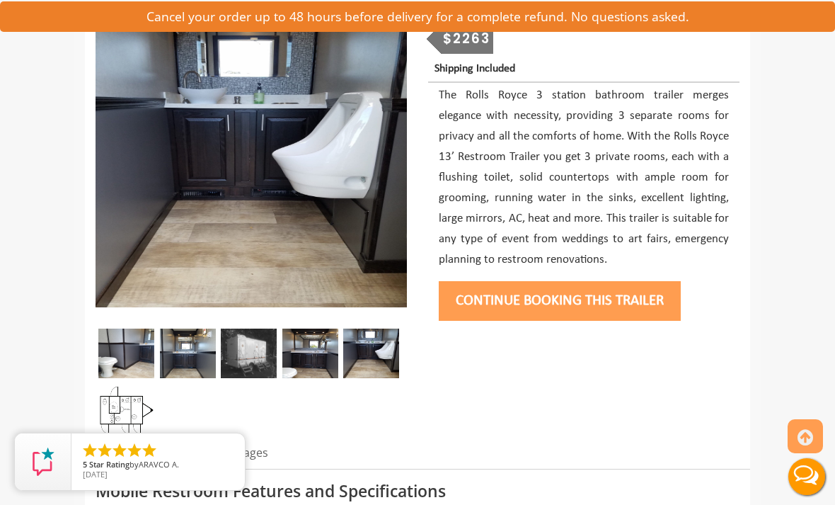
click at [322, 370] on img at bounding box center [310, 353] width 56 height 50
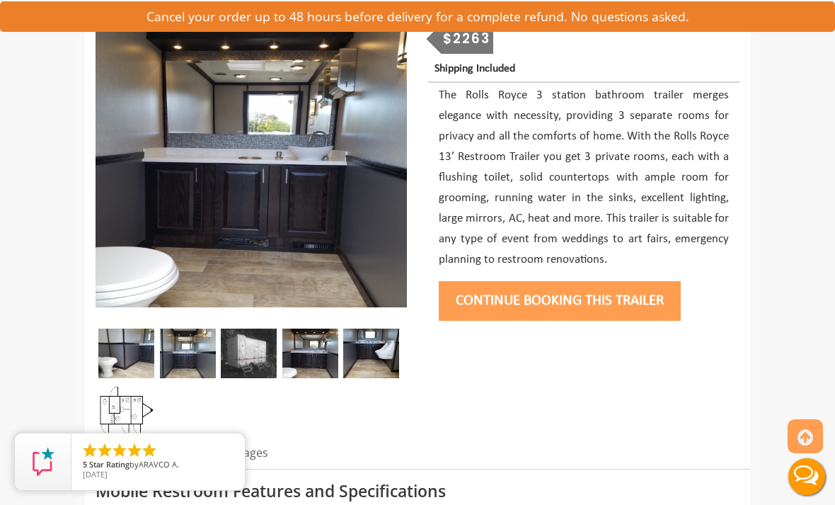
click at [256, 378] on img at bounding box center [249, 353] width 56 height 50
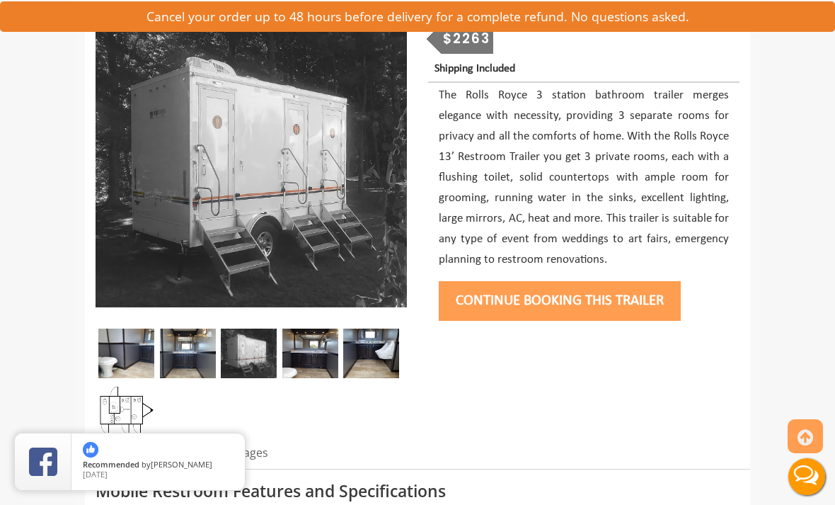
click at [202, 378] on img at bounding box center [188, 353] width 56 height 50
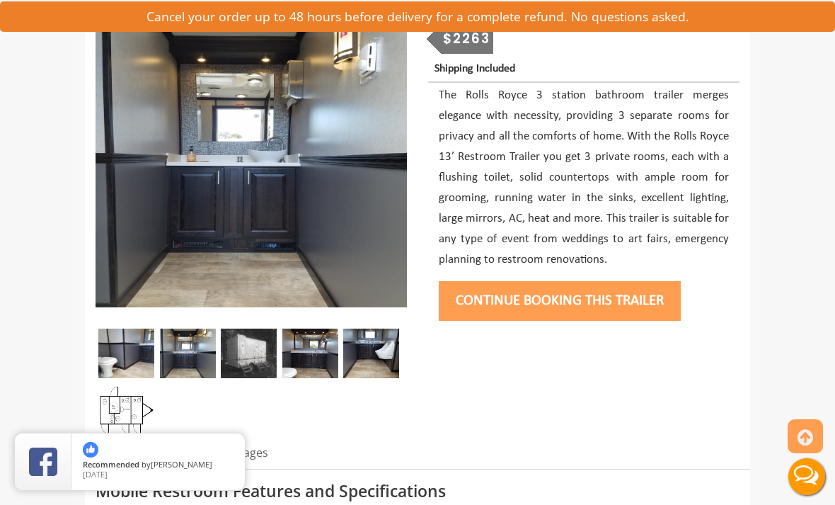
click at [133, 375] on img at bounding box center [126, 353] width 56 height 50
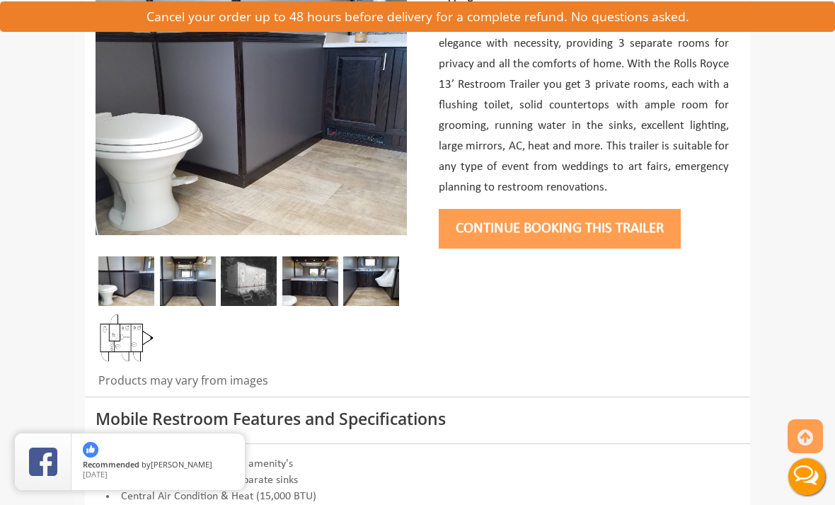
scroll to position [350, 0]
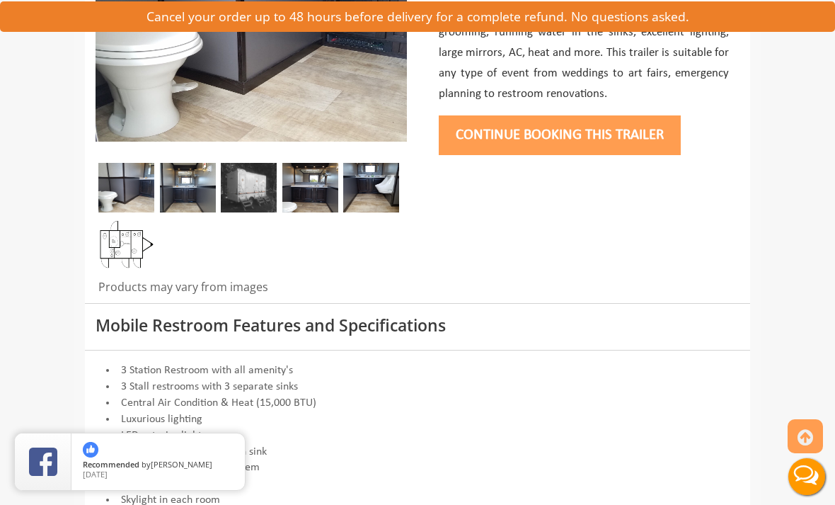
click at [261, 212] on img at bounding box center [249, 188] width 56 height 50
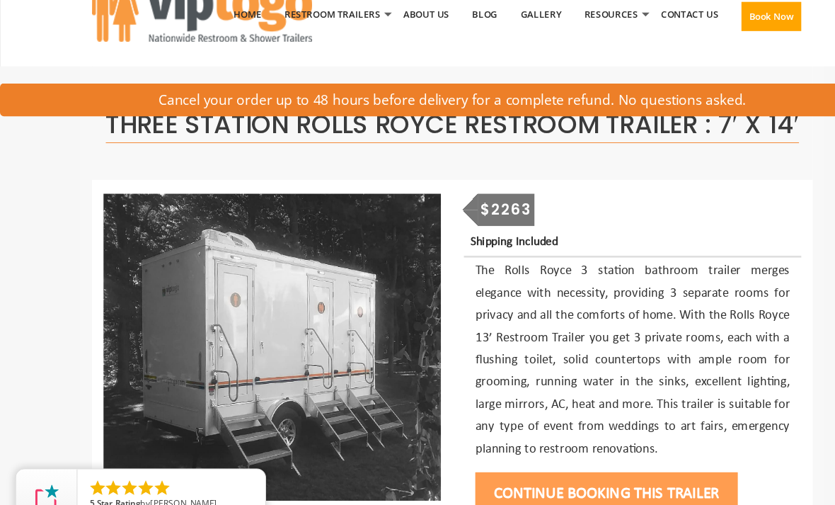
scroll to position [0, 0]
